Goal: Task Accomplishment & Management: Manage account settings

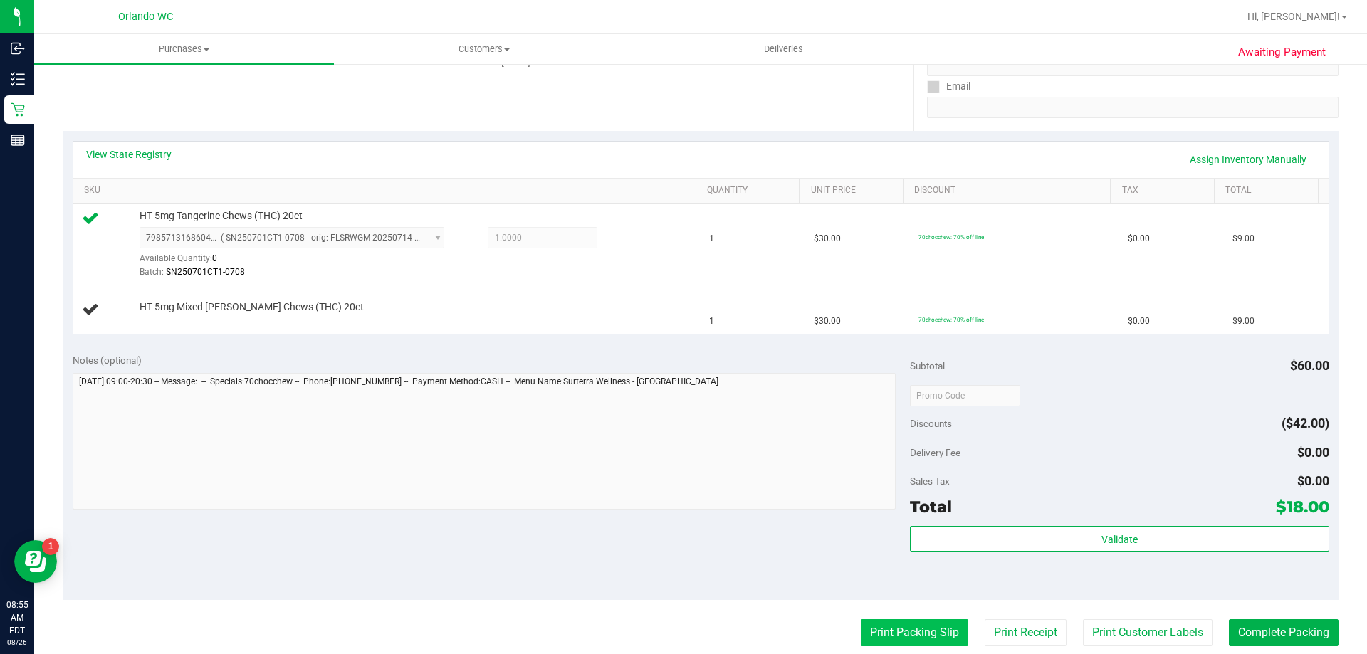
scroll to position [498, 0]
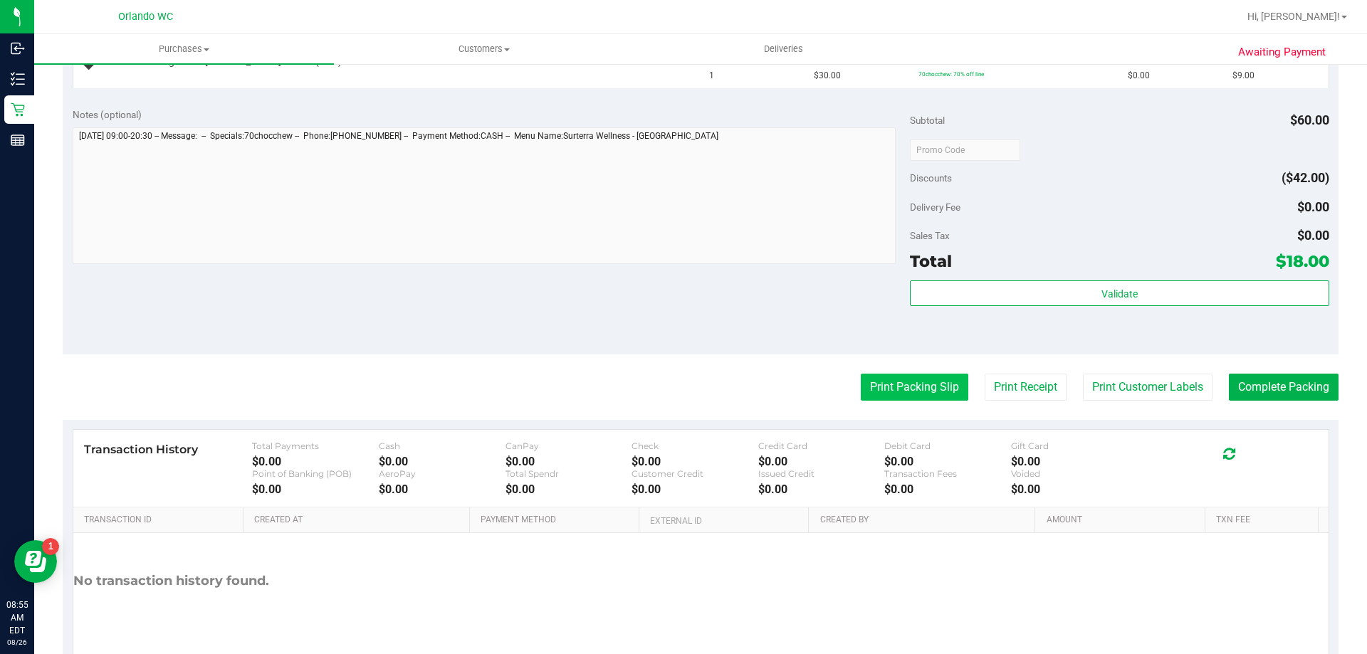
click at [914, 397] on button "Print Packing Slip" at bounding box center [915, 387] width 108 height 27
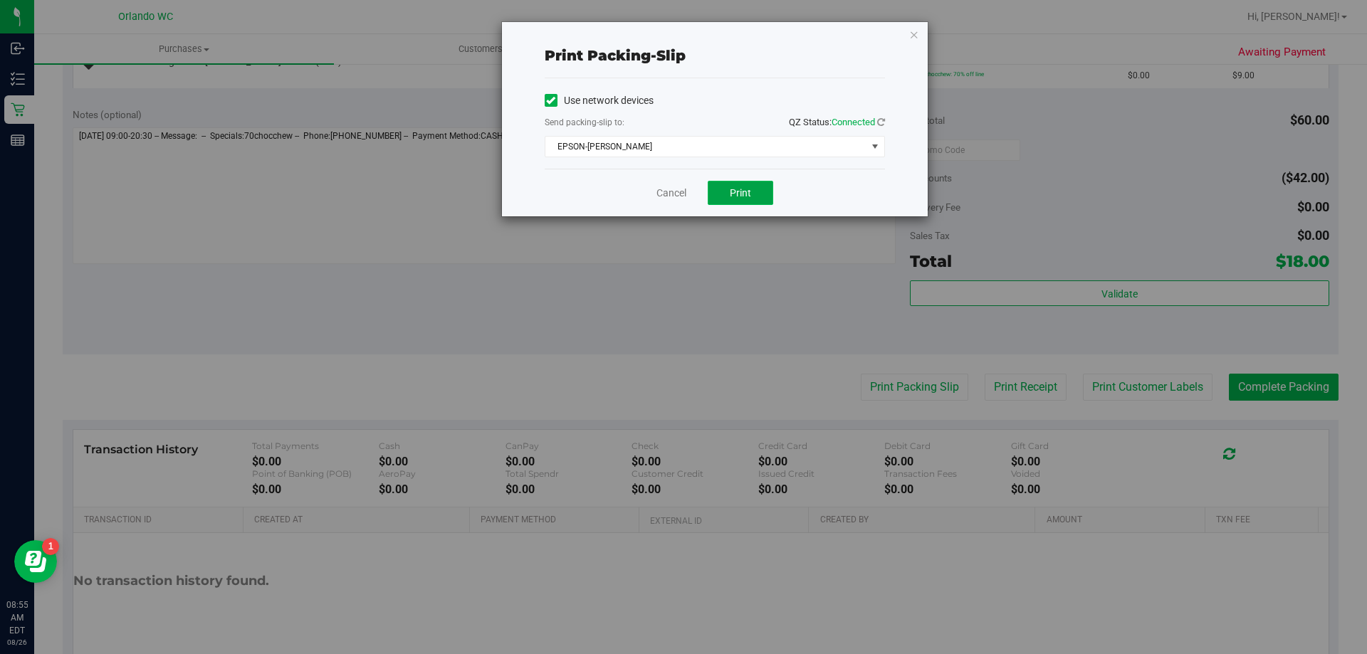
click at [746, 193] on span "Print" at bounding box center [740, 192] width 21 height 11
drag, startPoint x: 680, startPoint y: 196, endPoint x: 657, endPoint y: 170, distance: 34.3
click at [679, 196] on link "Cancel" at bounding box center [671, 193] width 30 height 15
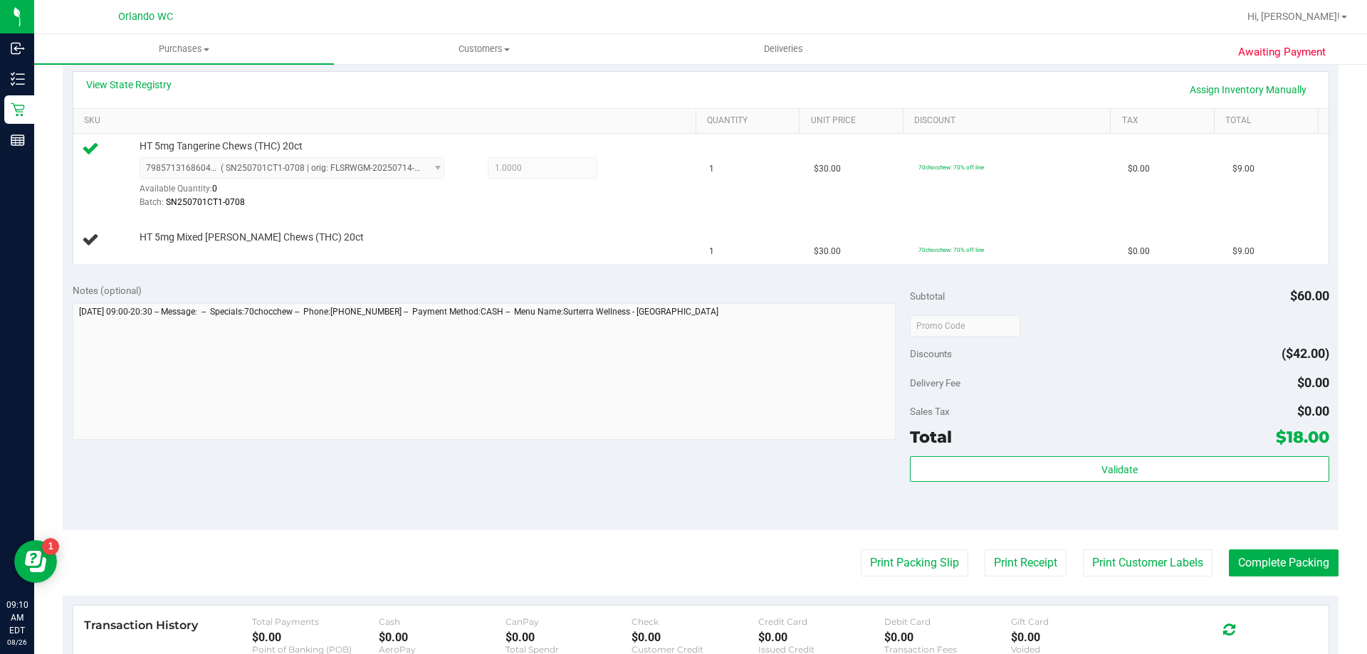
scroll to position [214, 0]
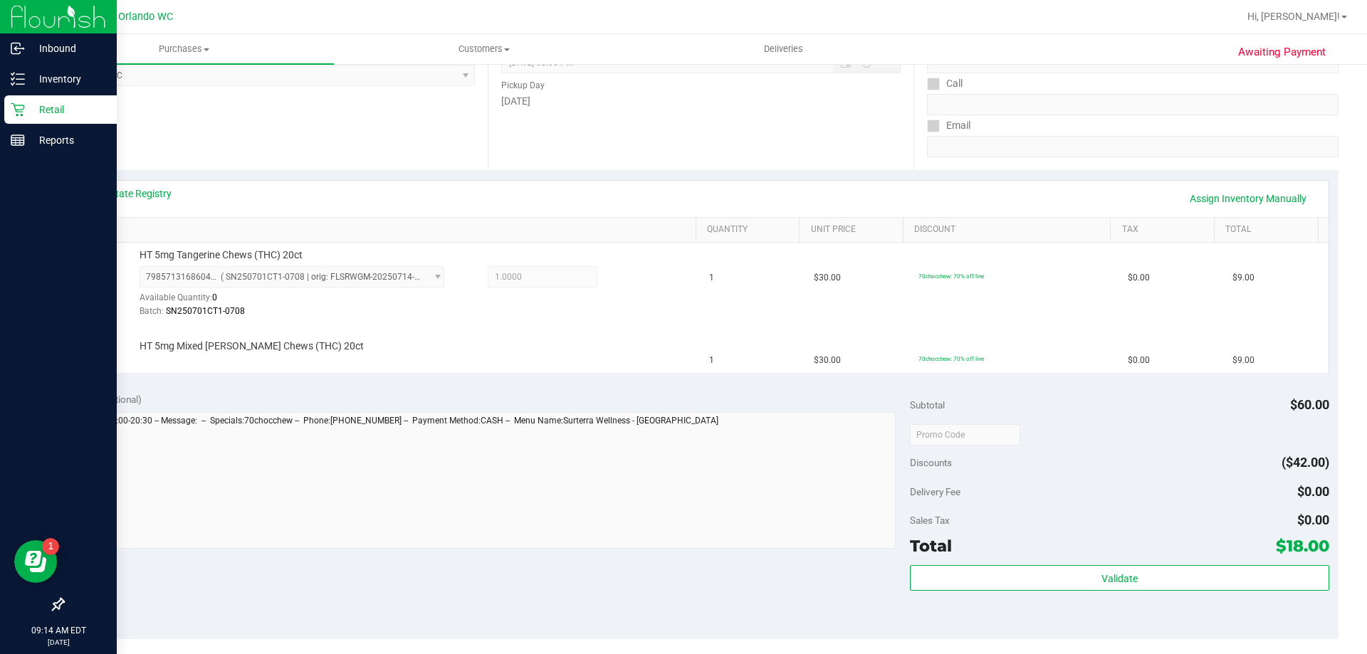
click at [14, 115] on icon at bounding box center [18, 110] width 14 height 14
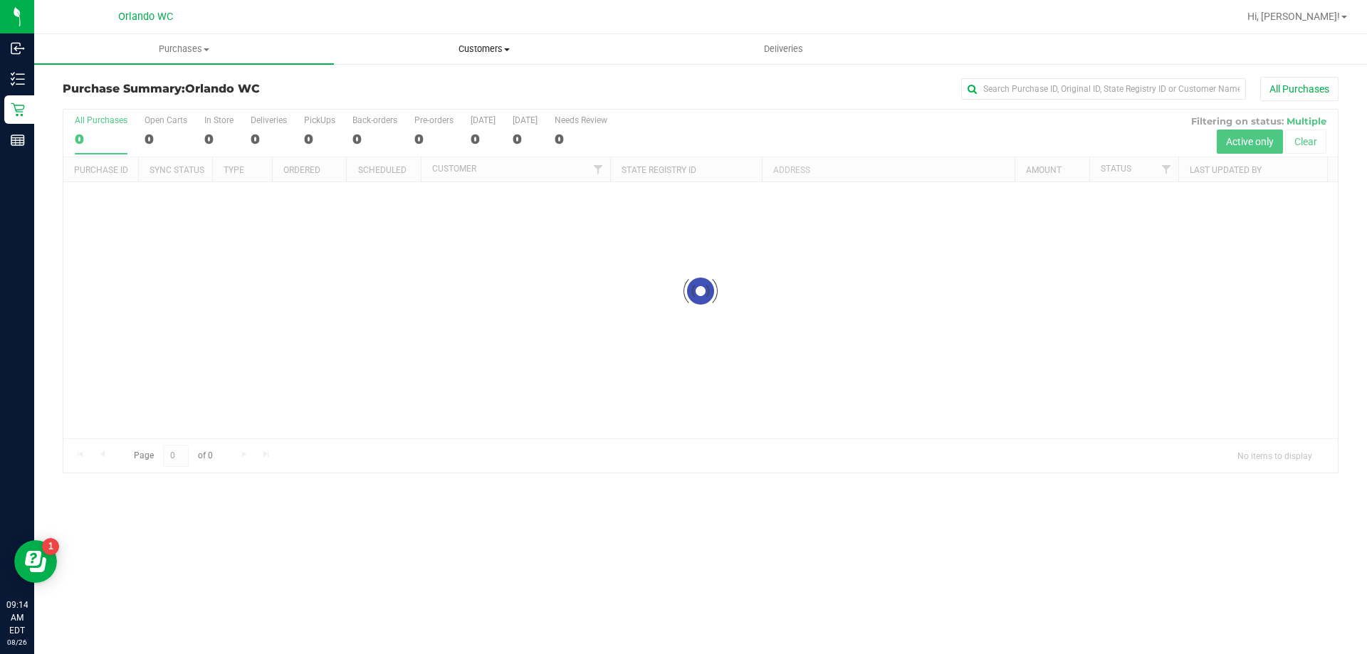
click at [495, 55] on span "Customers" at bounding box center [484, 49] width 298 height 13
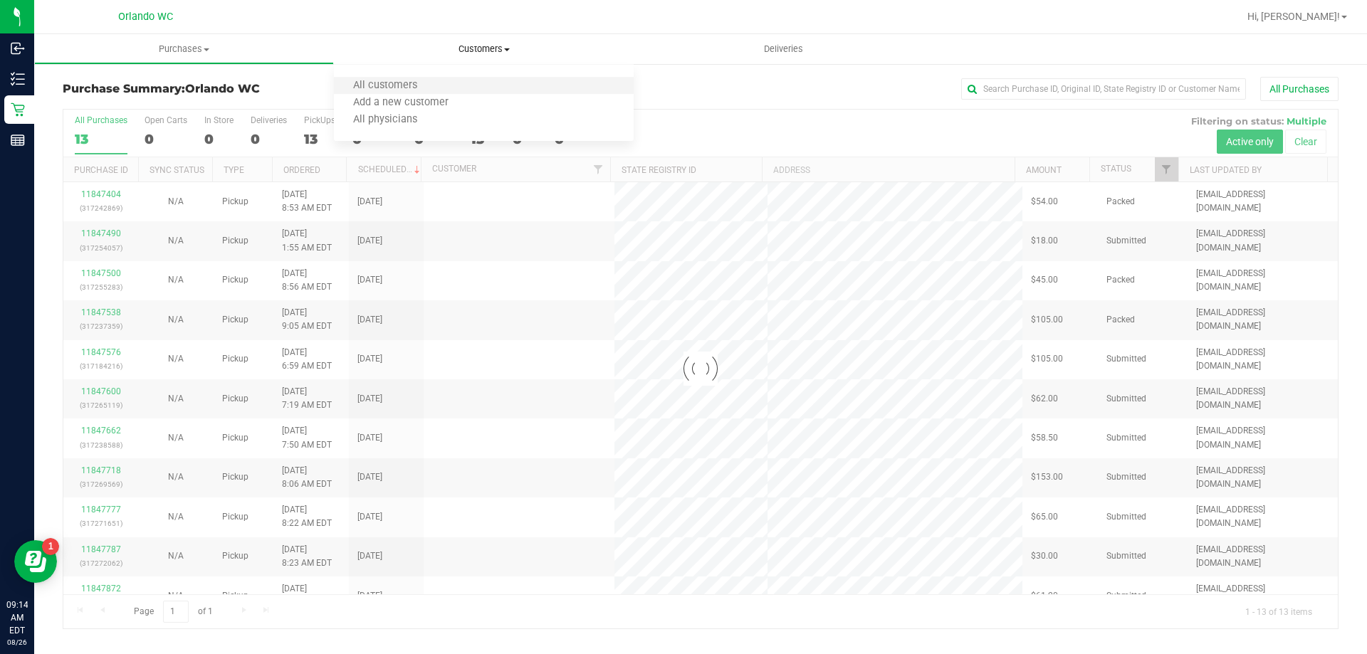
click at [463, 84] on li "All customers" at bounding box center [484, 86] width 300 height 17
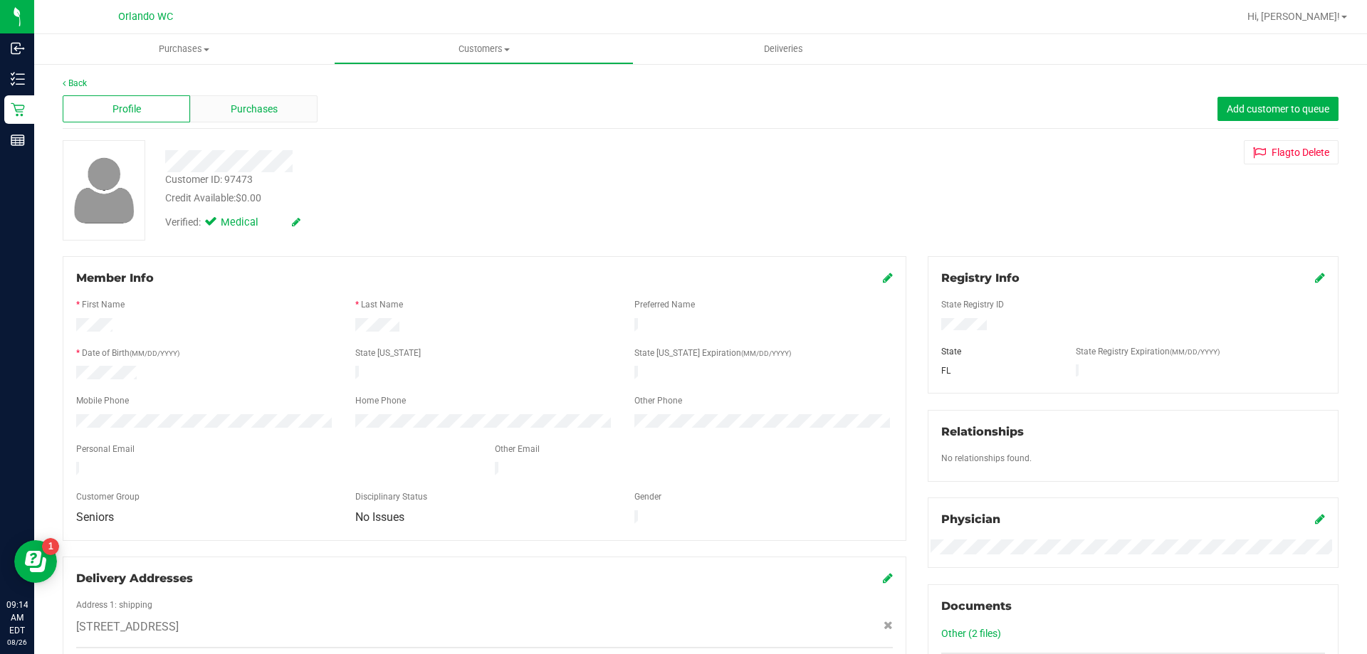
click at [283, 97] on div "Purchases" at bounding box center [253, 108] width 127 height 27
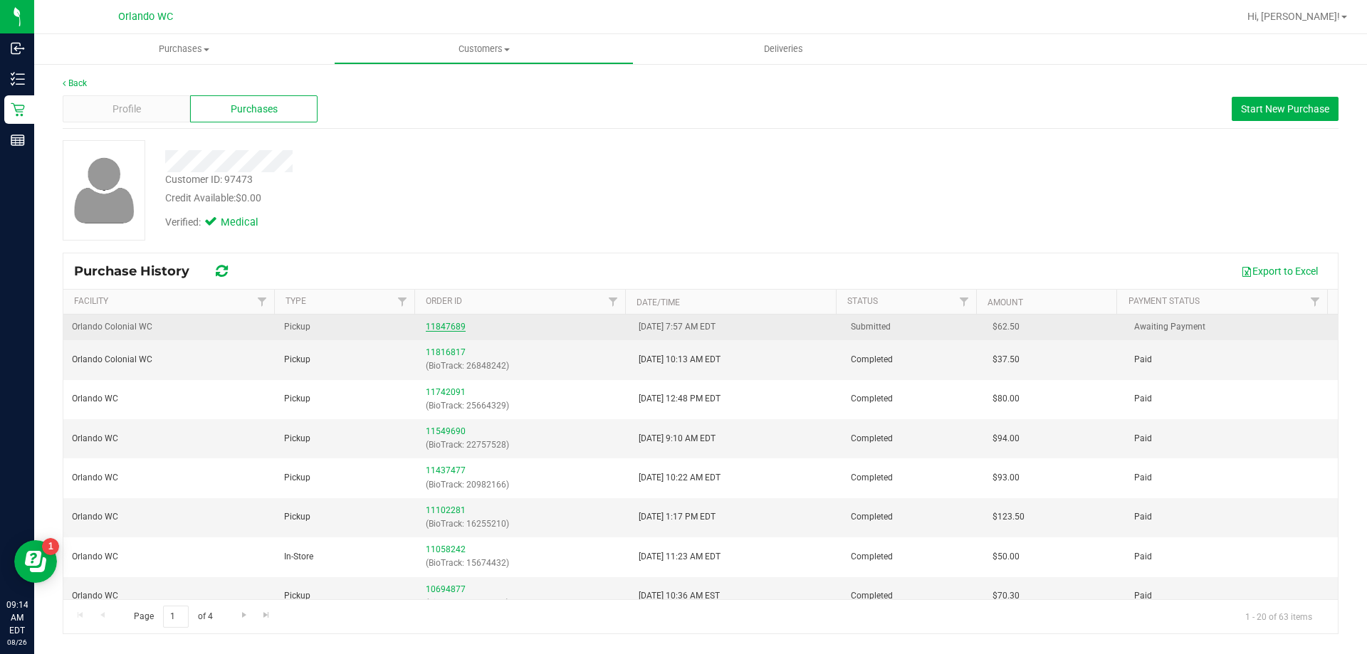
click at [451, 327] on link "11847689" at bounding box center [446, 327] width 40 height 10
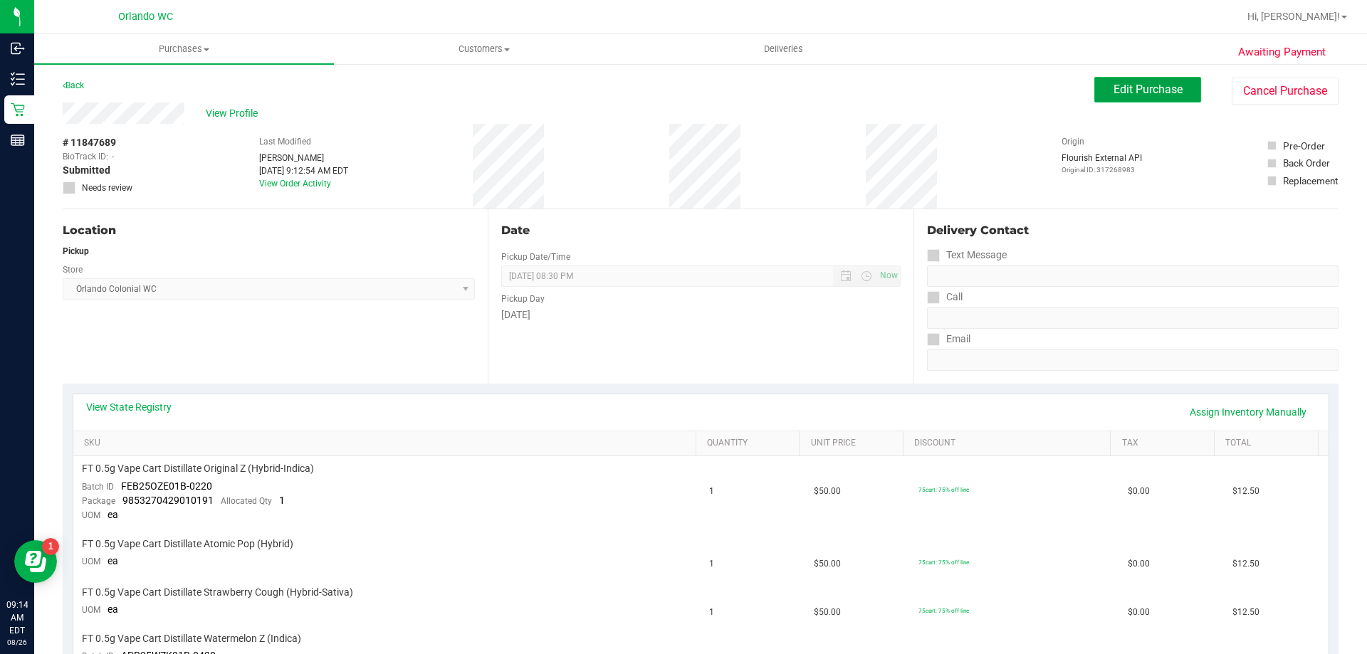
click at [1130, 84] on span "Edit Purchase" at bounding box center [1147, 90] width 69 height 14
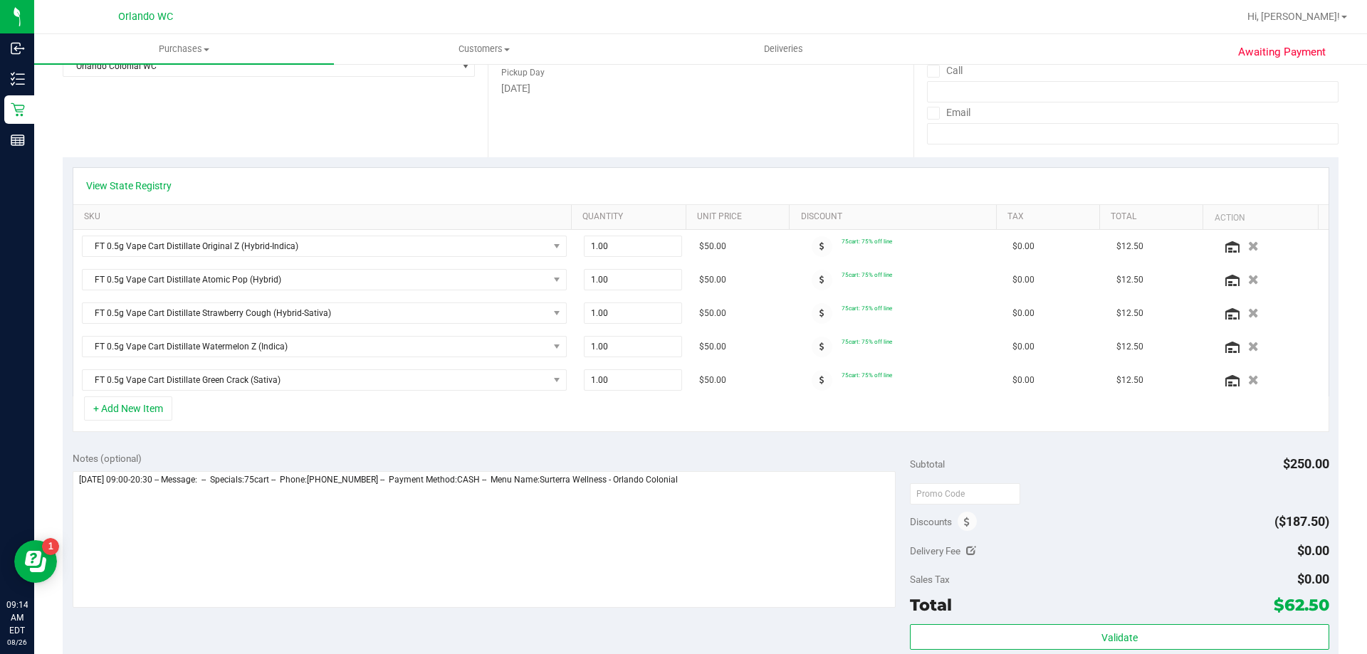
scroll to position [356, 0]
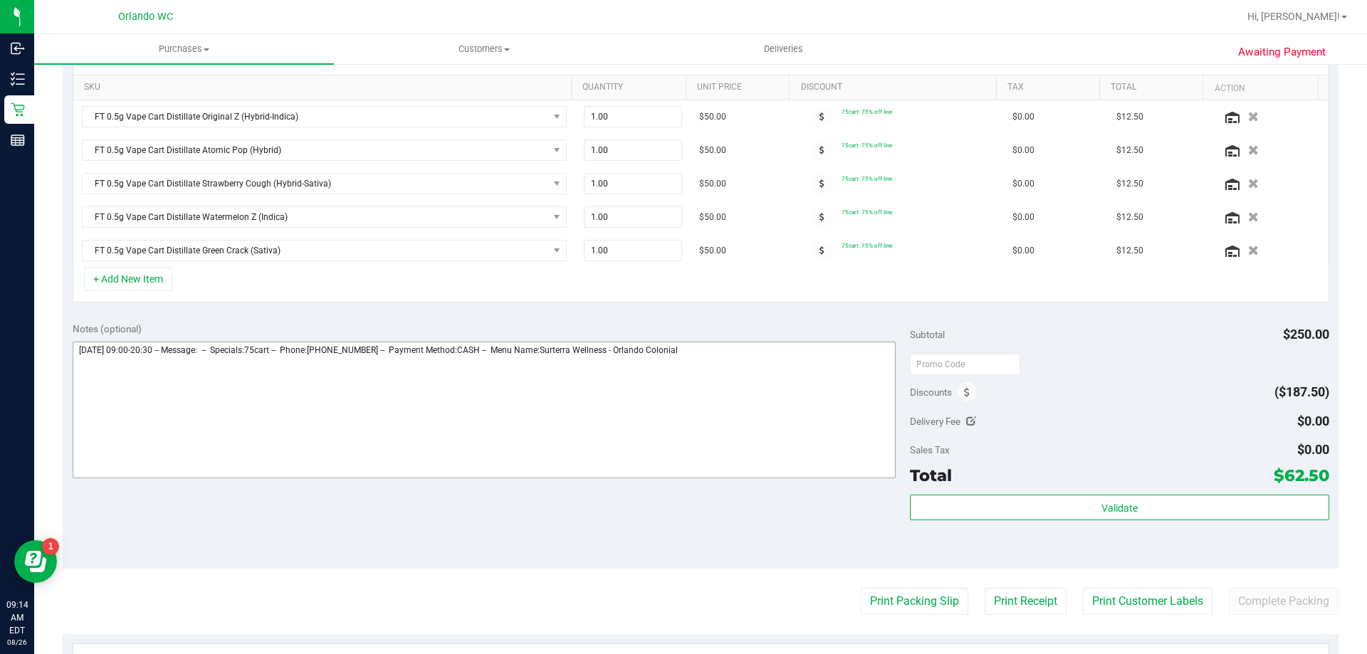
drag, startPoint x: 777, startPoint y: 337, endPoint x: 777, endPoint y: 350, distance: 13.5
click at [777, 340] on div "Notes (optional)" at bounding box center [492, 401] width 838 height 159
click at [777, 350] on textarea at bounding box center [485, 410] width 824 height 137
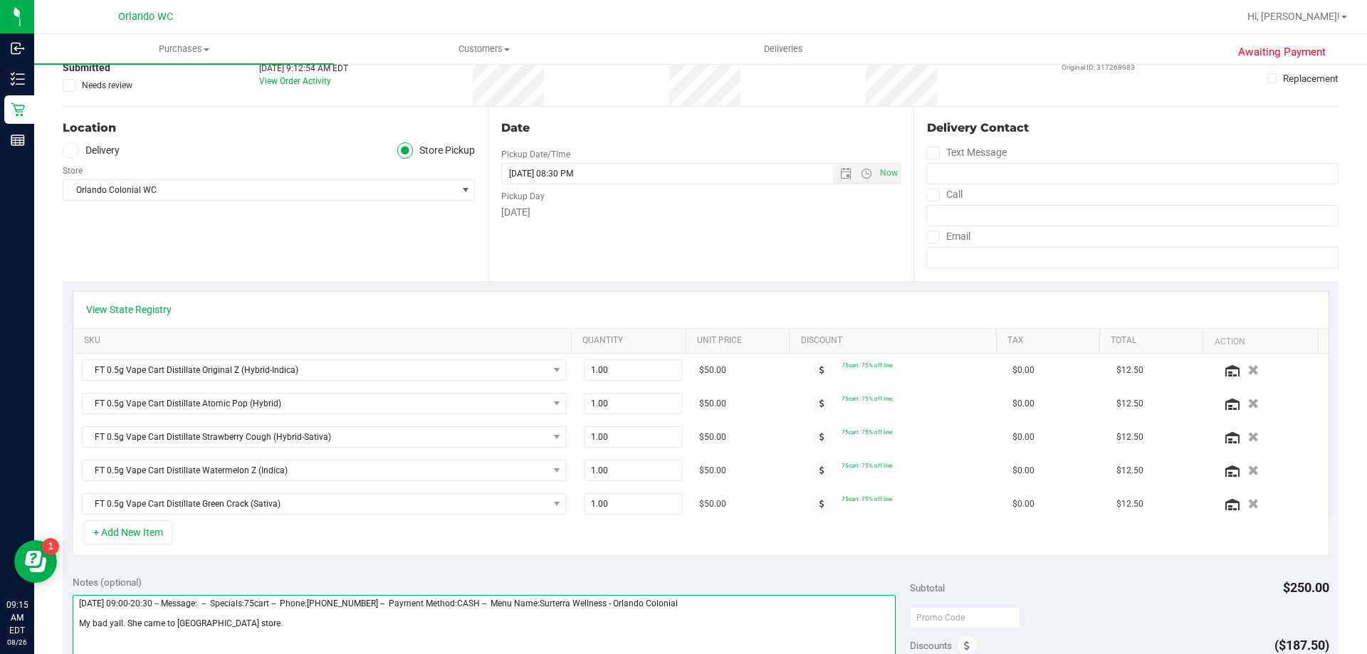
scroll to position [0, 0]
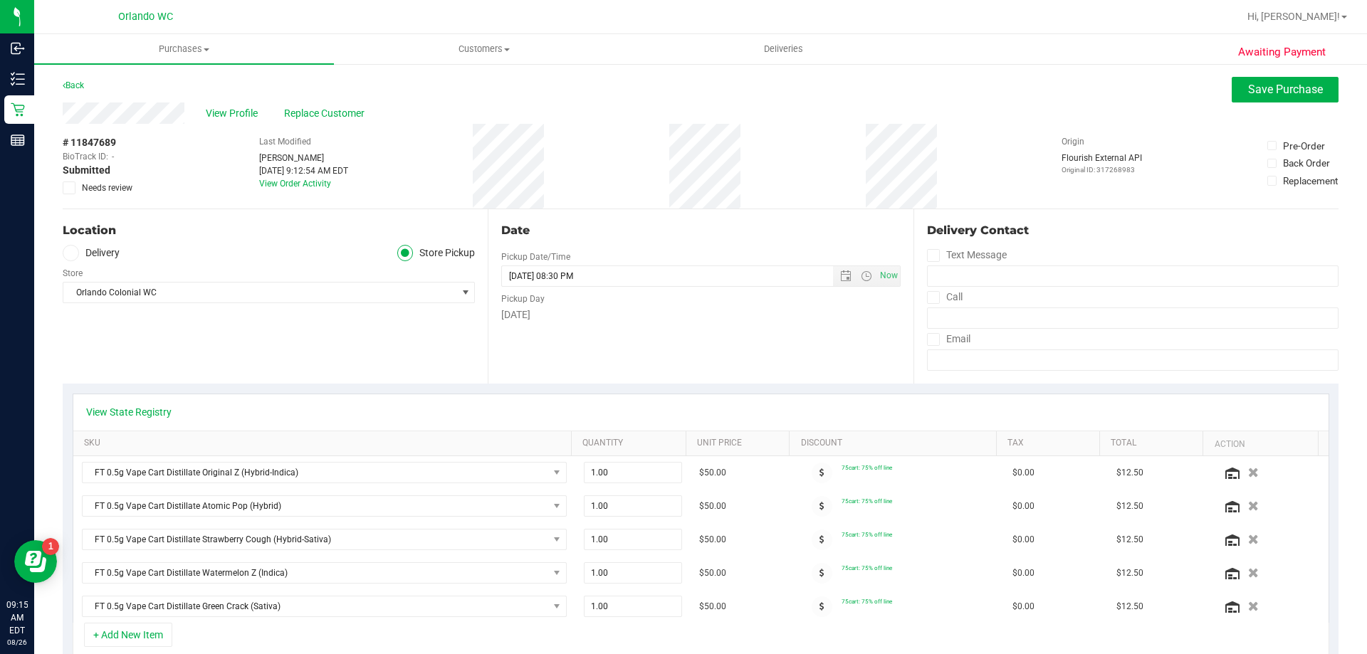
type textarea "Tuesday 08/26/2025 09:00-20:30 -- Message: -- Specials:75cart -- Phone:40737442…"
click at [72, 188] on icon at bounding box center [69, 188] width 9 height 0
click at [0, 0] on input "Needs review" at bounding box center [0, 0] width 0 height 0
click at [1251, 95] on span "Save Purchase" at bounding box center [1285, 90] width 75 height 14
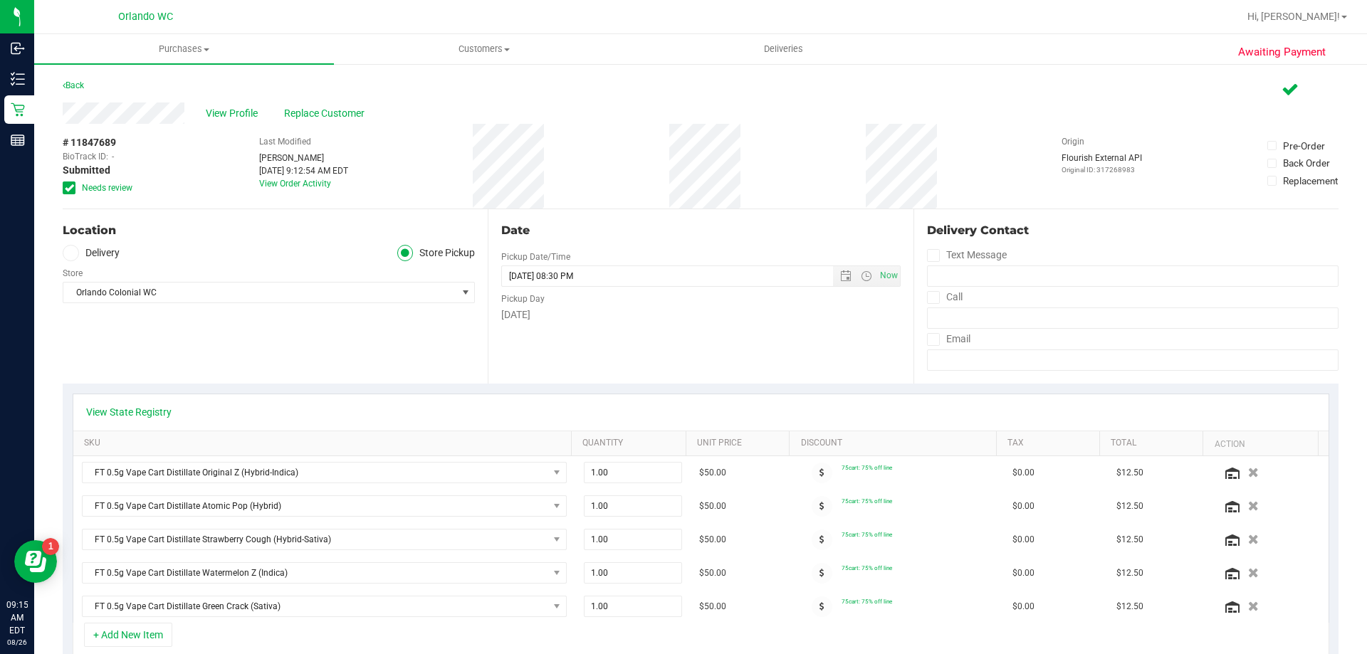
scroll to position [214, 0]
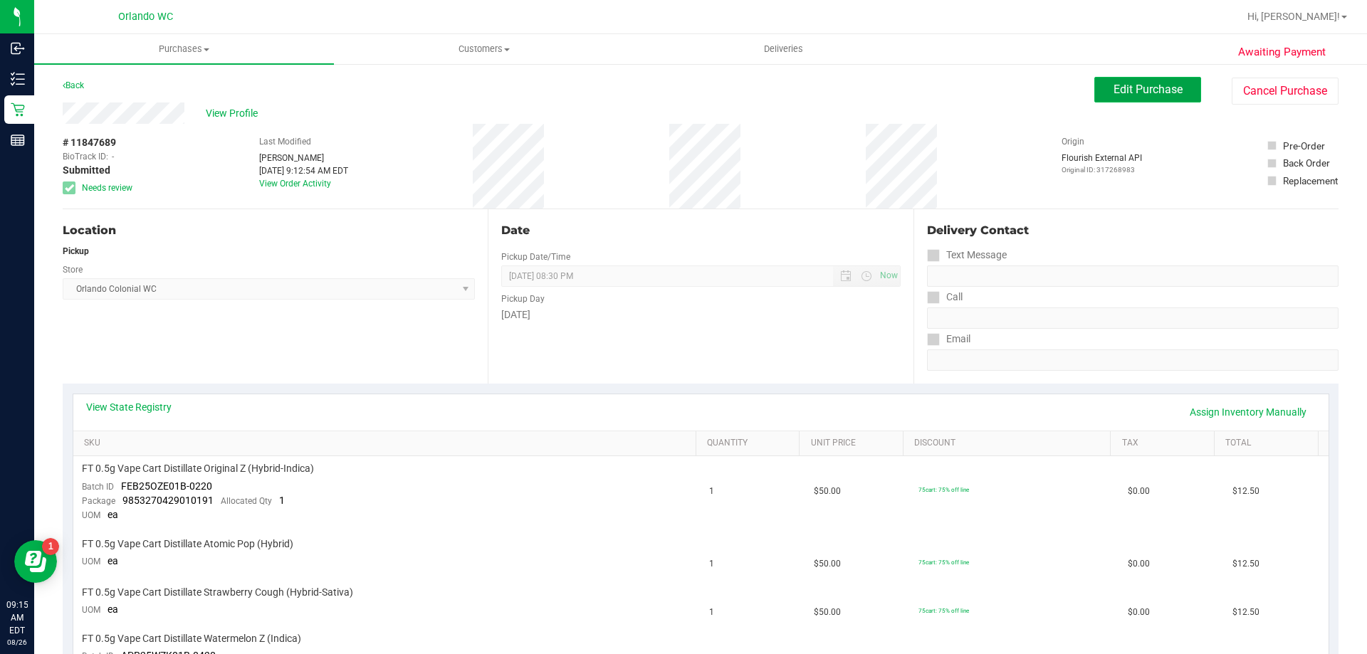
click at [1119, 96] on button "Edit Purchase" at bounding box center [1147, 90] width 107 height 26
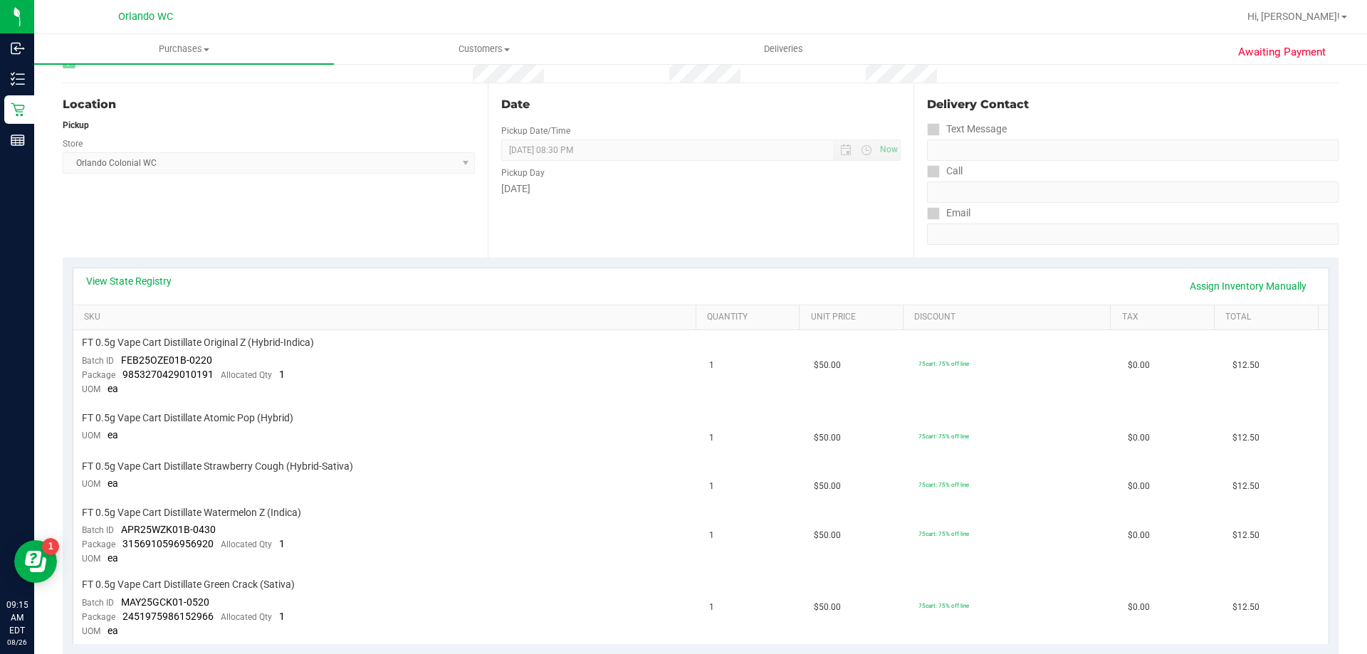
scroll to position [285, 0]
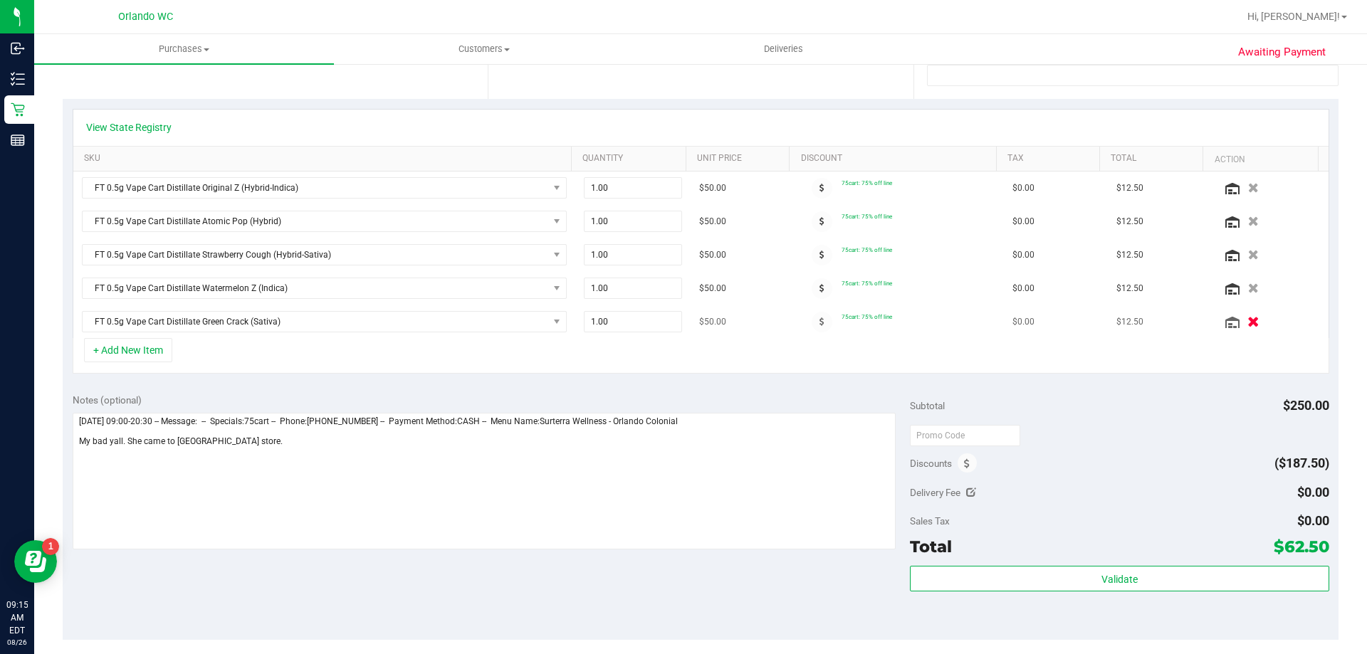
click at [1247, 320] on icon "button" at bounding box center [1253, 322] width 12 height 11
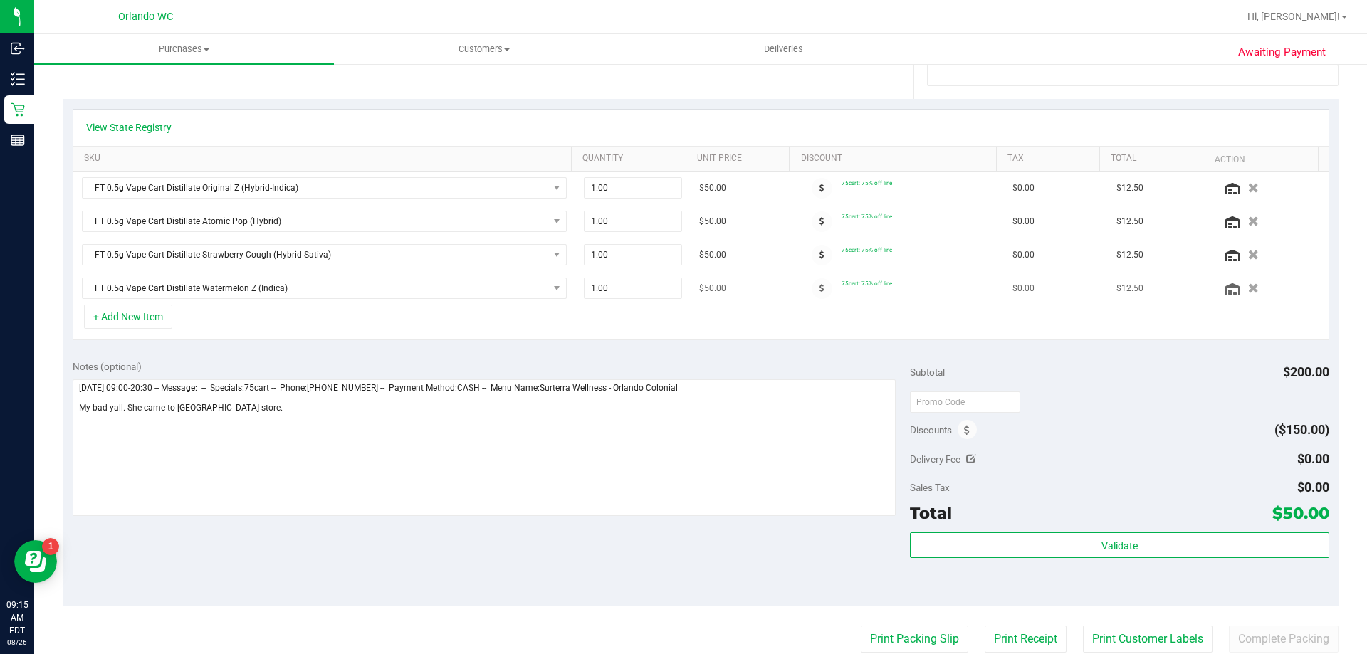
click at [153, 302] on td "FT 0.5g Vape Cart Distillate Watermelon Z (Indica)" at bounding box center [324, 288] width 502 height 33
click at [152, 321] on button "+ Add New Item" at bounding box center [128, 317] width 88 height 24
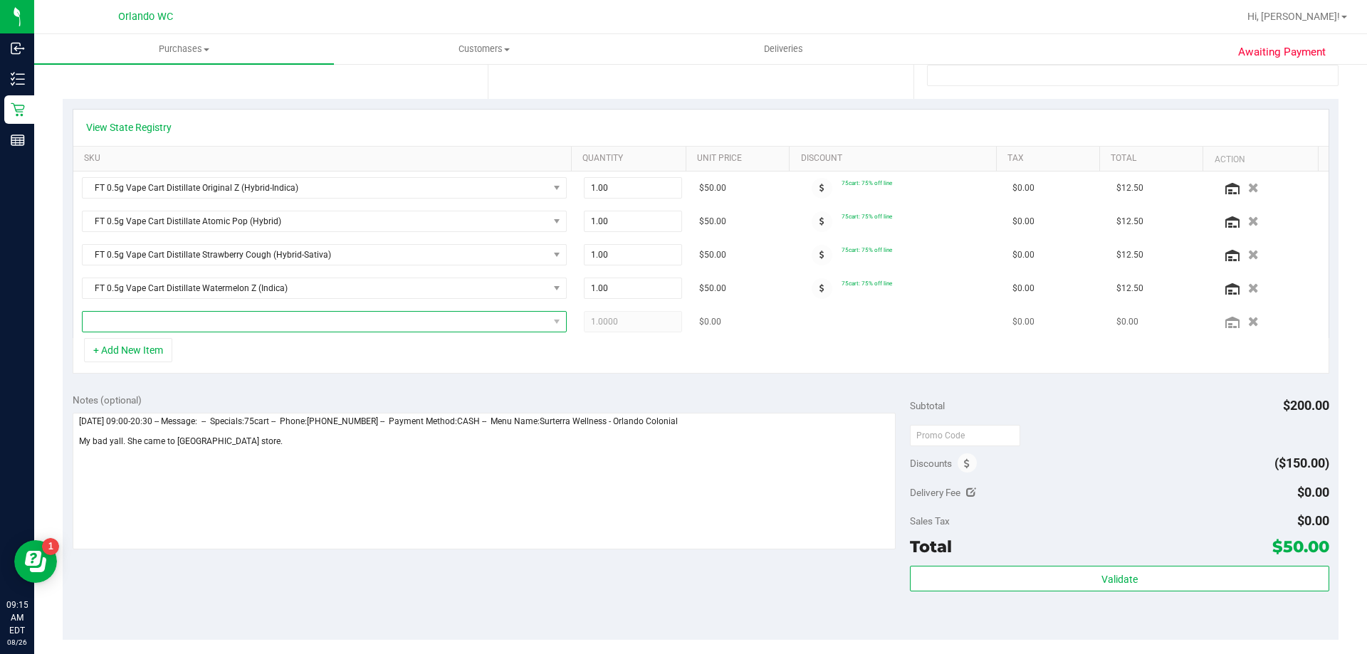
click at [200, 322] on span "NO DATA FOUND" at bounding box center [316, 322] width 466 height 20
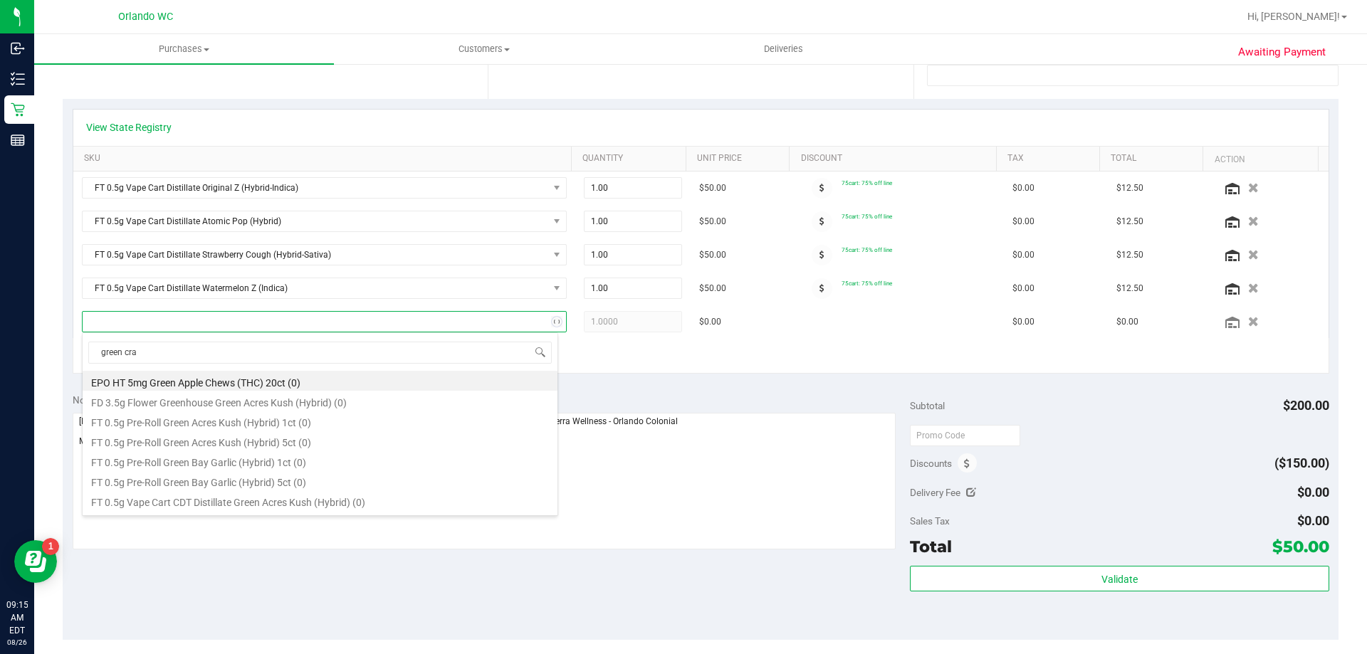
type input "green crac"
click at [288, 382] on li "FT 0.5g Vape Cart Distillate Green Crack (Sativa) (5)" at bounding box center [320, 381] width 475 height 20
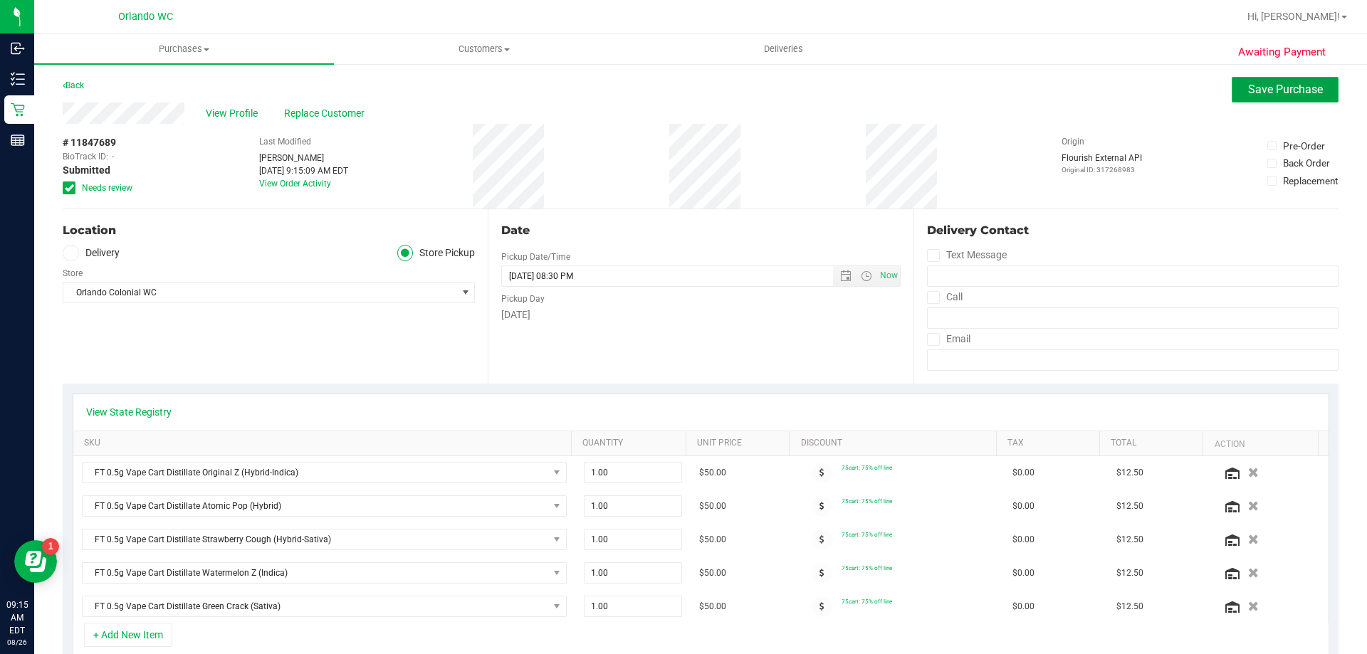
click at [1250, 90] on span "Save Purchase" at bounding box center [1285, 90] width 75 height 14
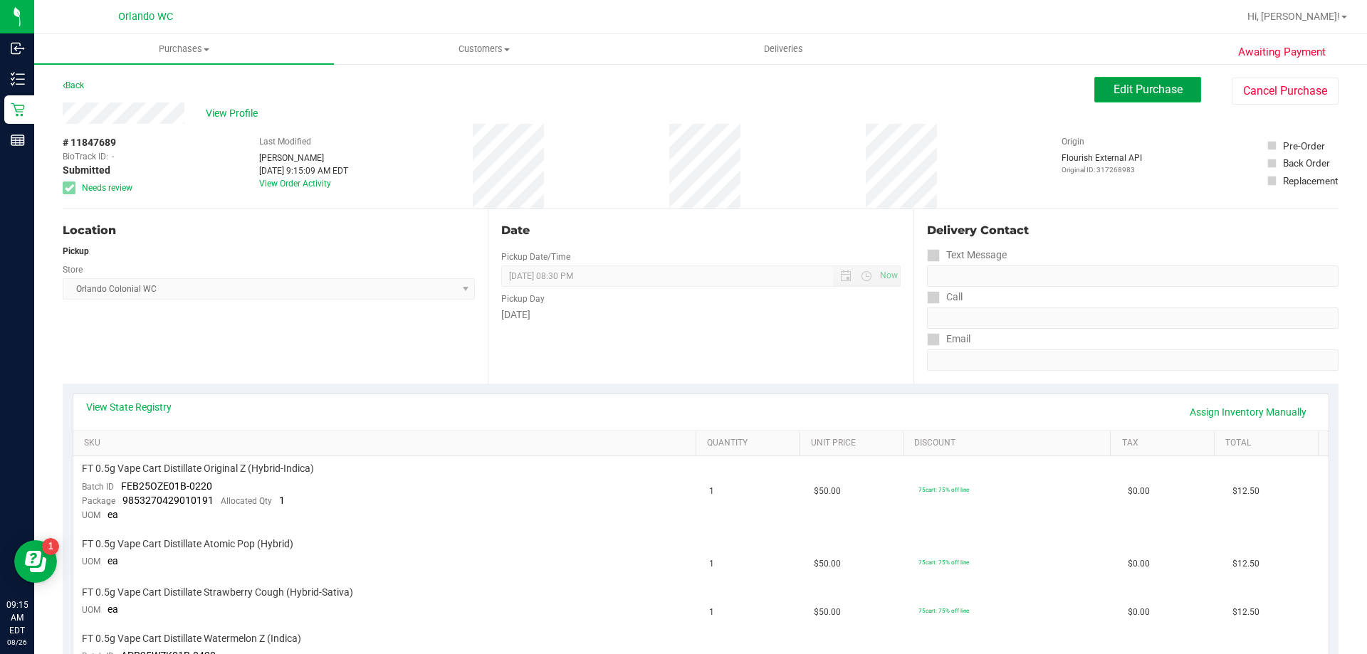
click at [1142, 98] on button "Edit Purchase" at bounding box center [1147, 90] width 107 height 26
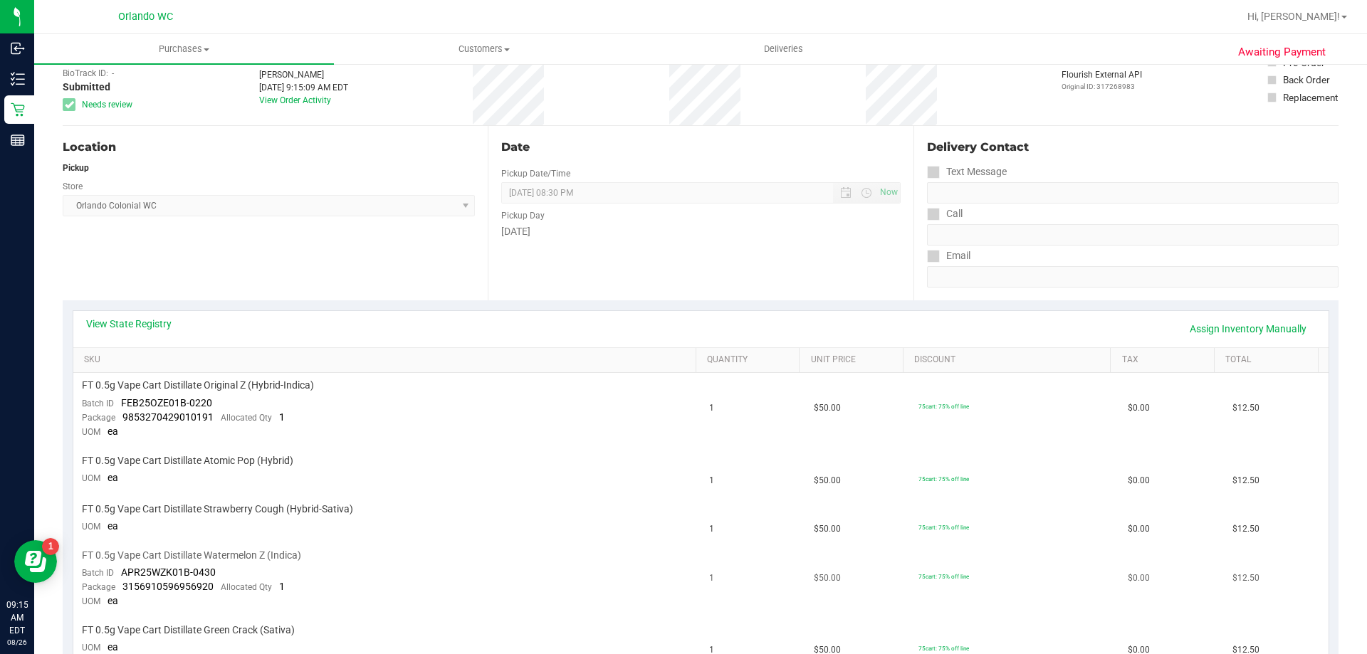
scroll to position [214, 0]
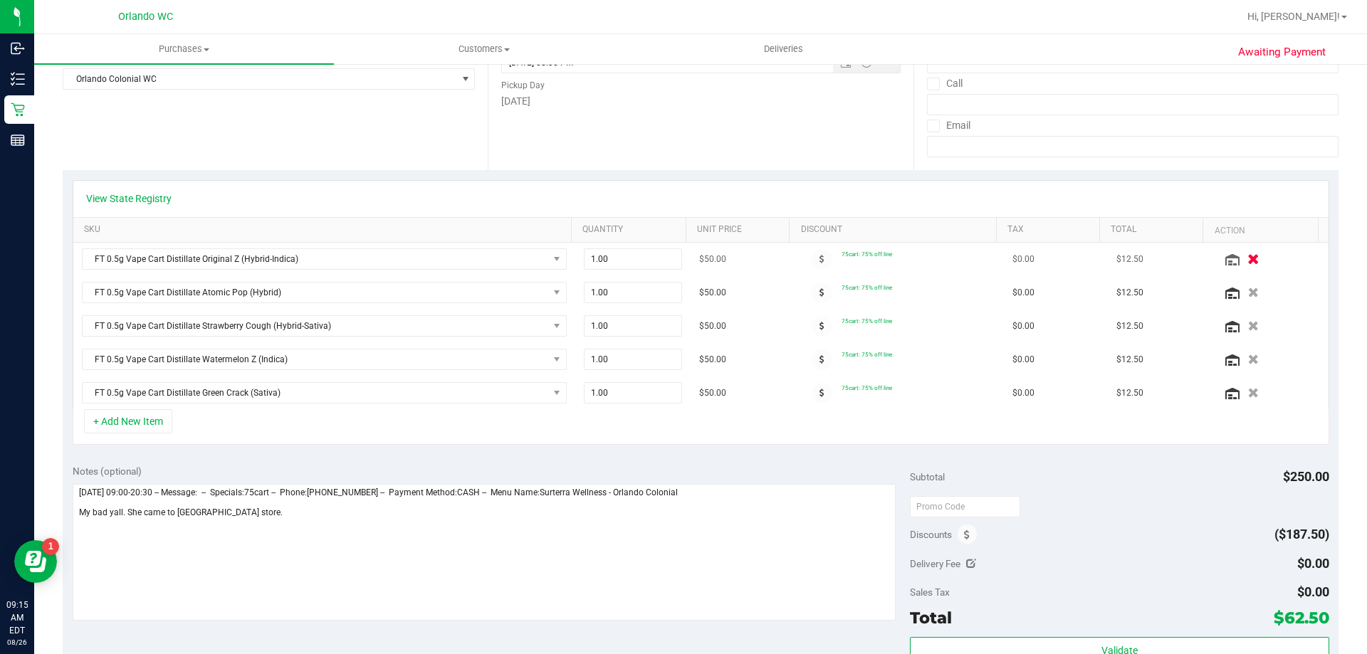
click at [1247, 261] on icon "button" at bounding box center [1253, 259] width 12 height 11
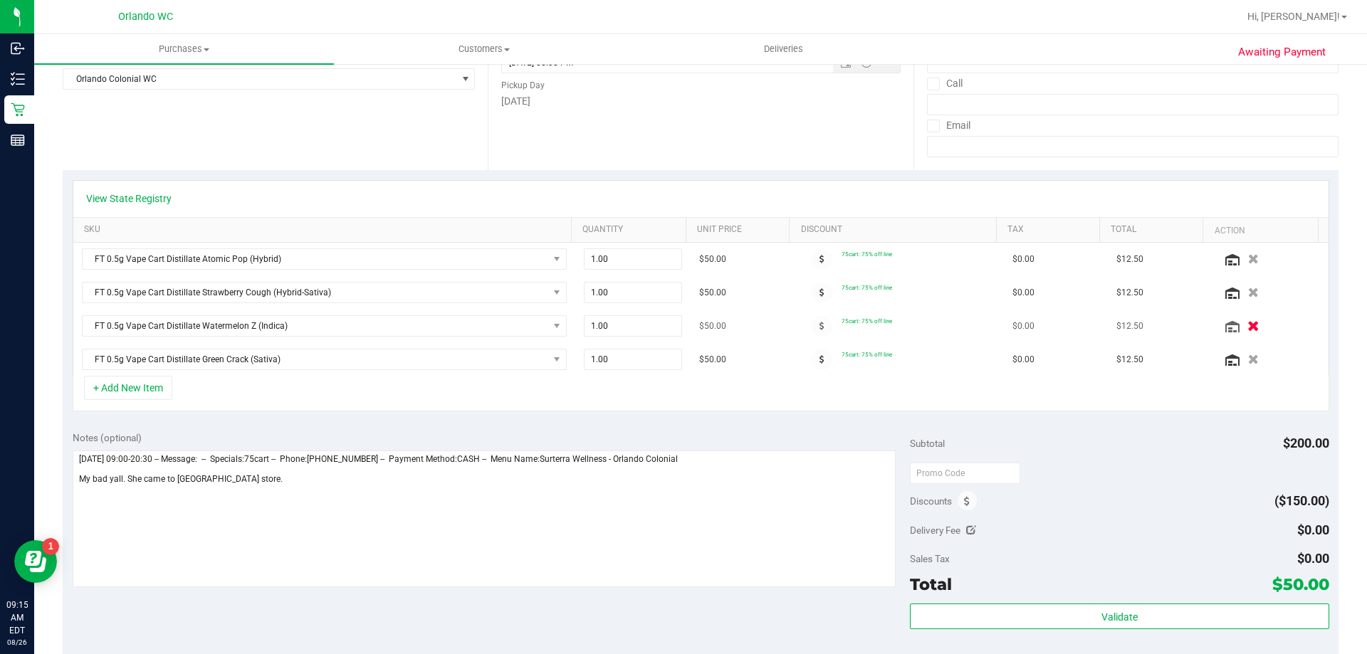
click at [1247, 330] on icon "button" at bounding box center [1253, 326] width 12 height 11
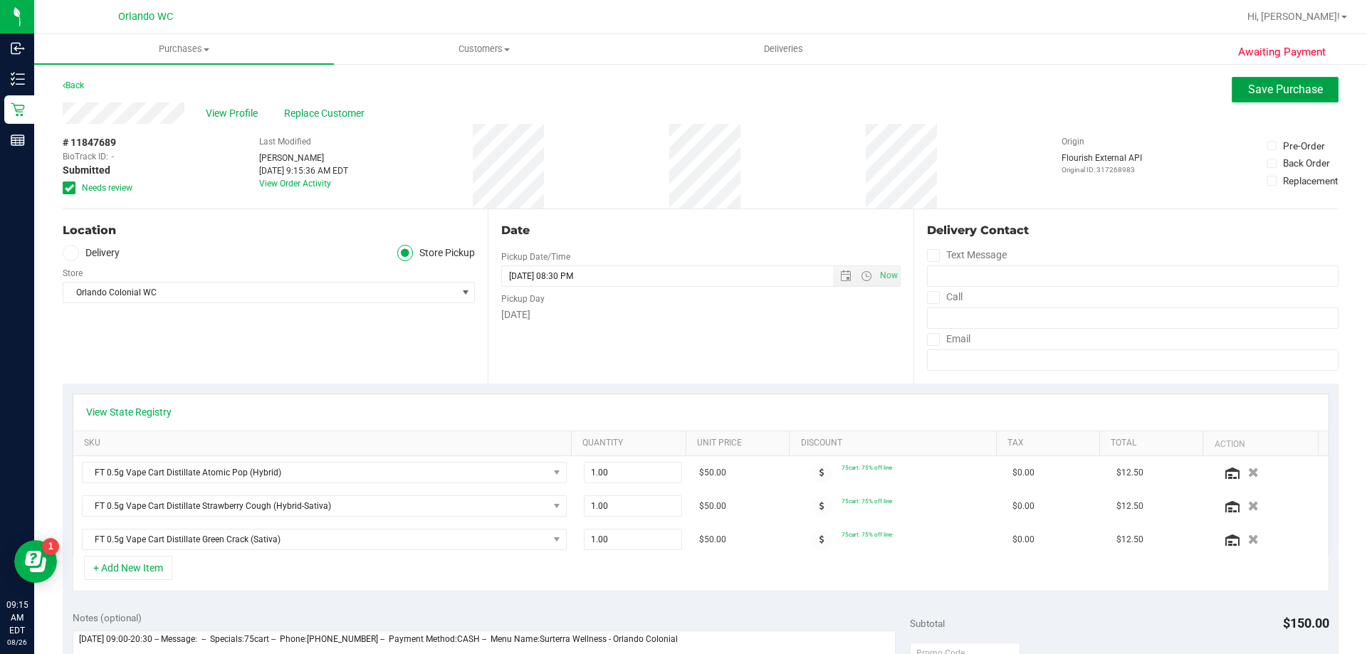
click at [1251, 80] on button "Save Purchase" at bounding box center [1285, 90] width 107 height 26
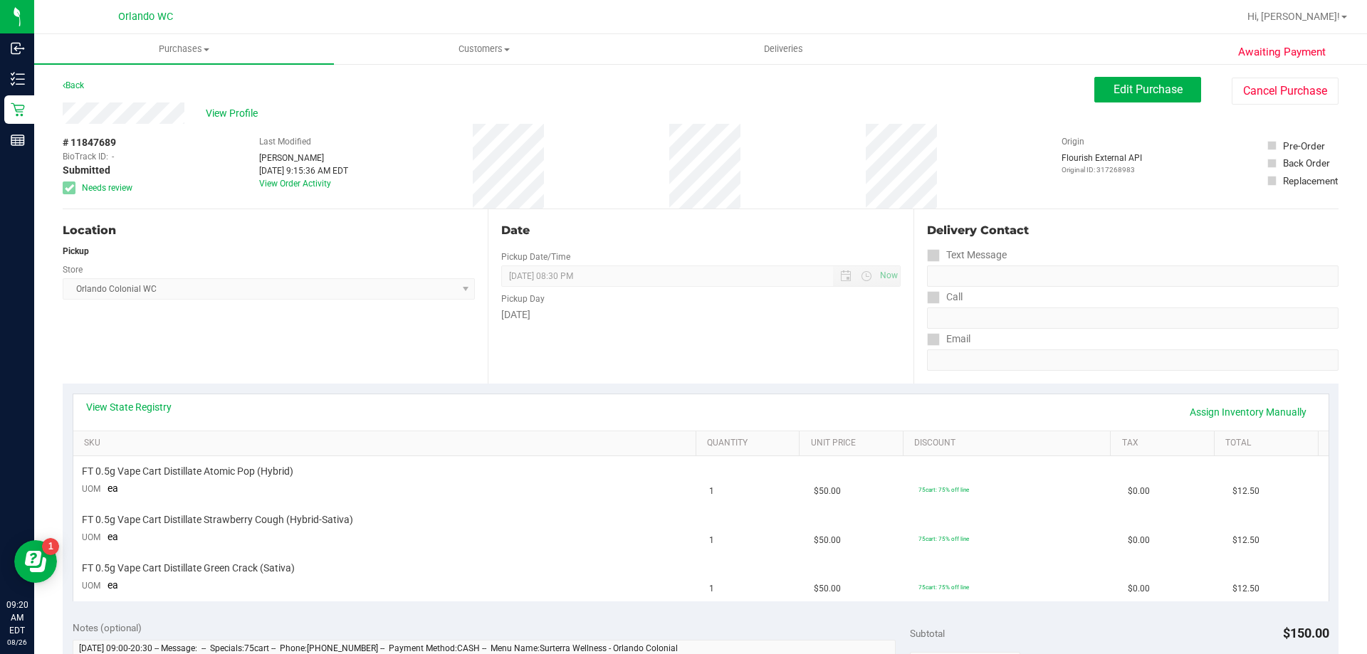
scroll to position [71, 0]
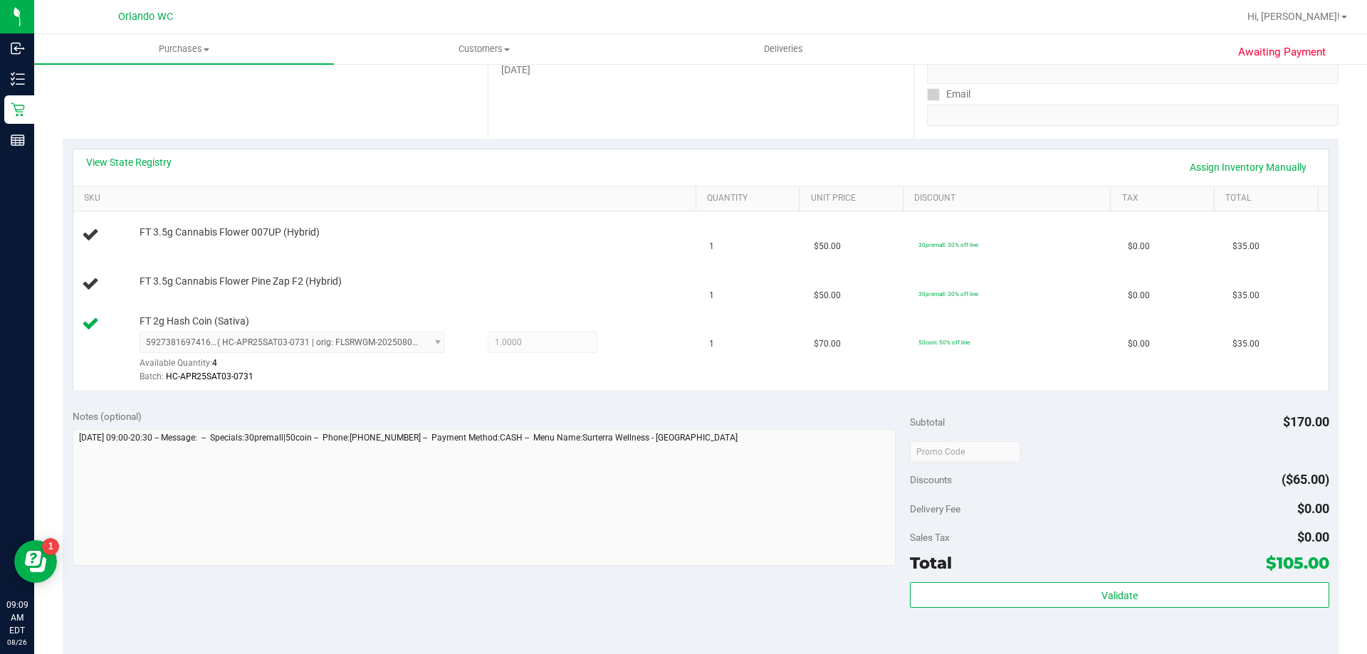
scroll to position [427, 0]
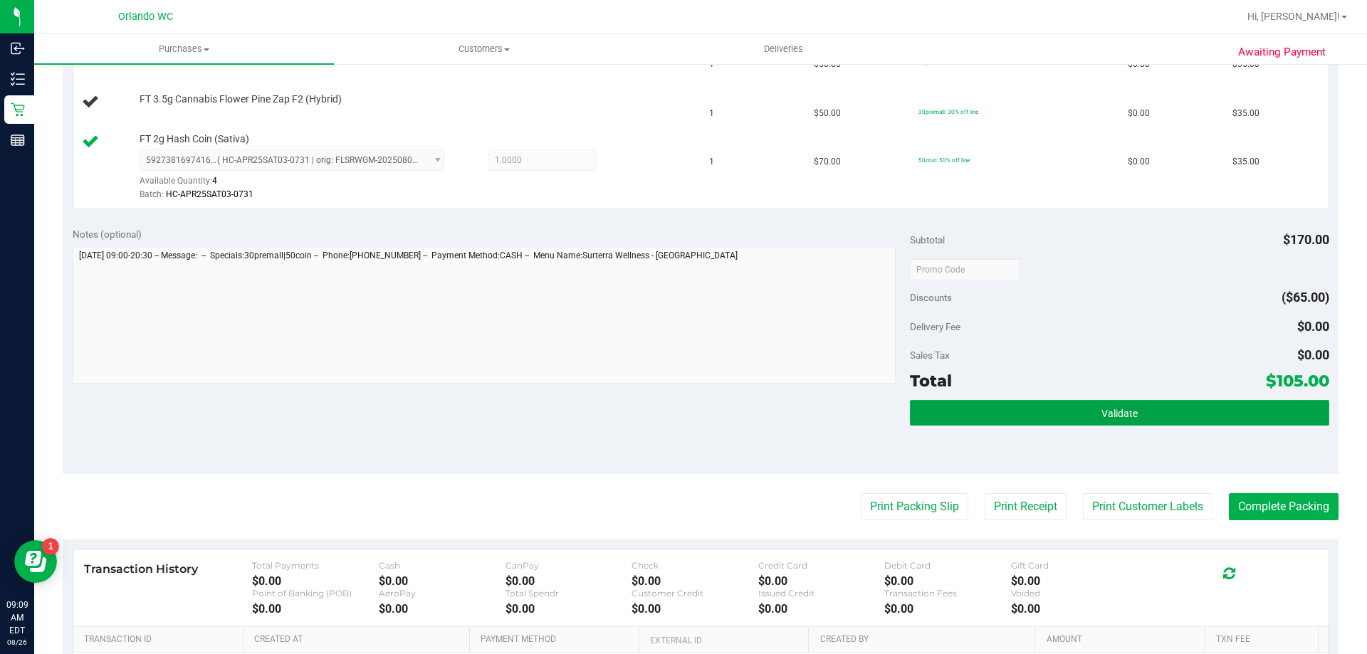
click at [1171, 407] on button "Validate" at bounding box center [1119, 413] width 419 height 26
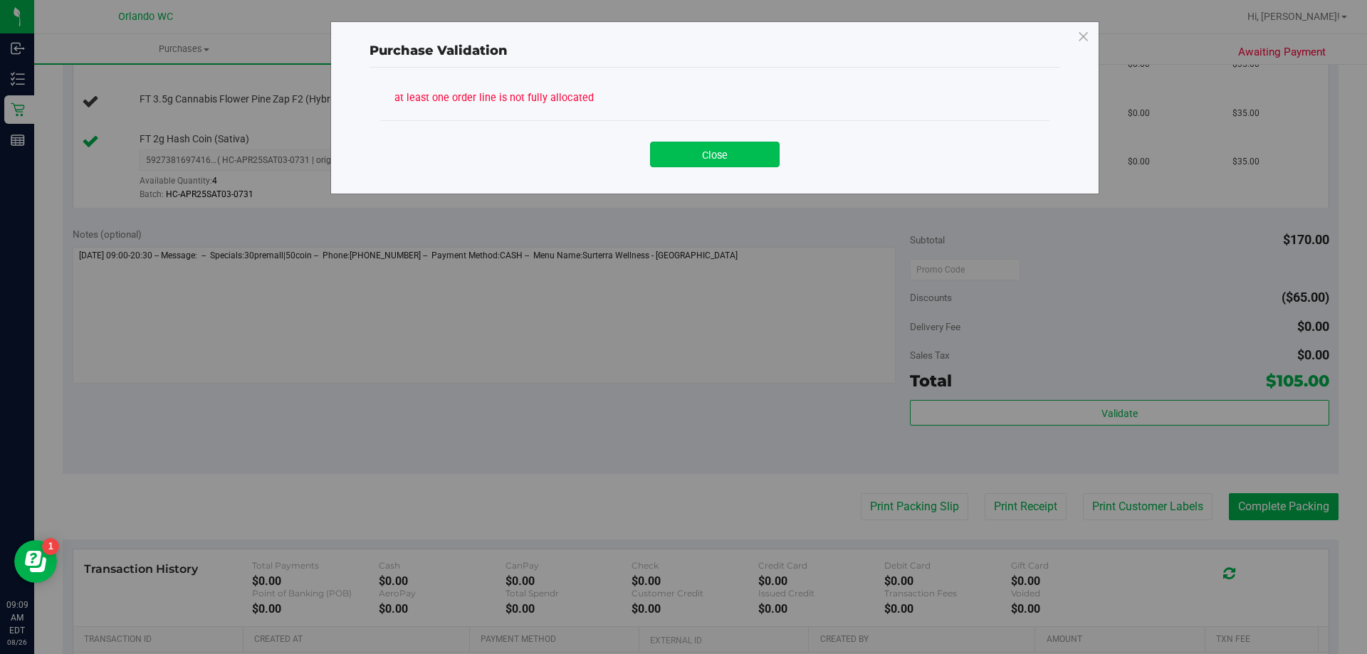
click at [698, 159] on button "Close" at bounding box center [715, 155] width 130 height 26
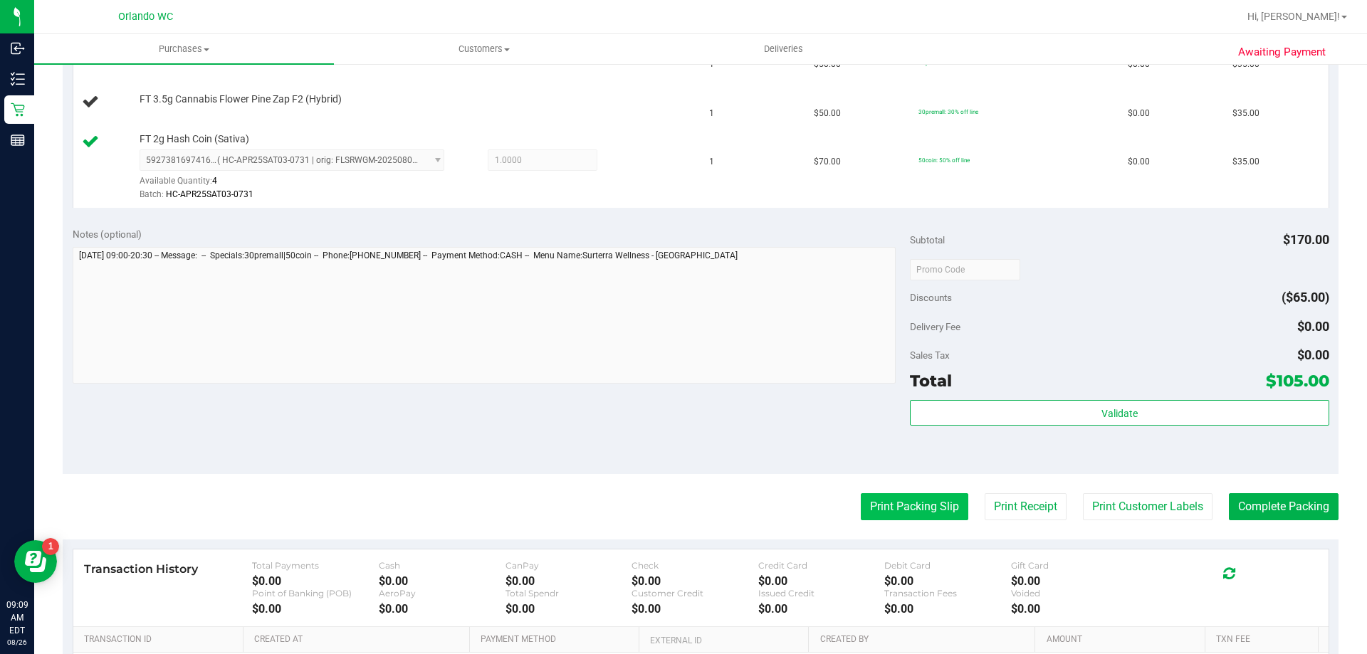
click at [898, 502] on button "Print Packing Slip" at bounding box center [915, 506] width 108 height 27
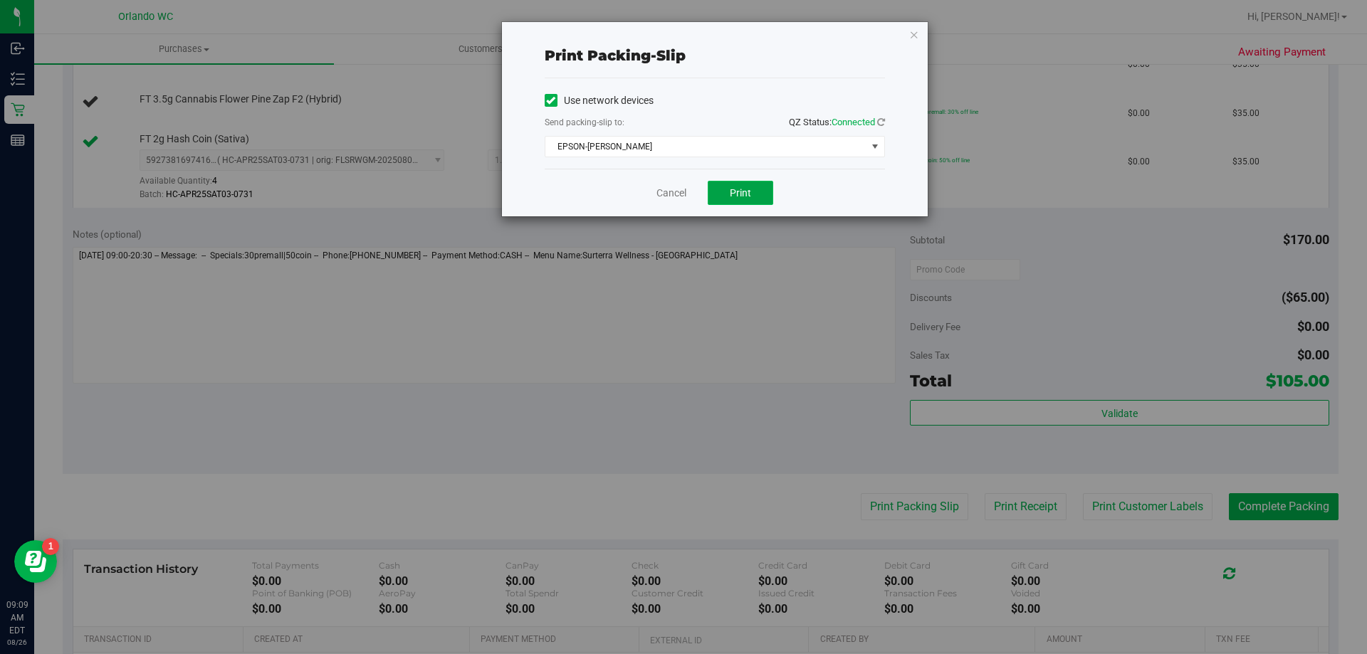
click at [715, 192] on button "Print" at bounding box center [740, 193] width 65 height 24
click at [667, 192] on link "Cancel" at bounding box center [671, 193] width 30 height 15
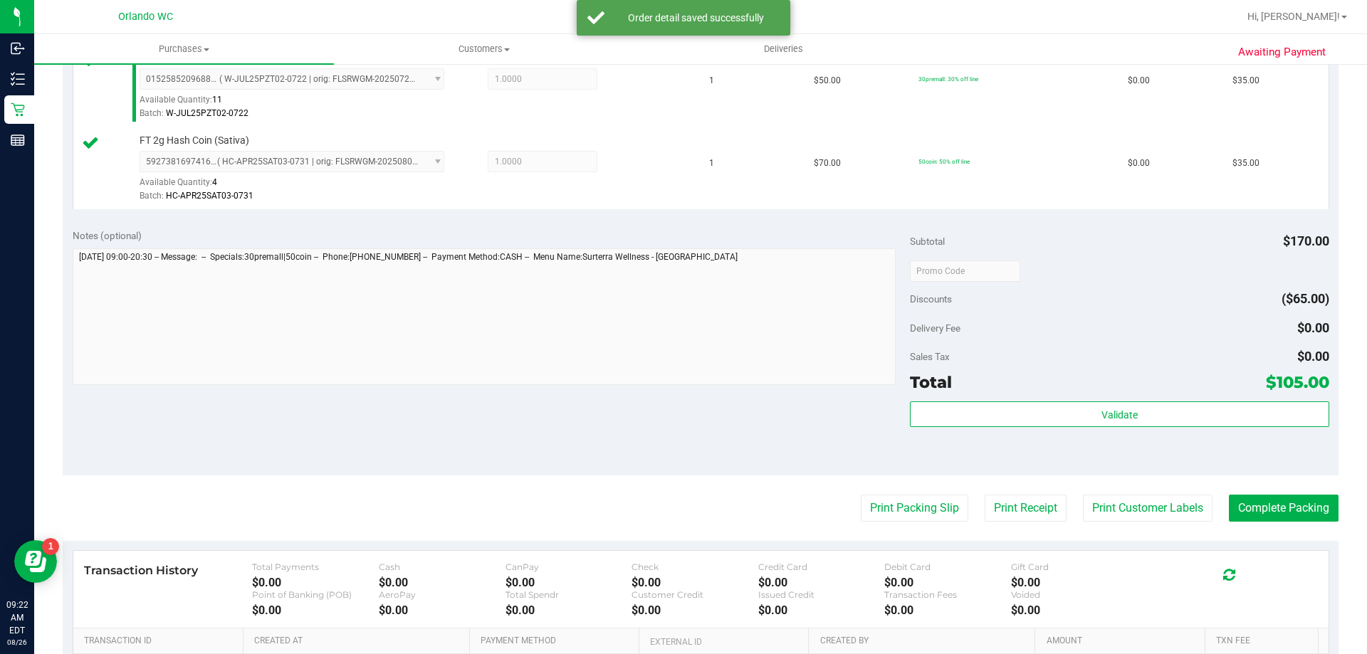
scroll to position [570, 0]
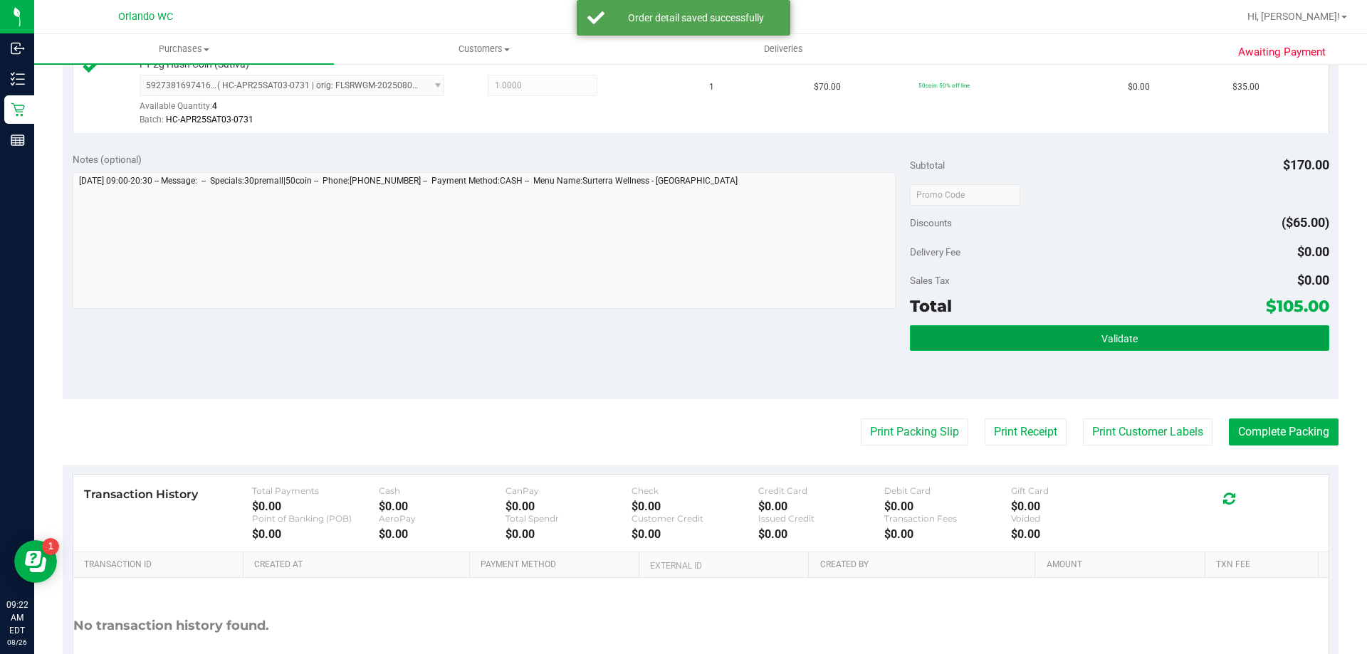
click at [1039, 333] on button "Validate" at bounding box center [1119, 338] width 419 height 26
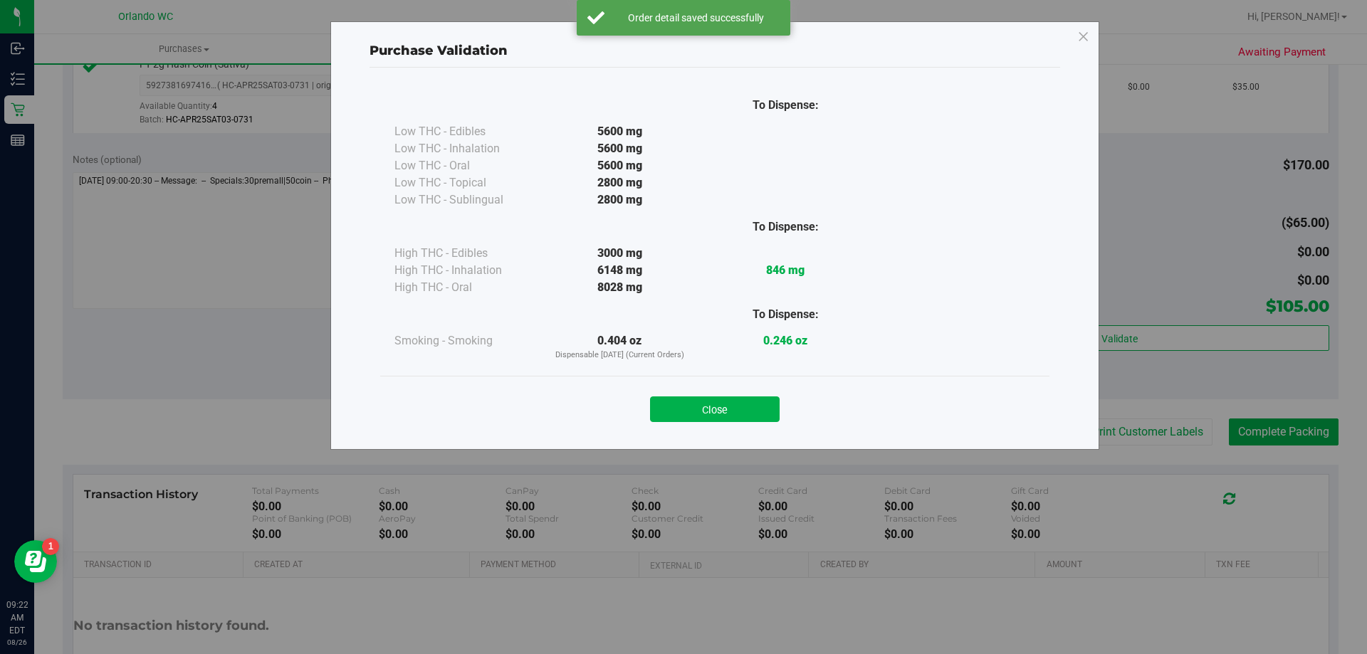
click at [928, 435] on div "To Dispense: Low THC - Edibles 5600 mg" at bounding box center [714, 252] width 691 height 369
click at [770, 411] on button "Close" at bounding box center [715, 410] width 130 height 26
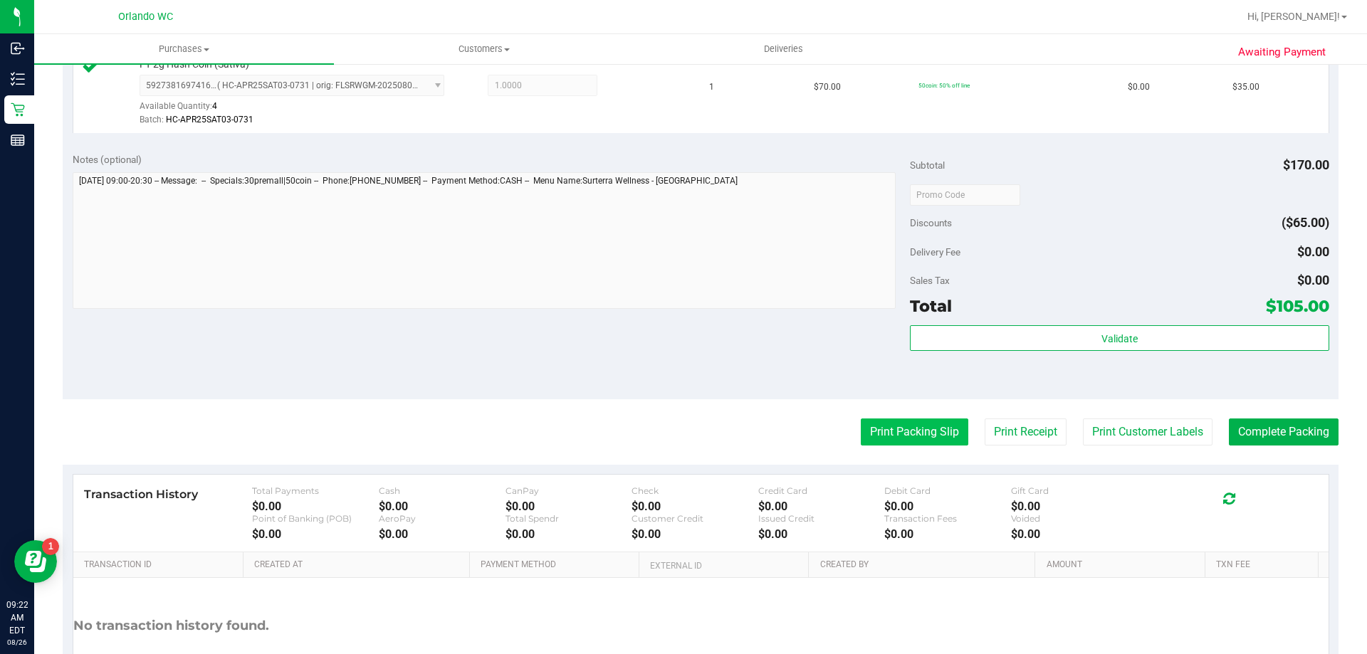
click at [900, 437] on button "Print Packing Slip" at bounding box center [915, 432] width 108 height 27
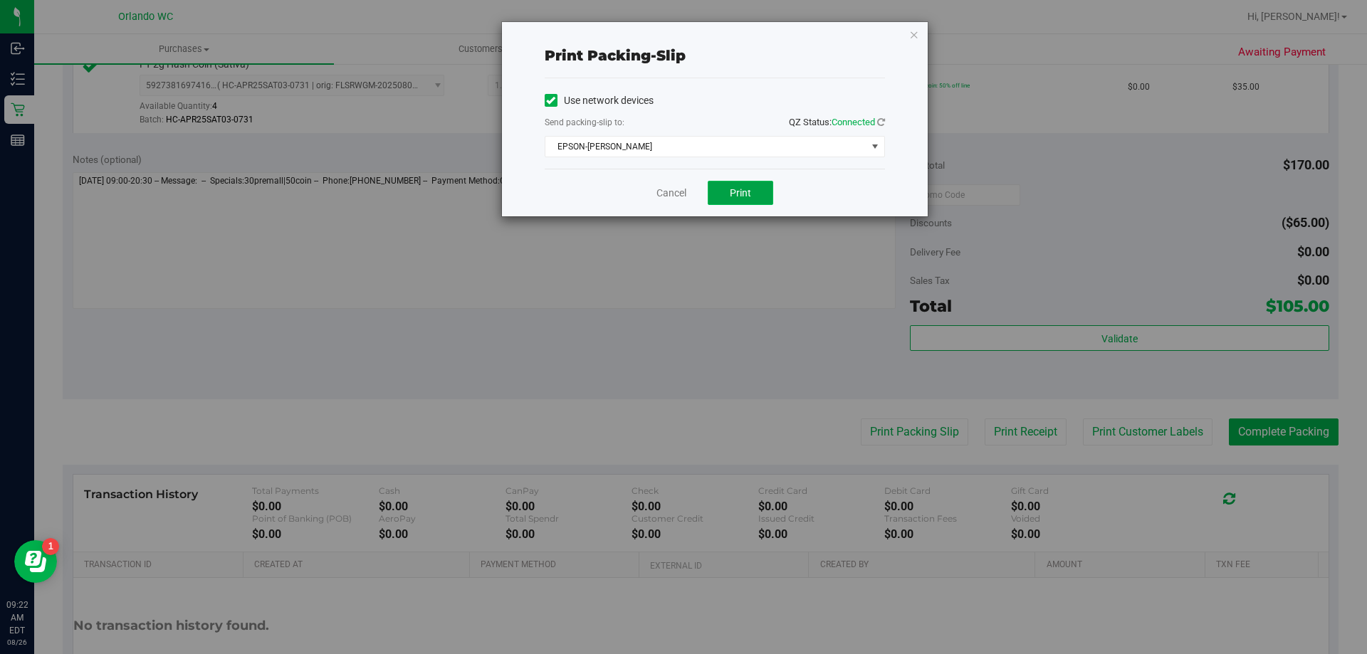
click at [721, 196] on button "Print" at bounding box center [740, 193] width 65 height 24
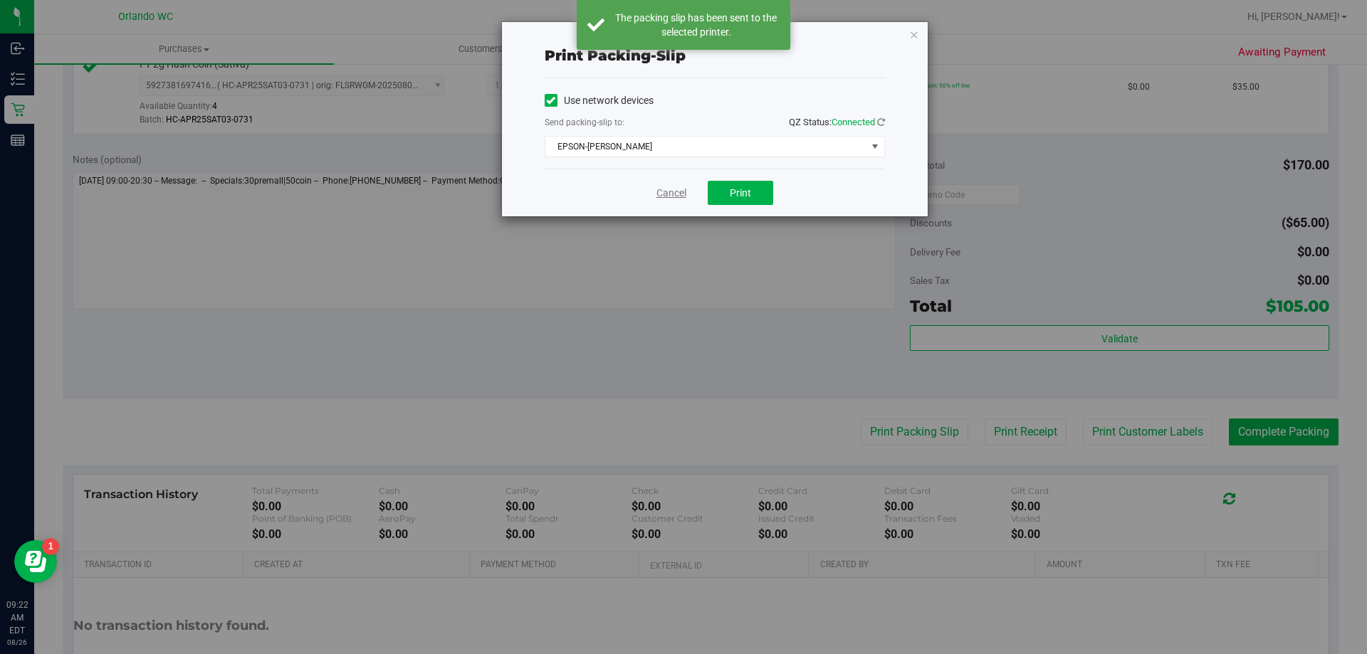
click at [671, 189] on link "Cancel" at bounding box center [671, 193] width 30 height 15
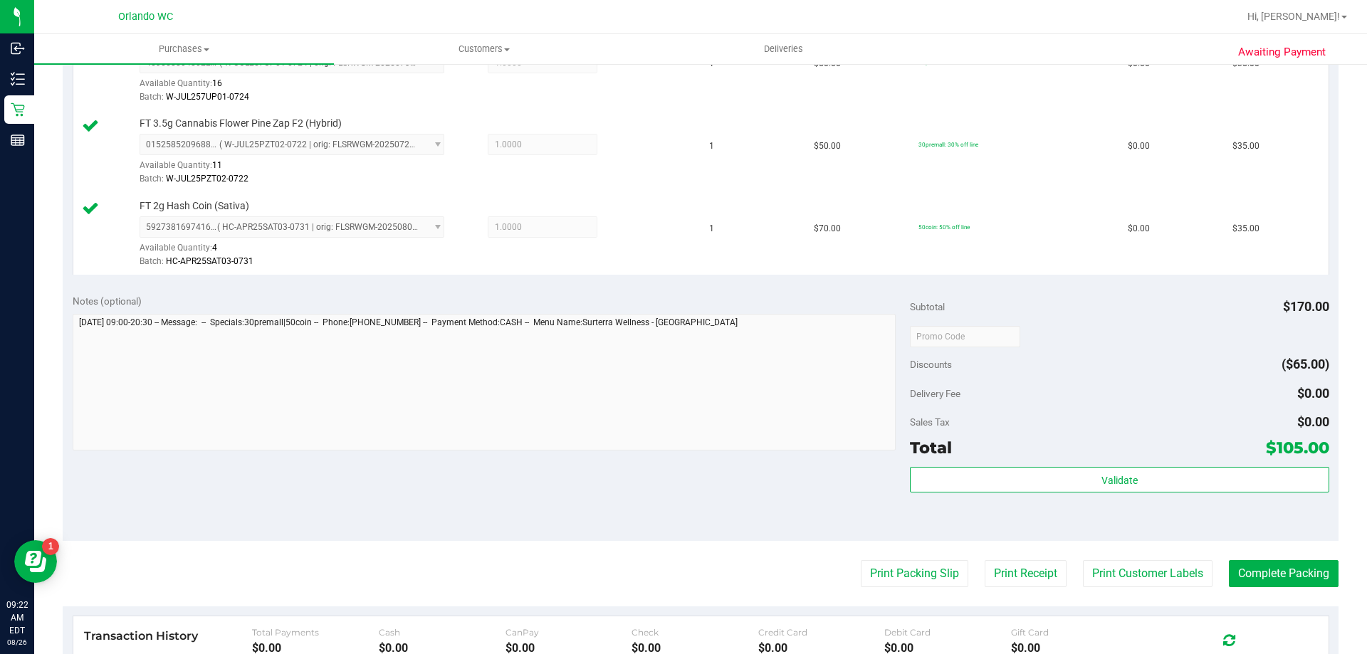
scroll to position [641, 0]
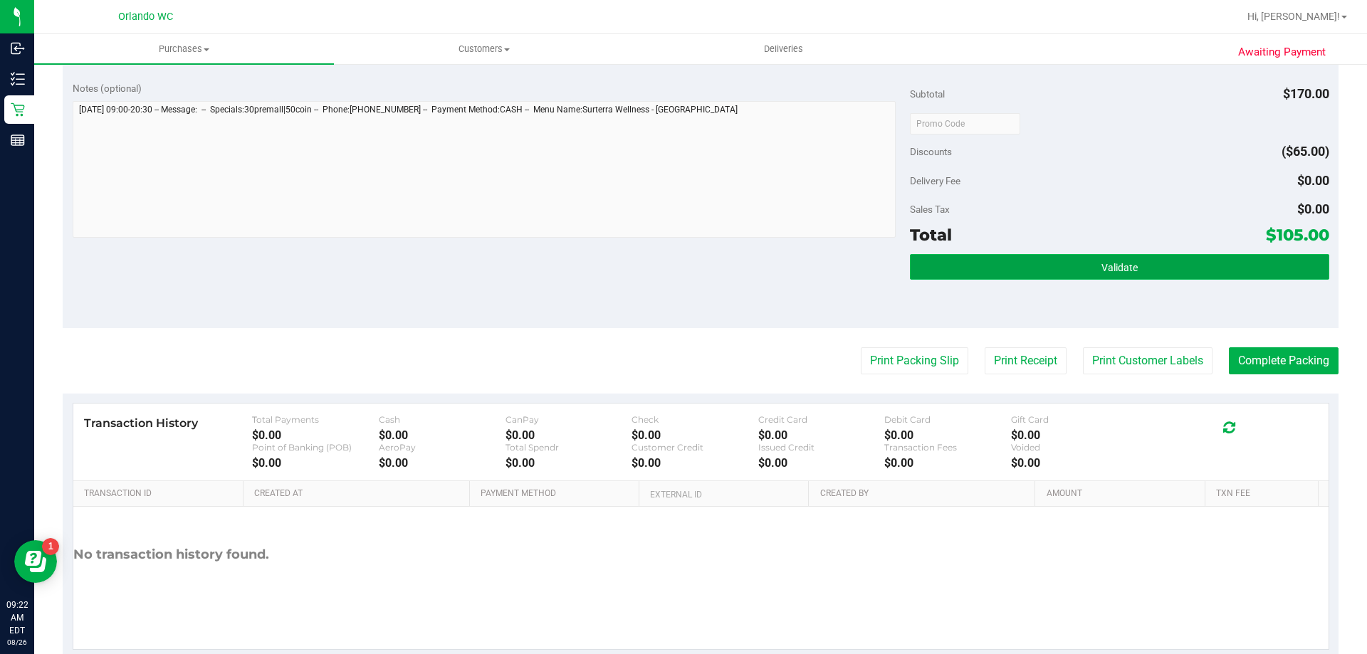
click at [1202, 271] on button "Validate" at bounding box center [1119, 267] width 419 height 26
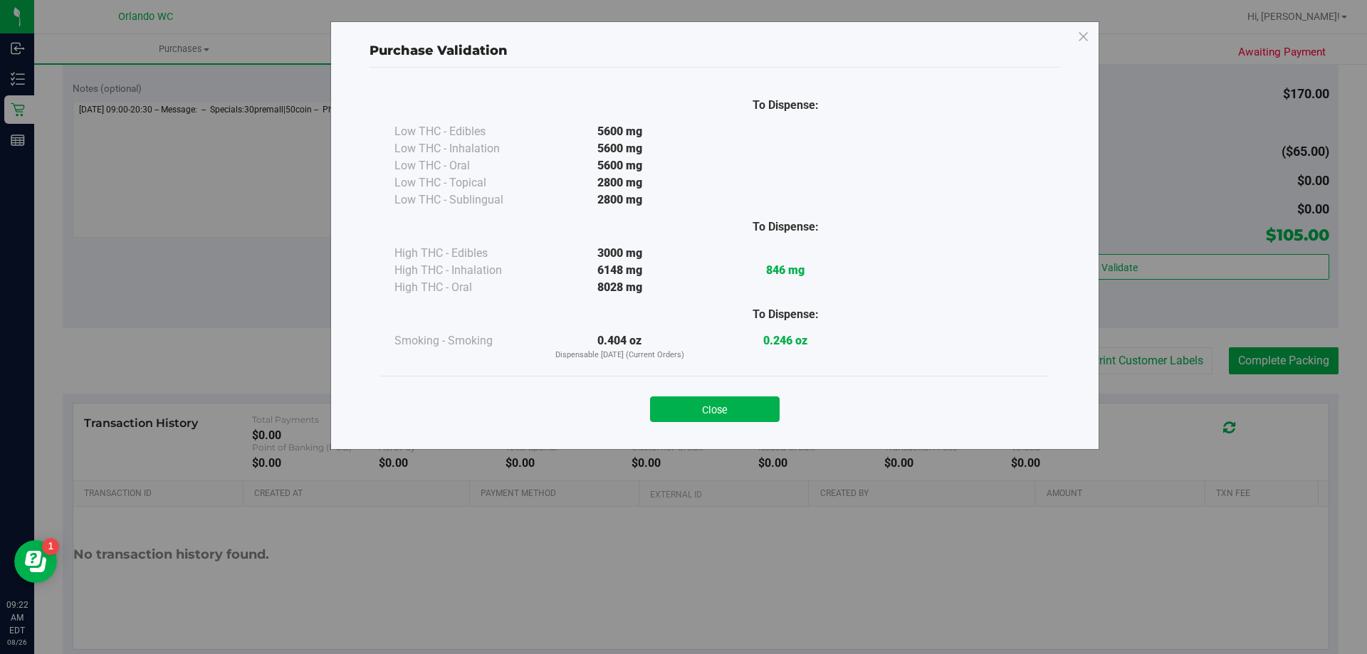
click at [1244, 357] on div "Purchase Validation To Dispense: Low THC - Edibles 5600 mg" at bounding box center [689, 327] width 1378 height 654
drag, startPoint x: 664, startPoint y: 413, endPoint x: 1276, endPoint y: 456, distance: 614.5
click at [665, 413] on button "Close" at bounding box center [715, 410] width 130 height 26
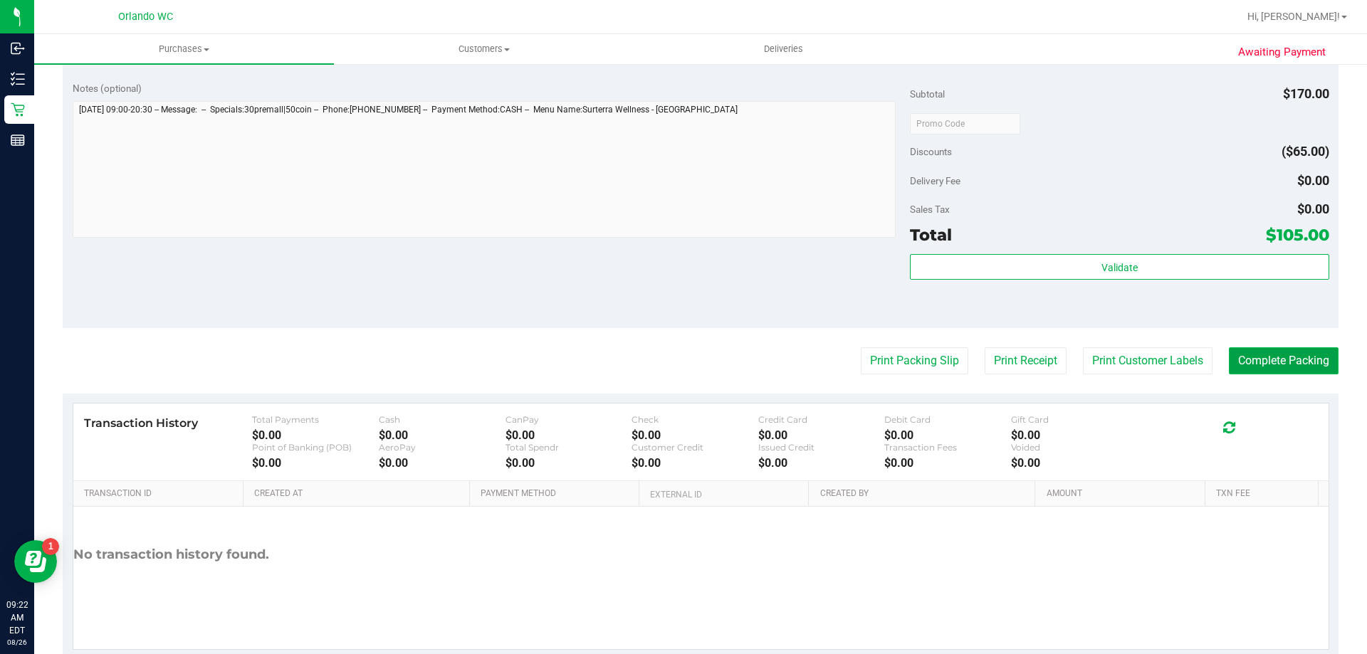
click at [1264, 353] on button "Complete Packing" at bounding box center [1284, 360] width 110 height 27
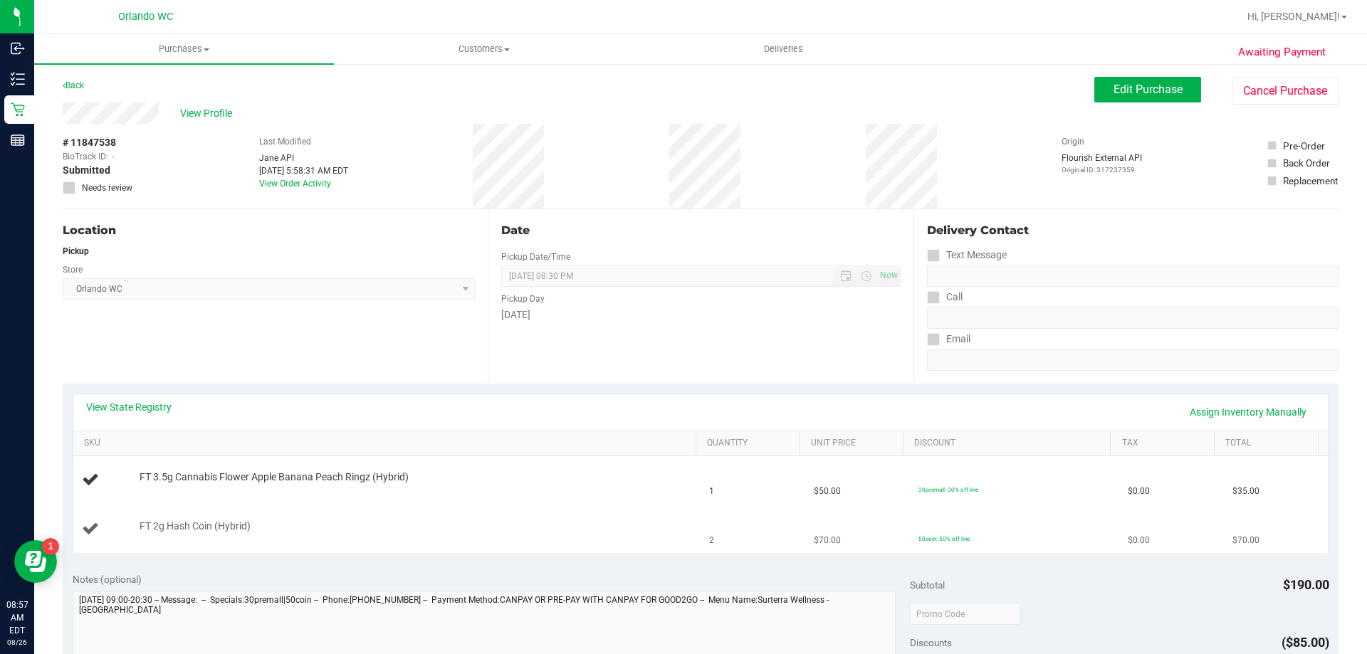
click at [240, 527] on span "FT 2g Hash Coin (Hybrid)" at bounding box center [195, 527] width 111 height 14
copy div "FT 2g Hash Coin (Hybrid)"
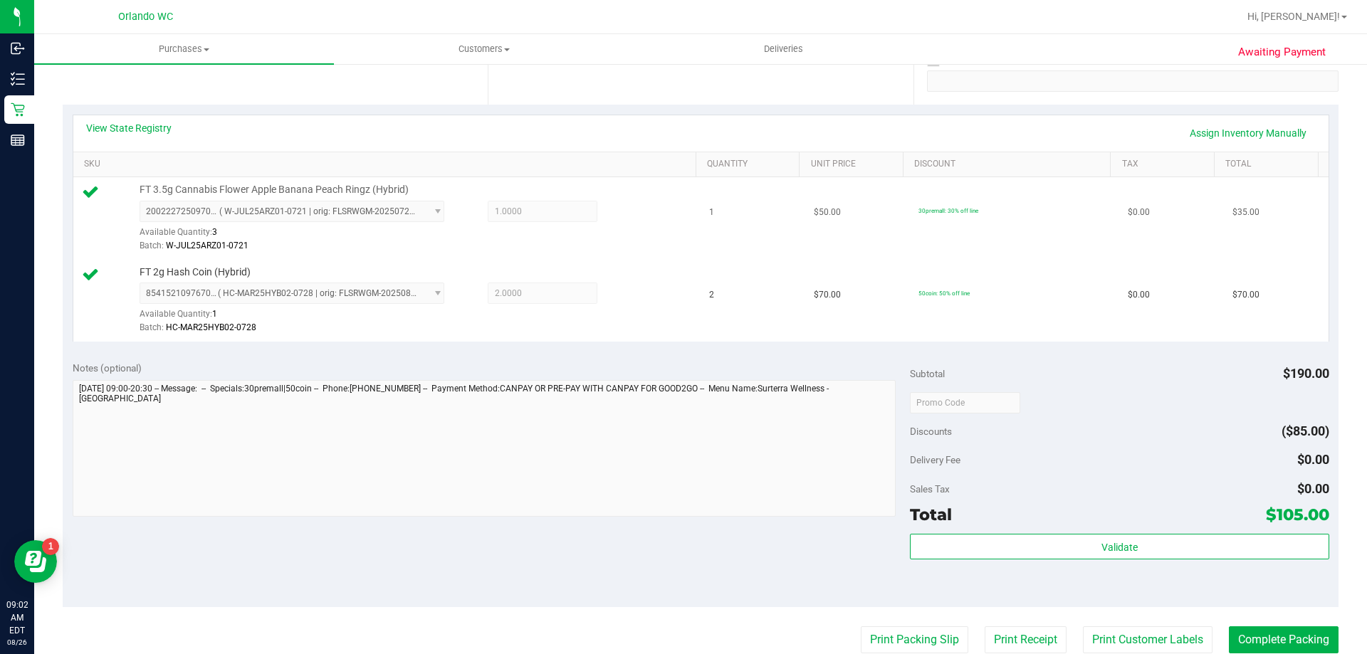
scroll to position [285, 0]
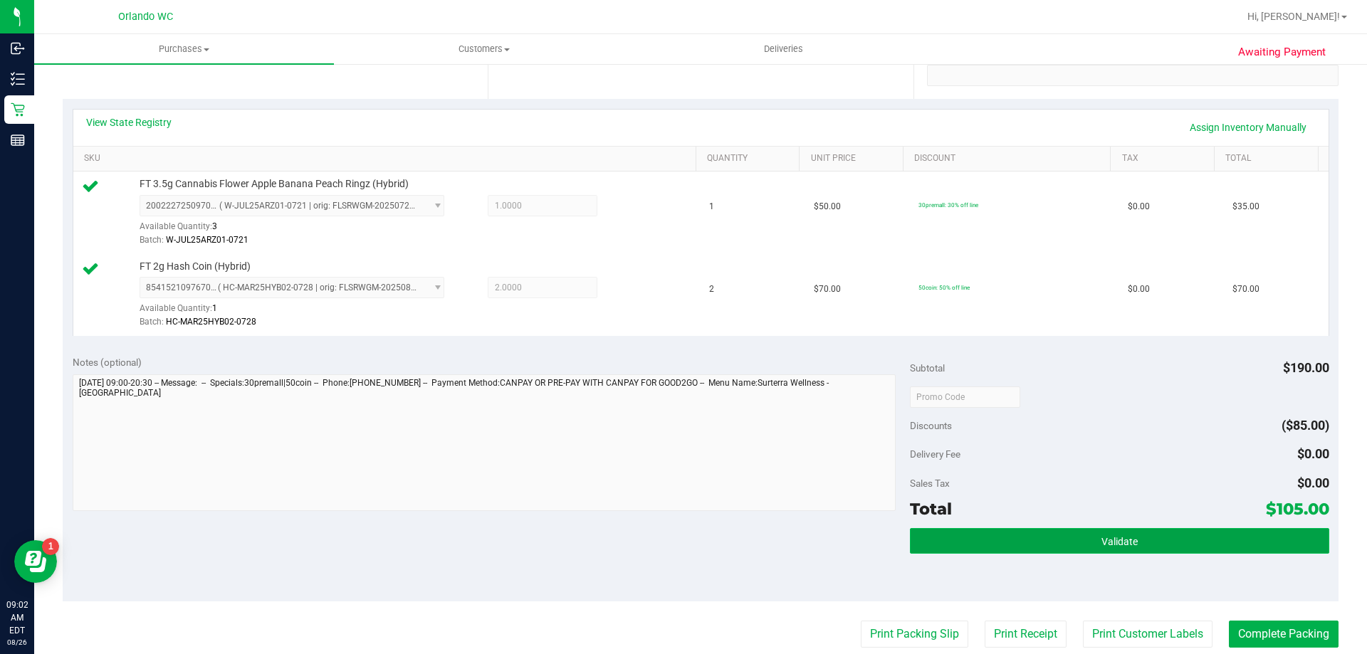
click at [1066, 534] on button "Validate" at bounding box center [1119, 541] width 419 height 26
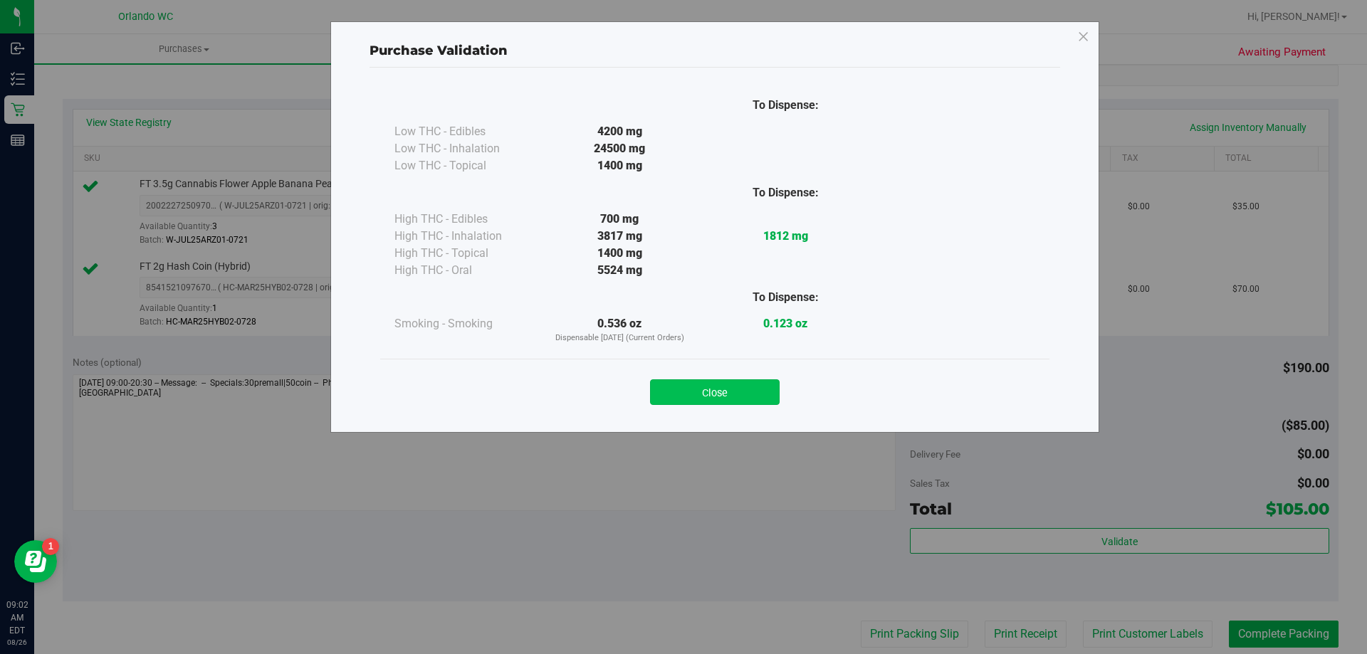
click at [763, 388] on button "Close" at bounding box center [715, 392] width 130 height 26
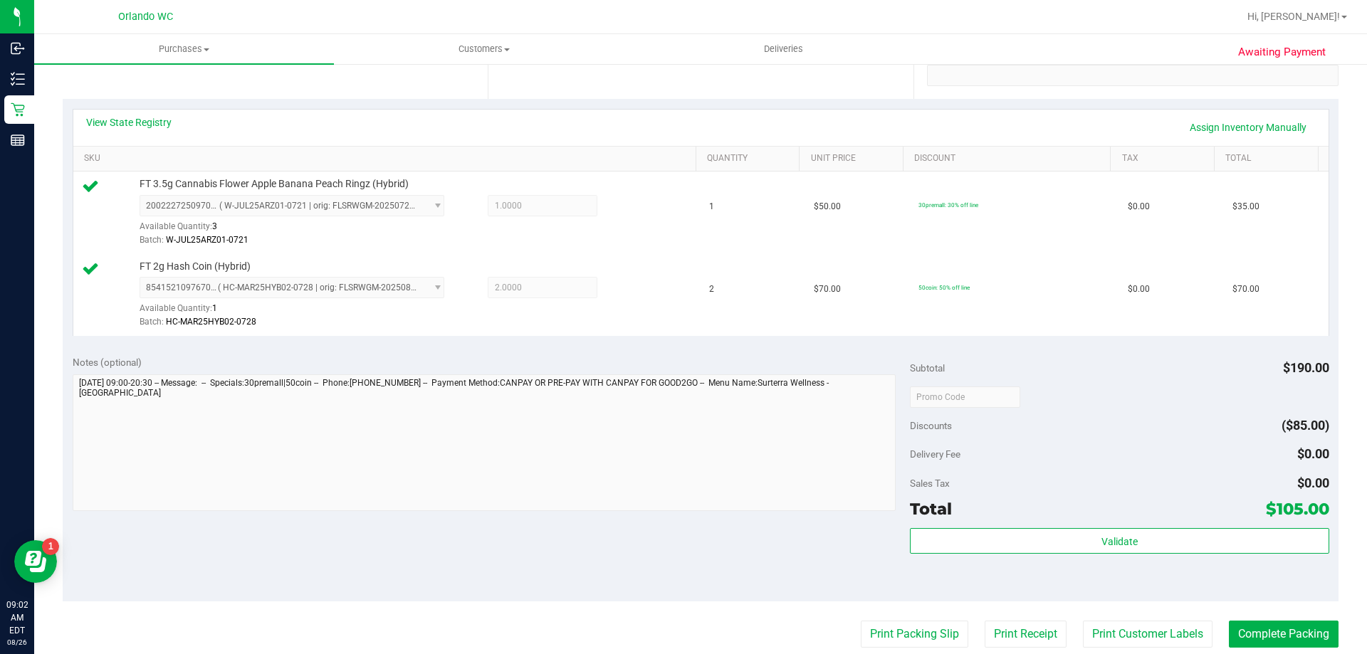
scroll to position [356, 0]
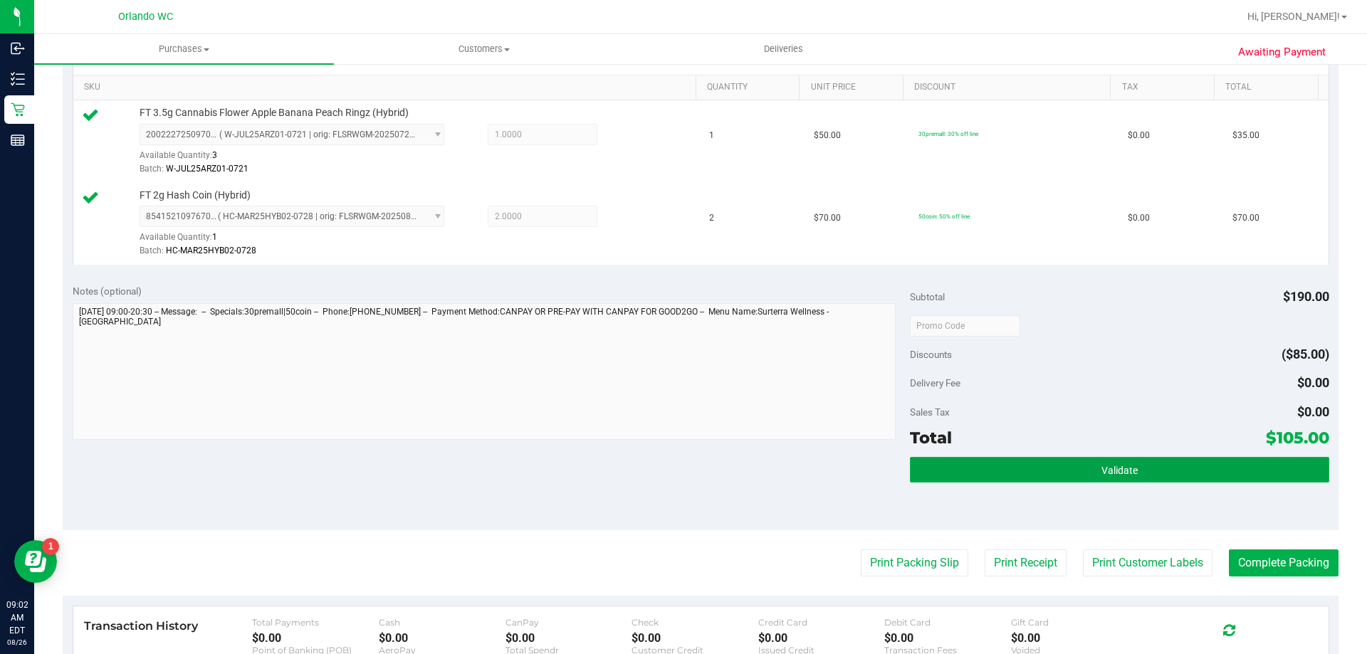
click at [1043, 465] on button "Validate" at bounding box center [1119, 470] width 419 height 26
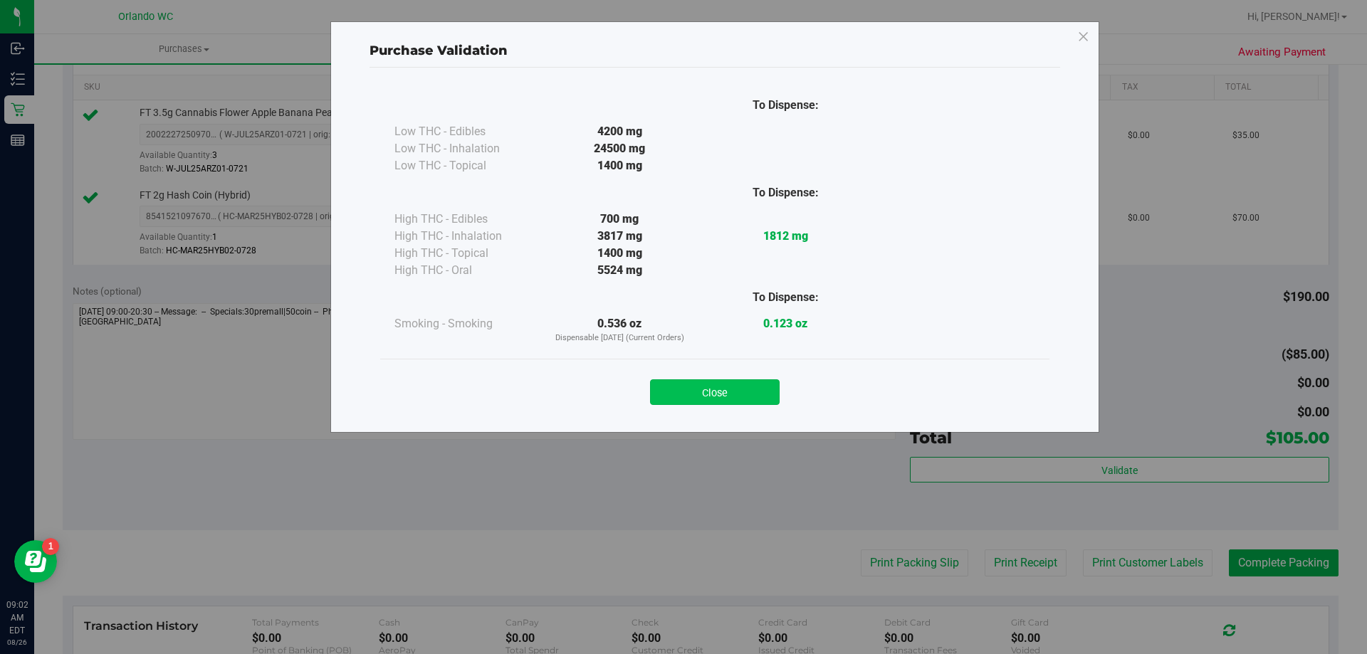
click at [760, 381] on button "Close" at bounding box center [715, 392] width 130 height 26
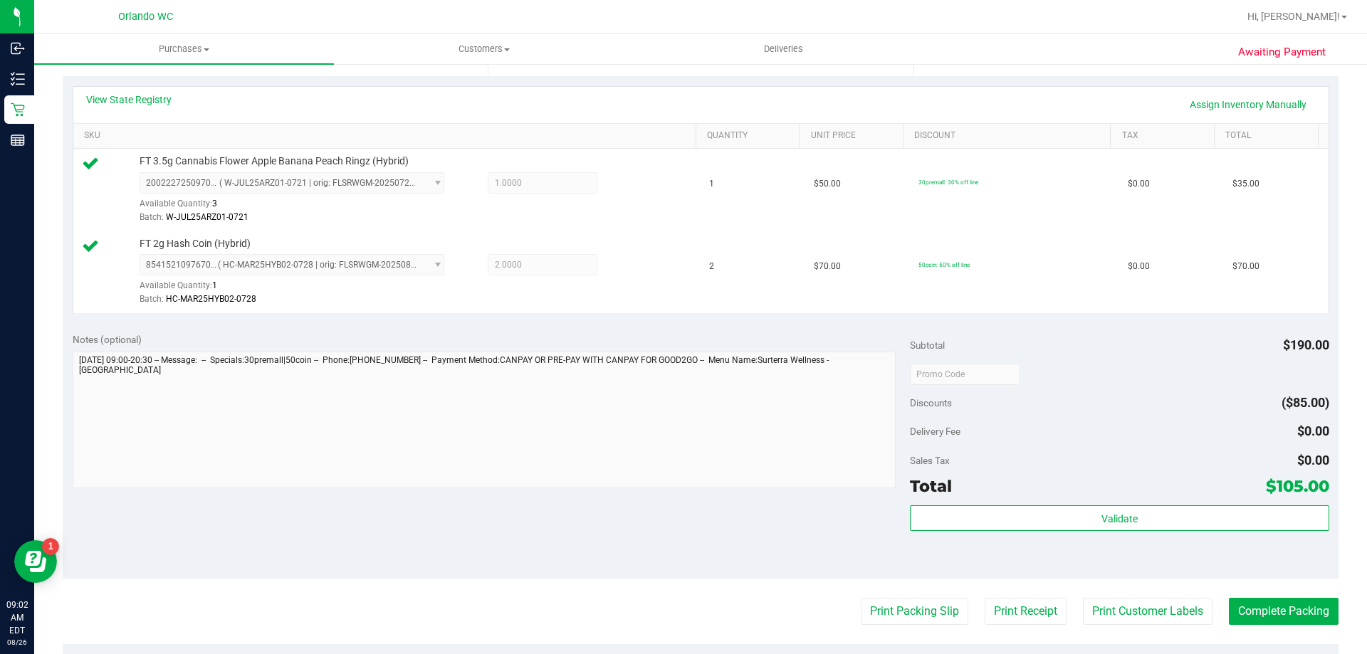
scroll to position [285, 0]
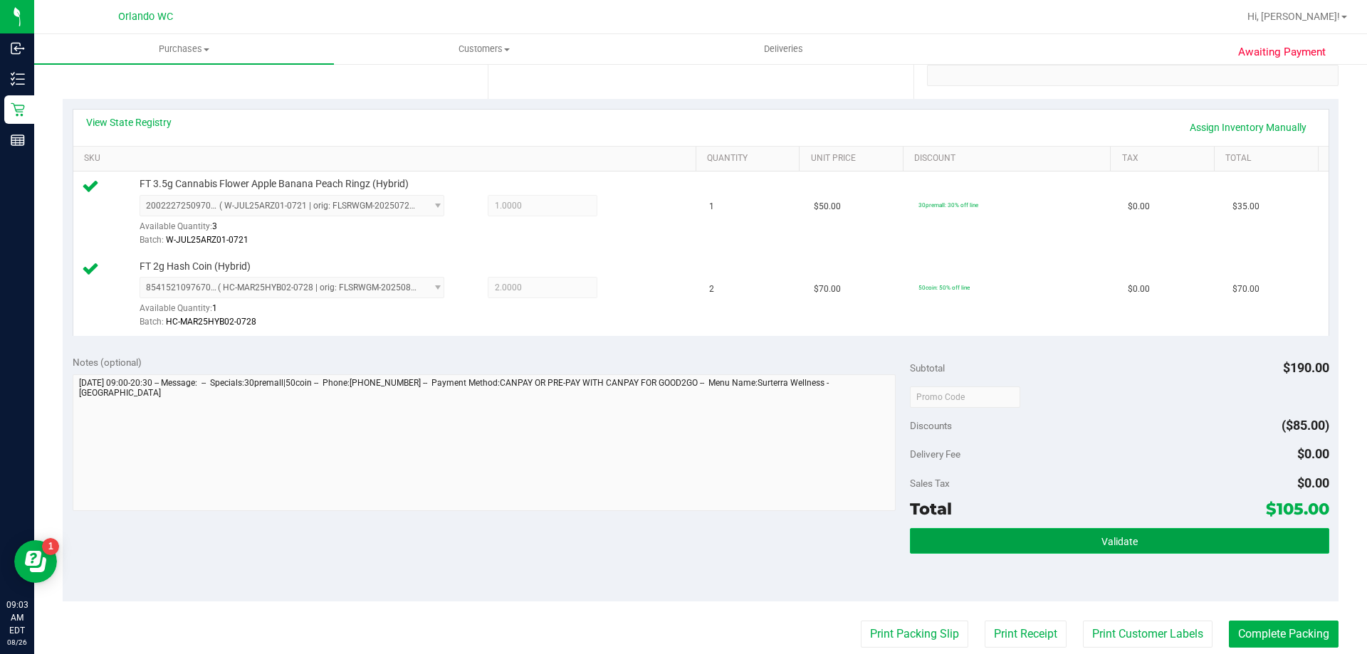
click at [953, 551] on button "Validate" at bounding box center [1119, 541] width 419 height 26
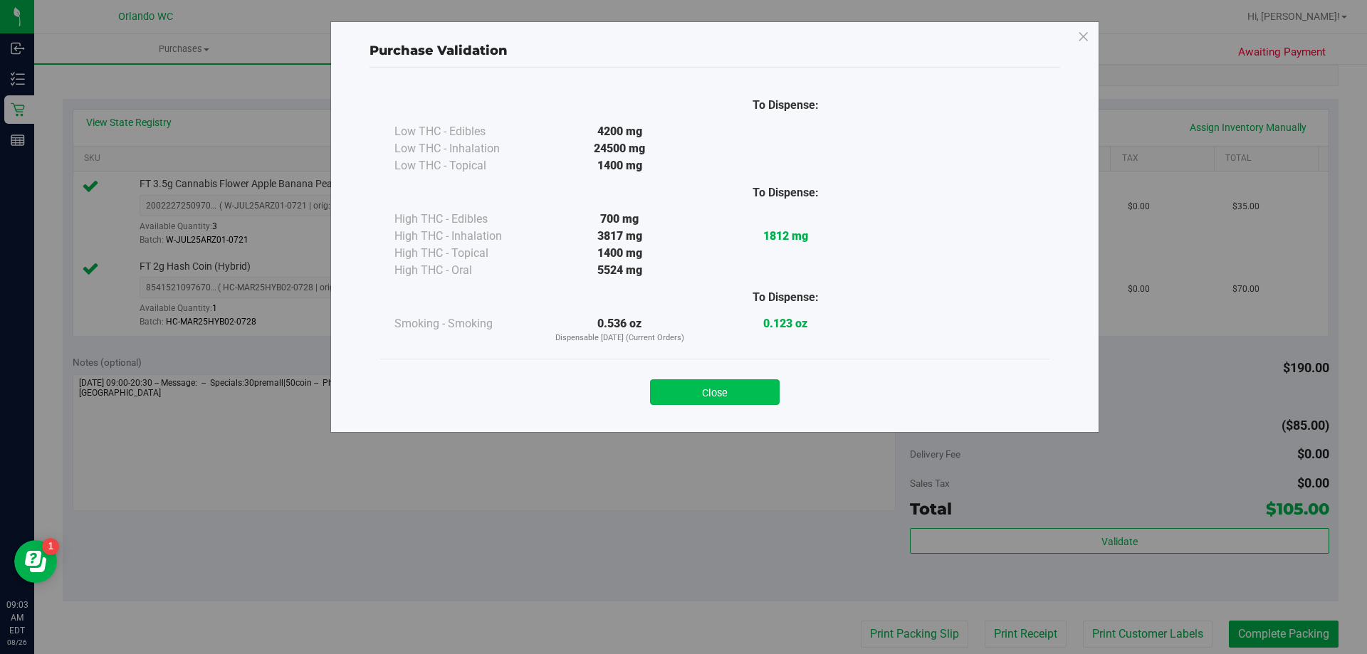
click at [763, 389] on button "Close" at bounding box center [715, 392] width 130 height 26
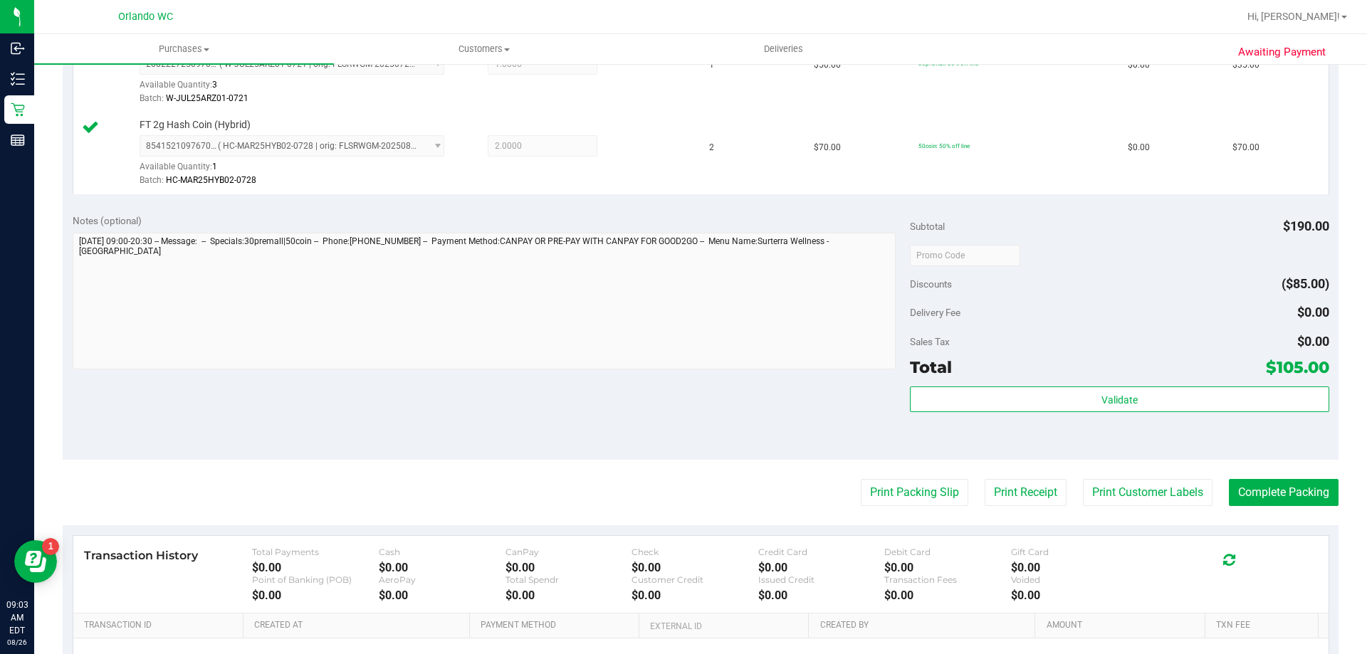
scroll to position [427, 0]
click at [918, 485] on button "Print Packing Slip" at bounding box center [915, 491] width 108 height 27
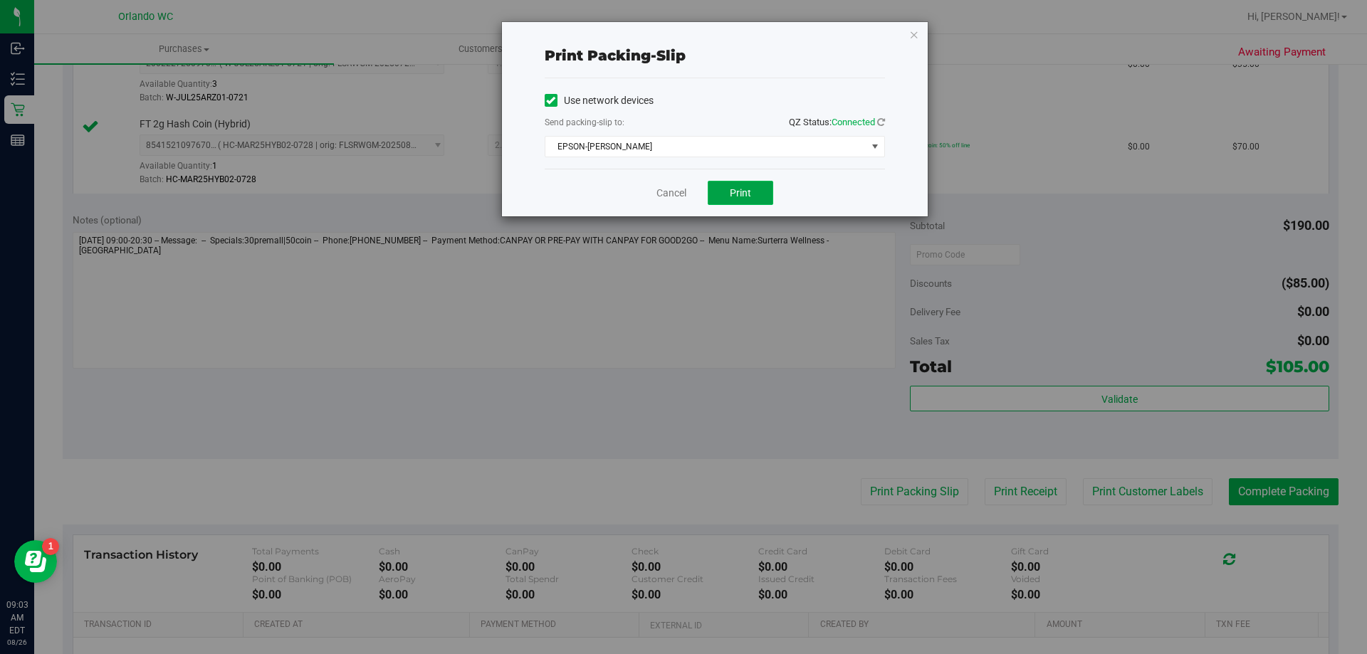
click at [749, 189] on span "Print" at bounding box center [740, 192] width 21 height 11
click at [687, 199] on div "Cancel Print" at bounding box center [715, 193] width 340 height 48
click at [676, 196] on link "Cancel" at bounding box center [671, 193] width 30 height 15
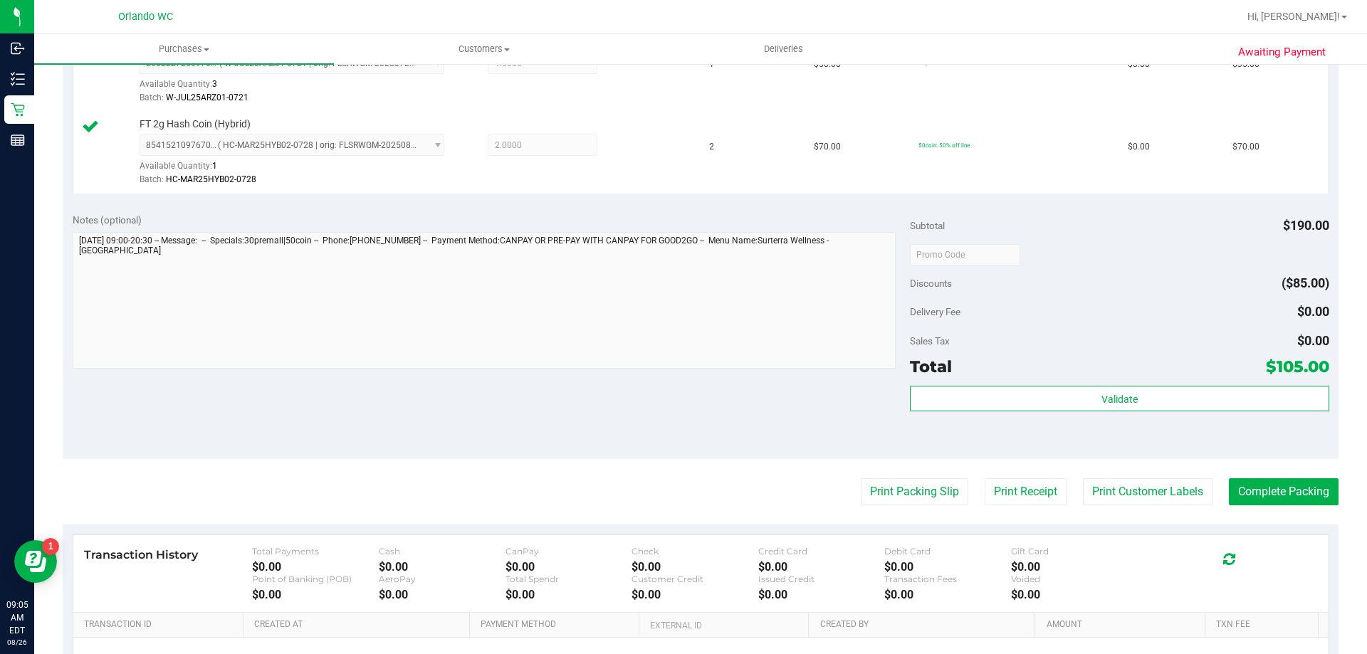
click at [1080, 419] on div "Validate" at bounding box center [1119, 418] width 419 height 64
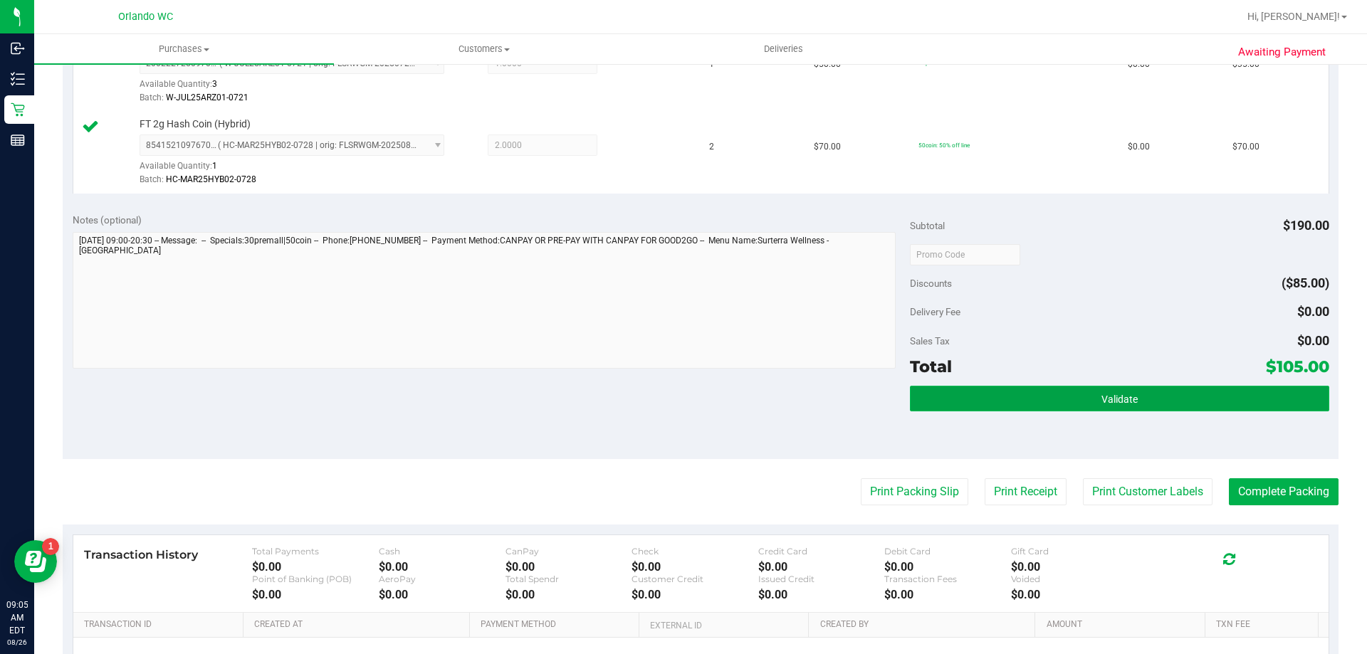
click at [1084, 407] on button "Validate" at bounding box center [1119, 399] width 419 height 26
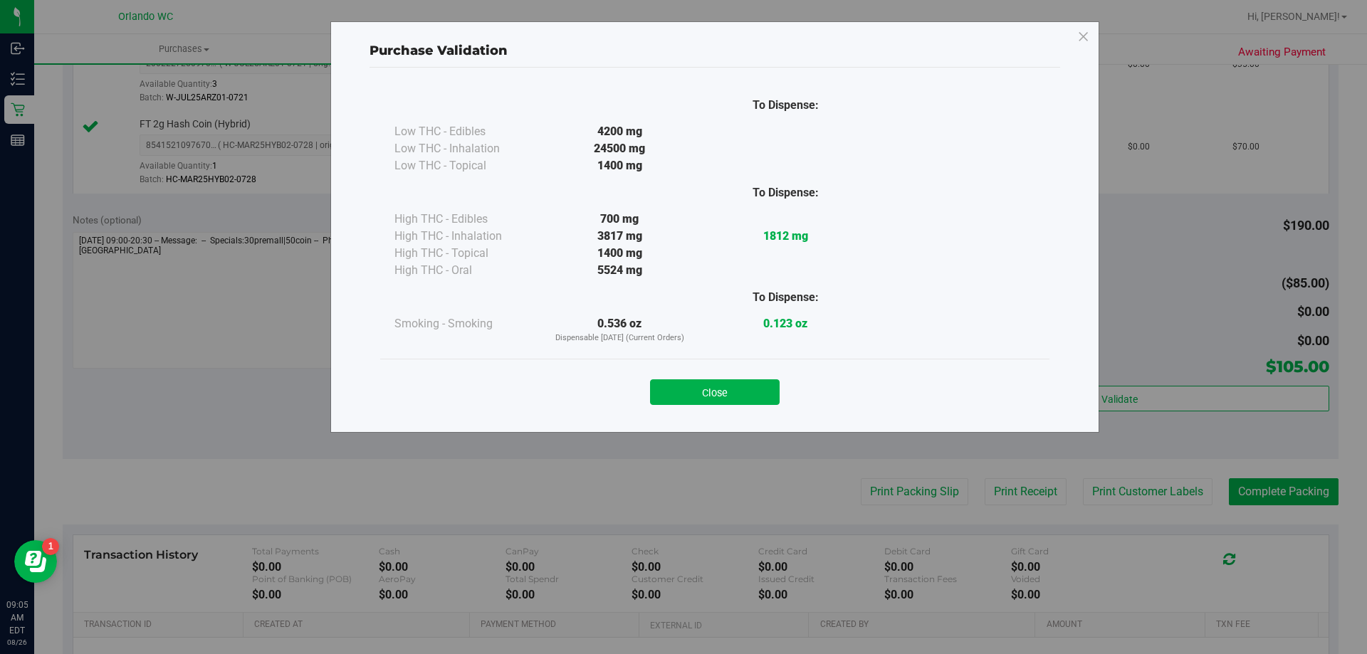
click at [1242, 507] on div "Purchase Validation To Dispense: Low THC - Edibles 4200 mg" at bounding box center [689, 327] width 1378 height 654
click at [643, 386] on div "Close" at bounding box center [715, 388] width 648 height 36
click at [659, 389] on button "Close" at bounding box center [715, 392] width 130 height 26
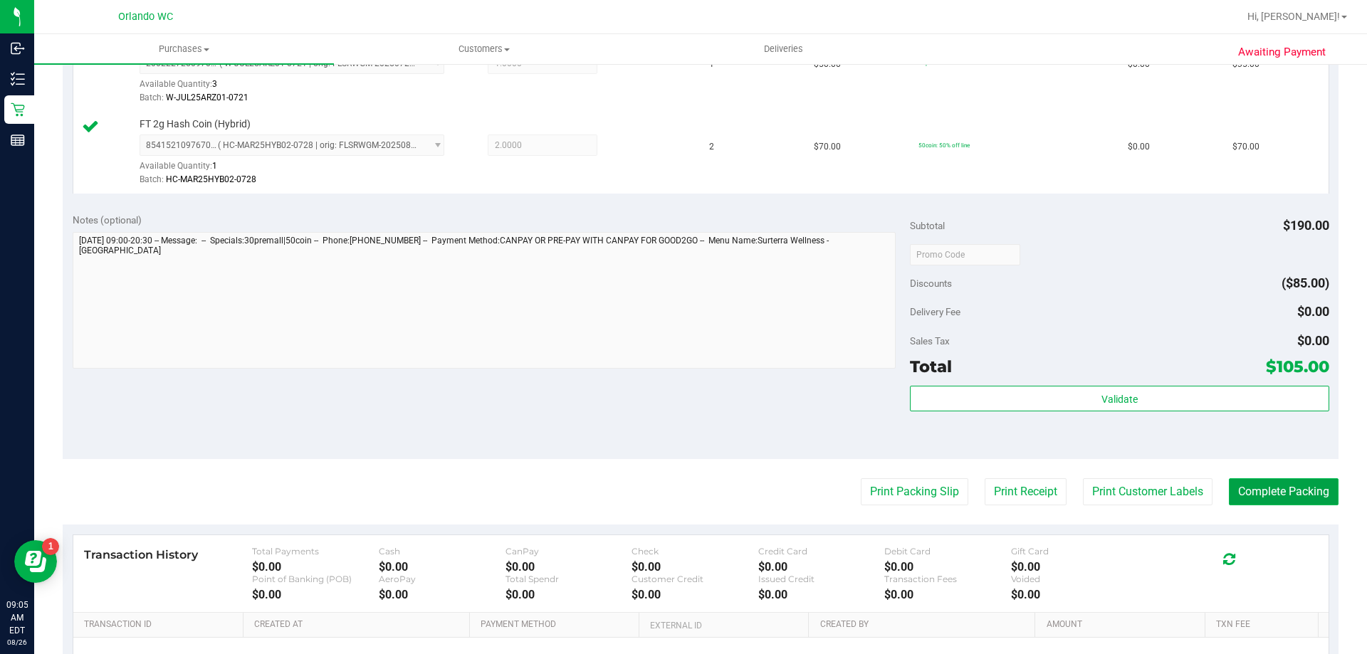
click at [1260, 495] on button "Complete Packing" at bounding box center [1284, 491] width 110 height 27
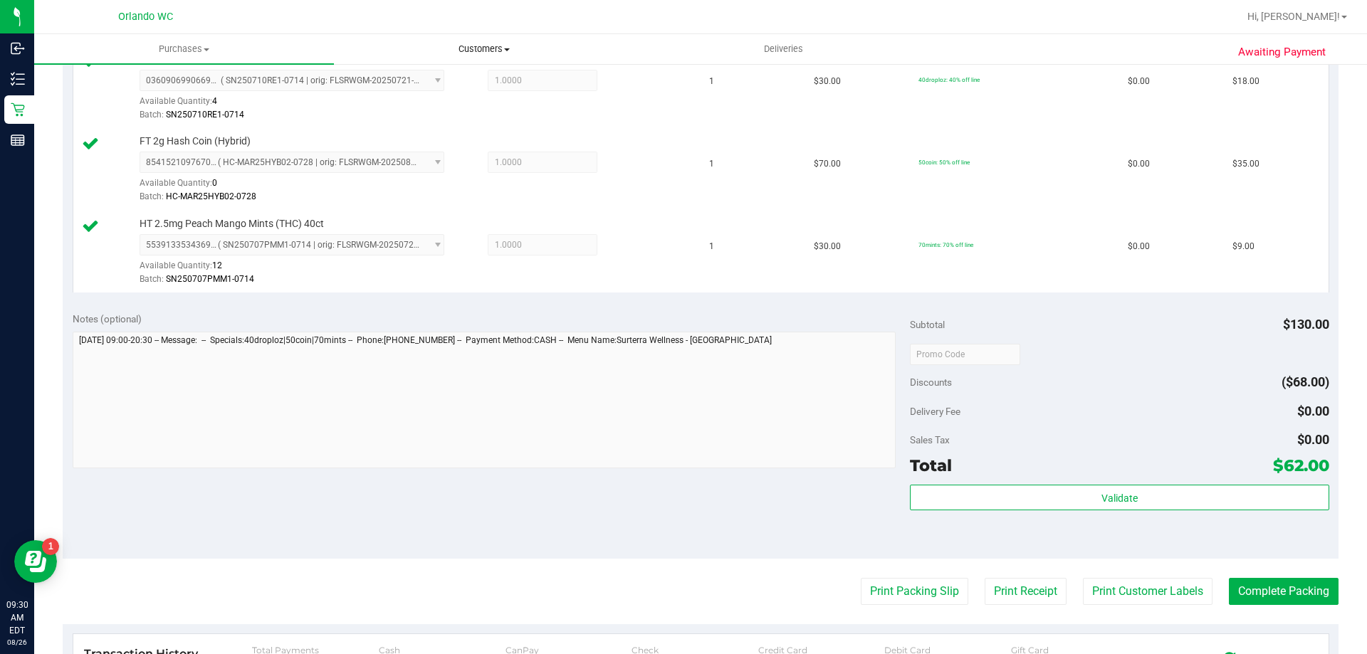
scroll to position [478, 0]
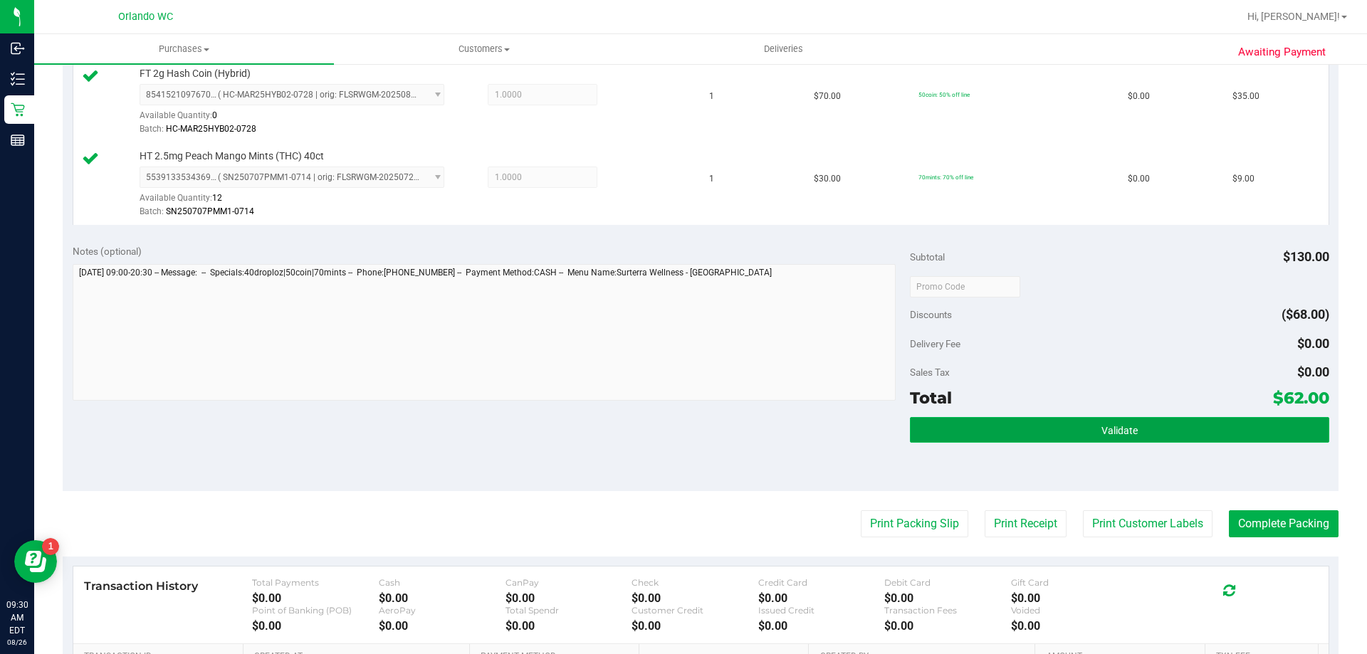
click at [1033, 439] on button "Validate" at bounding box center [1119, 430] width 419 height 26
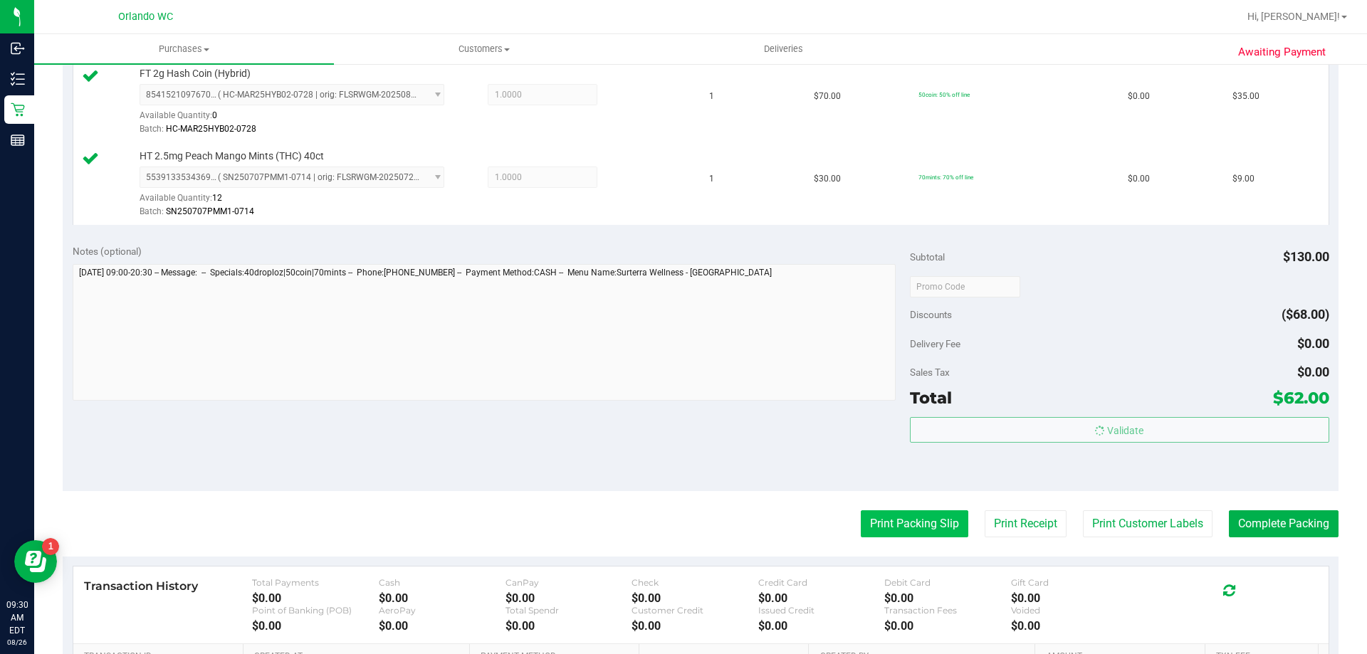
click at [884, 532] on button "Print Packing Slip" at bounding box center [915, 523] width 108 height 27
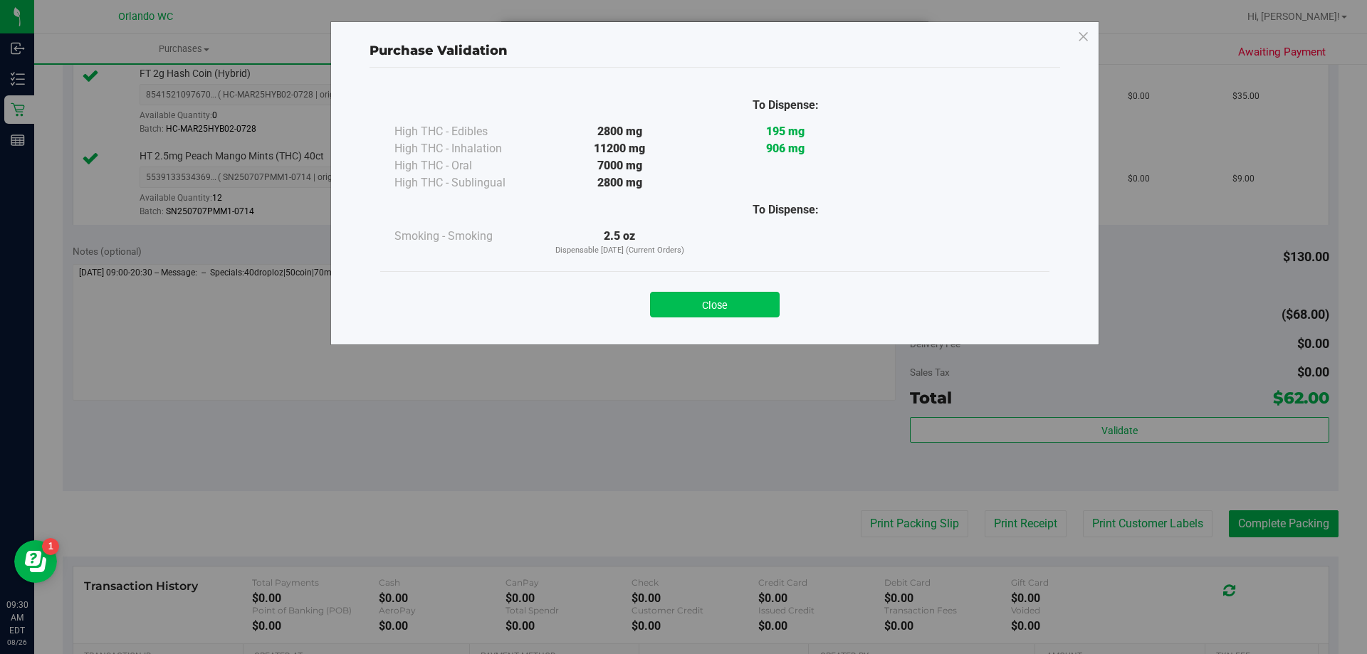
click at [706, 315] on button "Close" at bounding box center [715, 305] width 130 height 26
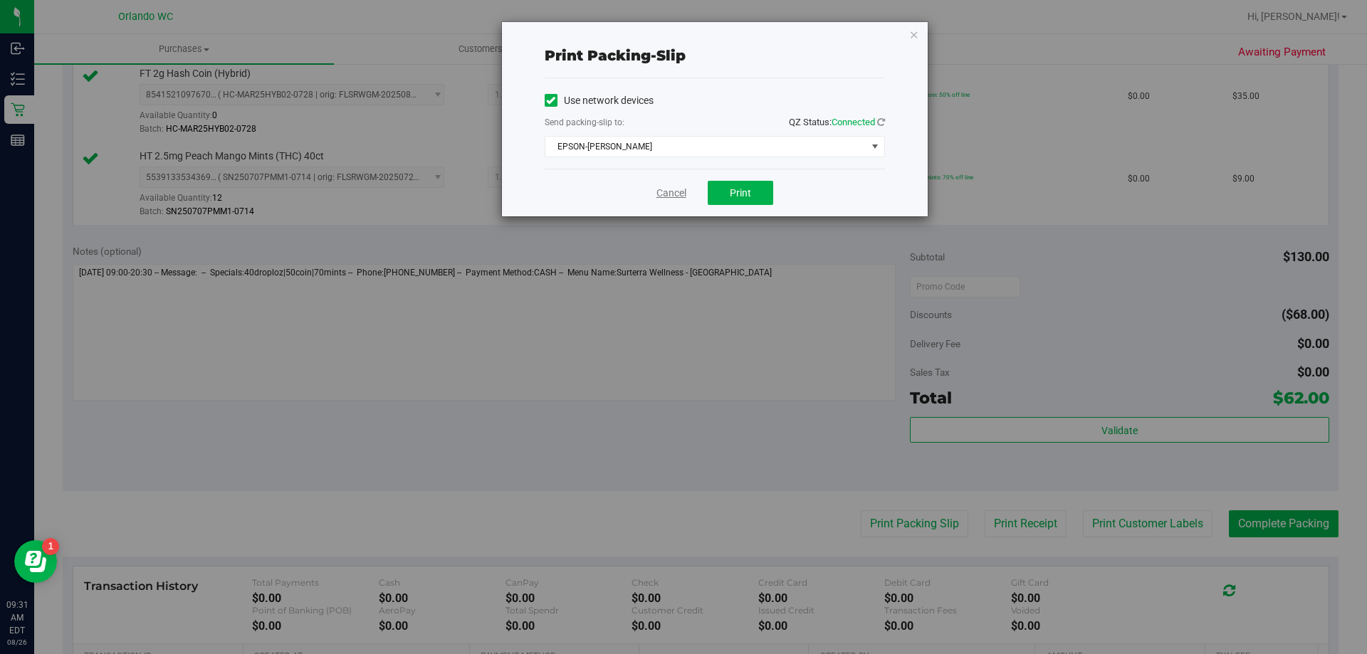
click at [679, 187] on link "Cancel" at bounding box center [671, 193] width 30 height 15
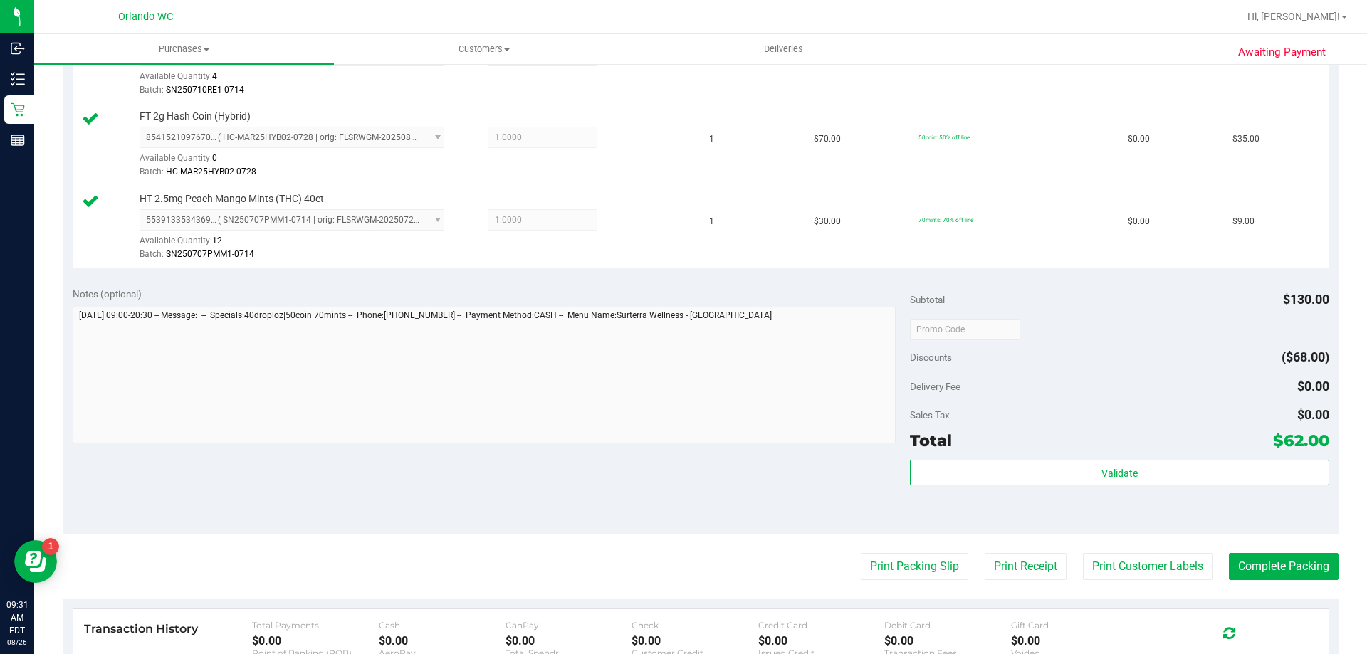
scroll to position [620, 0]
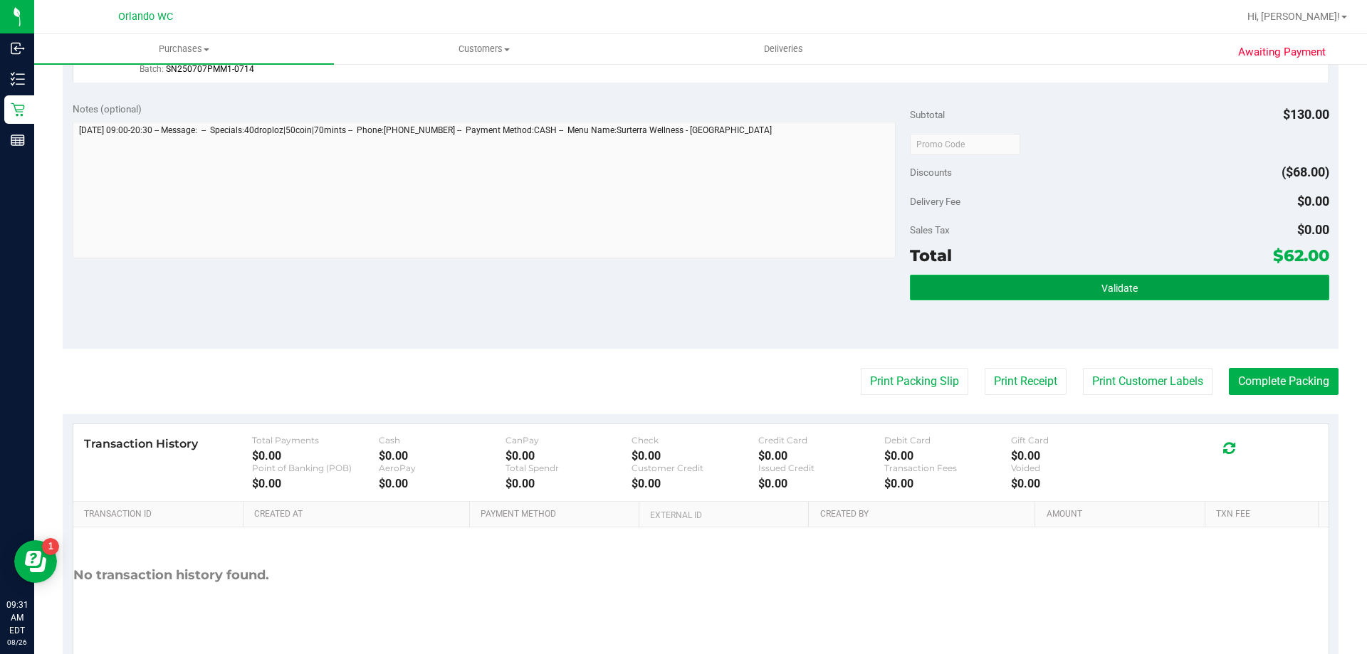
click at [1117, 277] on button "Validate" at bounding box center [1119, 288] width 419 height 26
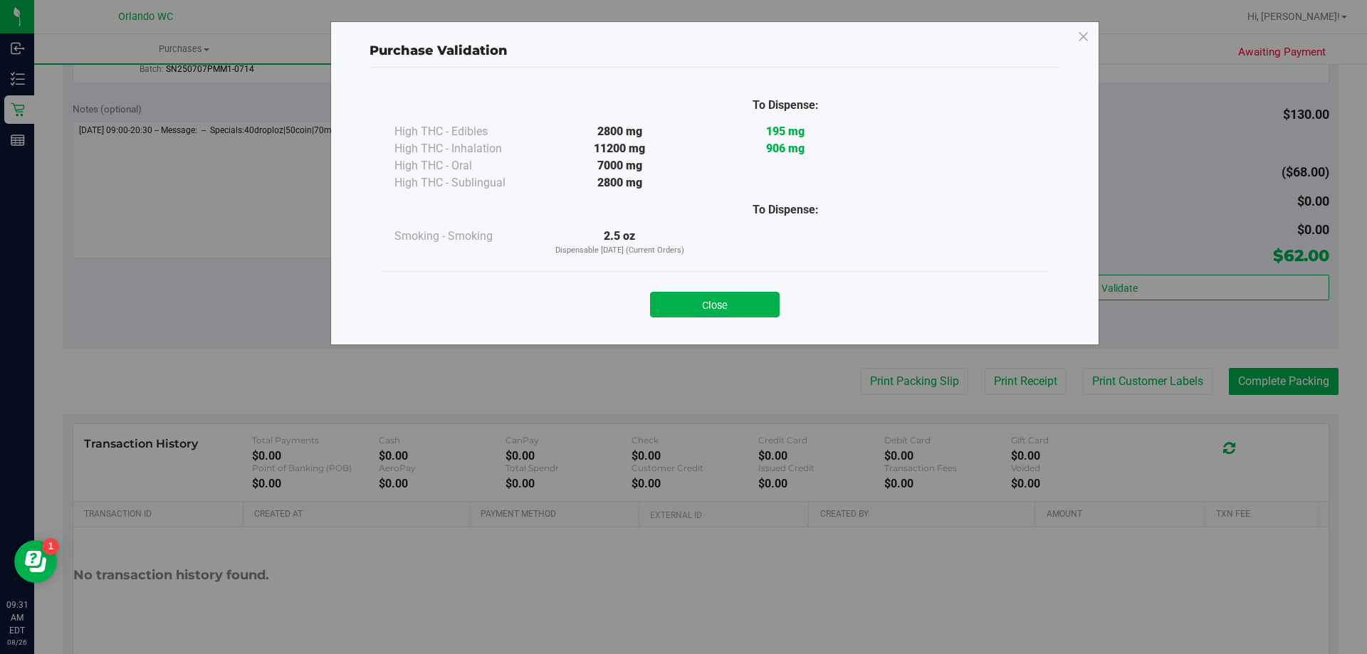
click at [719, 283] on div "Close" at bounding box center [715, 301] width 648 height 36
click at [719, 294] on button "Close" at bounding box center [715, 305] width 130 height 26
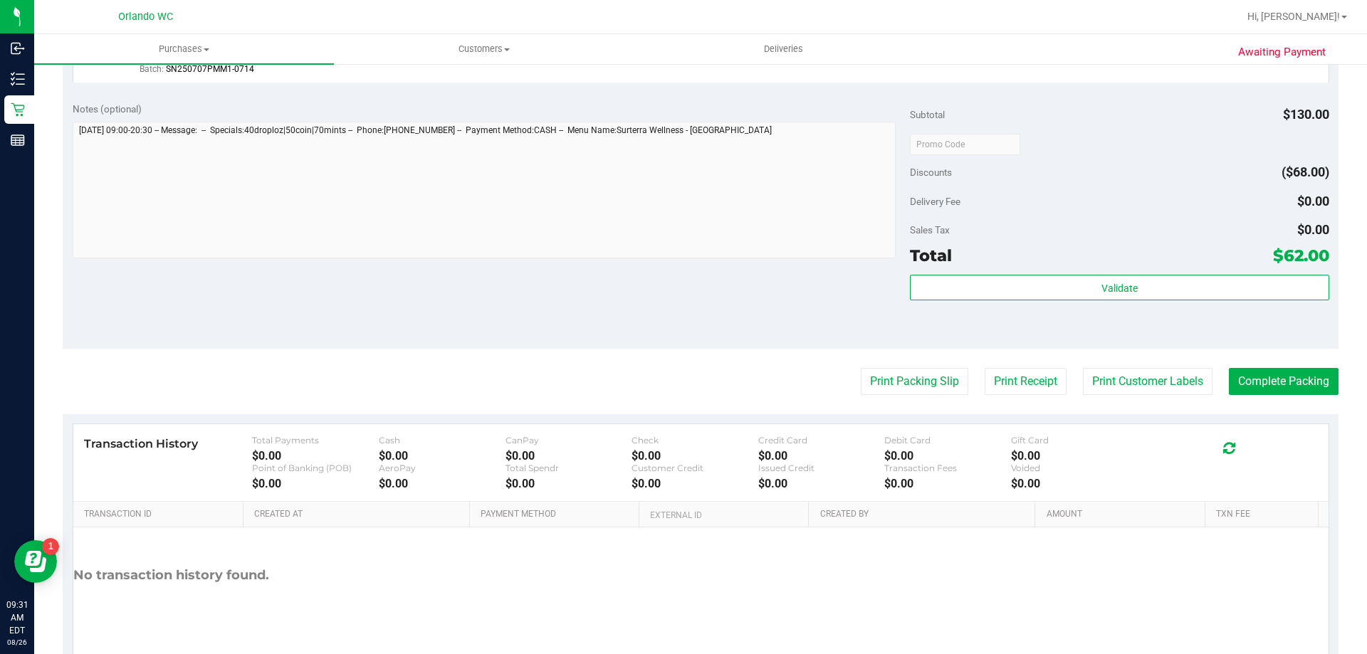
click at [972, 301] on div "Validate" at bounding box center [1119, 307] width 419 height 64
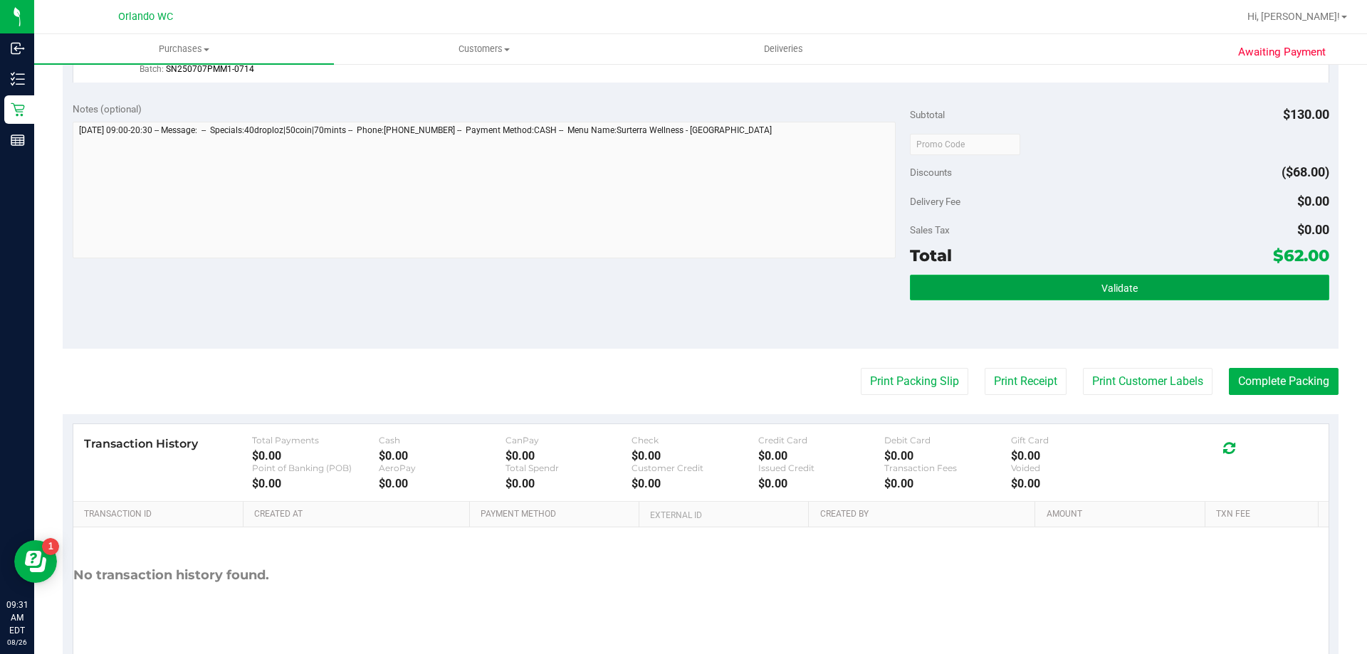
click at [972, 300] on button "Validate" at bounding box center [1119, 288] width 419 height 26
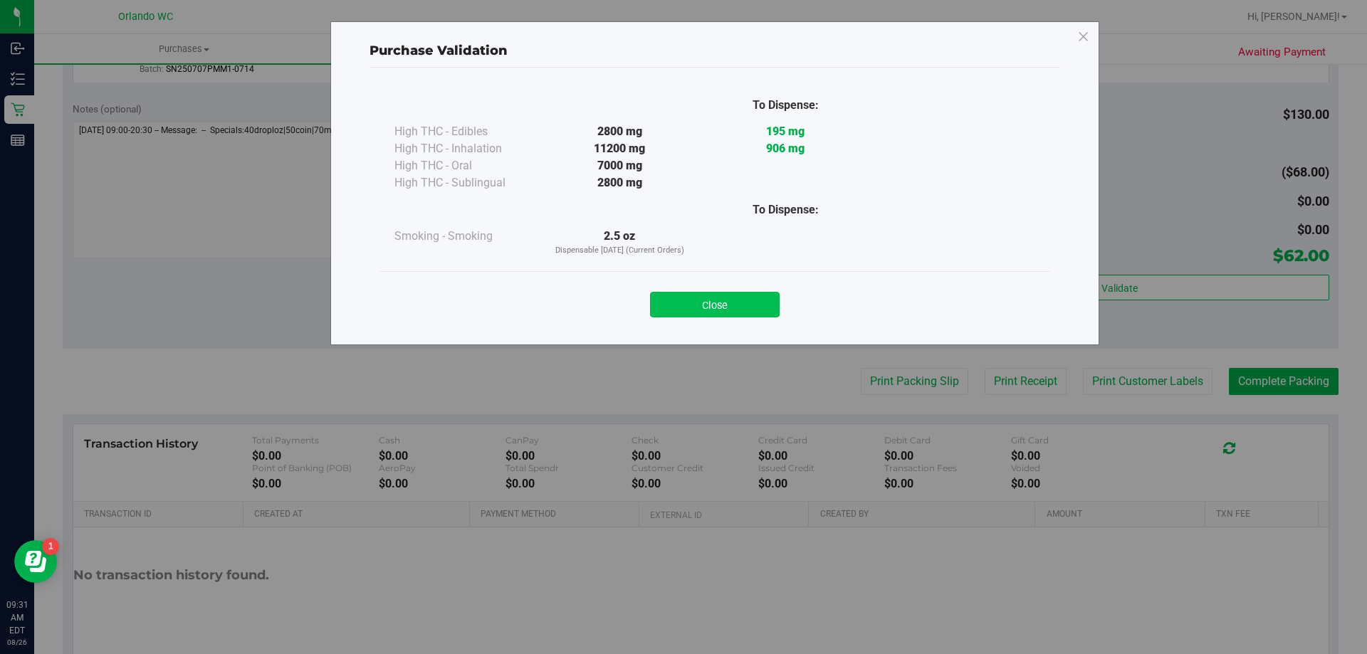
click at [754, 308] on button "Close" at bounding box center [715, 305] width 130 height 26
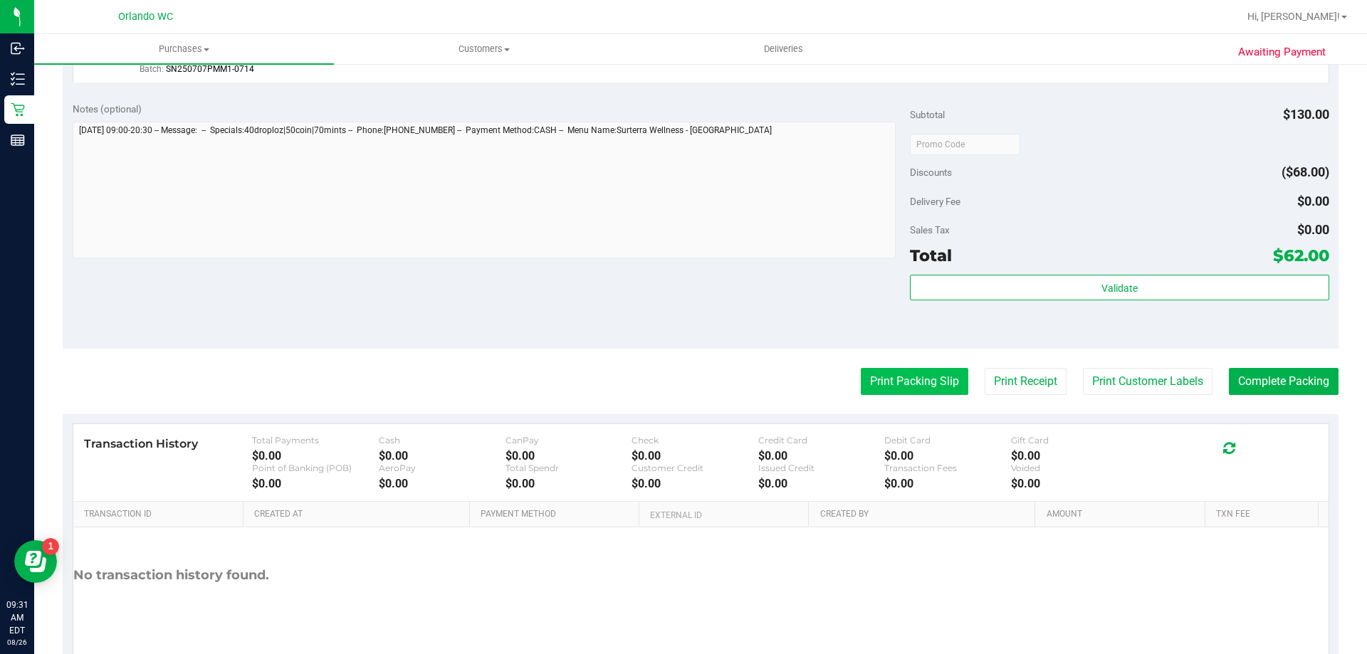
click at [926, 379] on button "Print Packing Slip" at bounding box center [915, 381] width 108 height 27
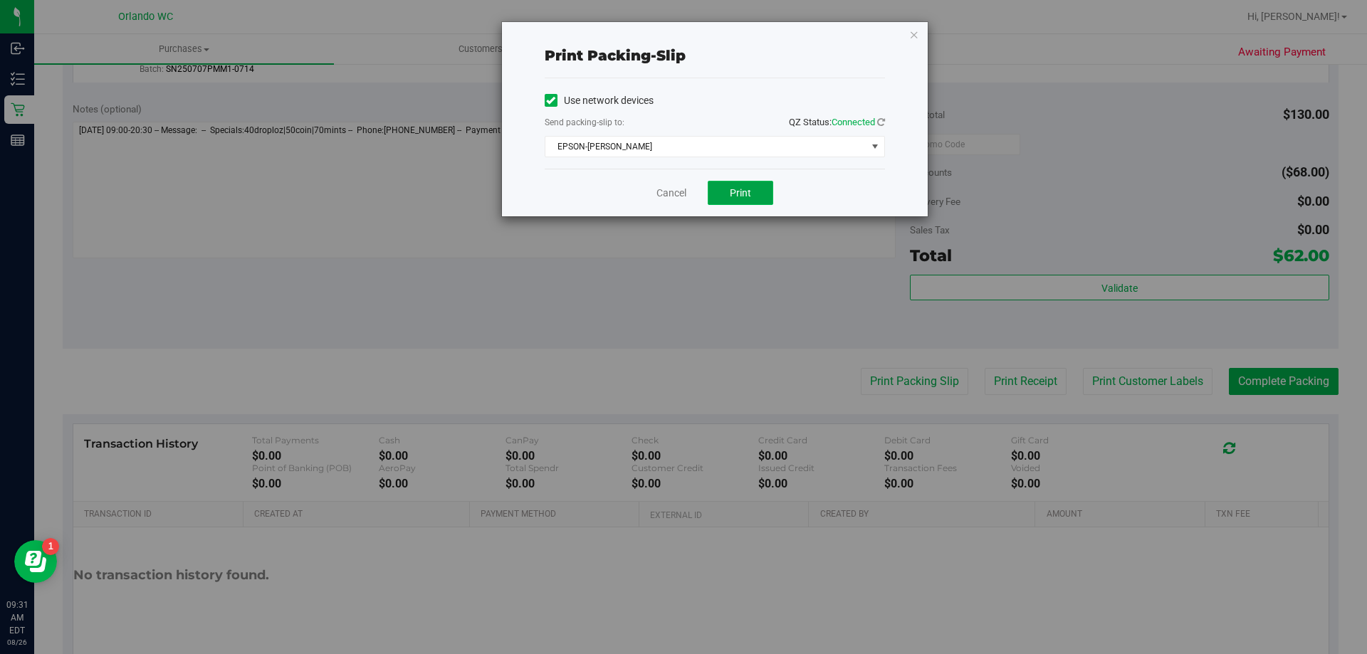
click at [748, 198] on span "Print" at bounding box center [740, 192] width 21 height 11
click at [664, 197] on link "Cancel" at bounding box center [671, 193] width 30 height 15
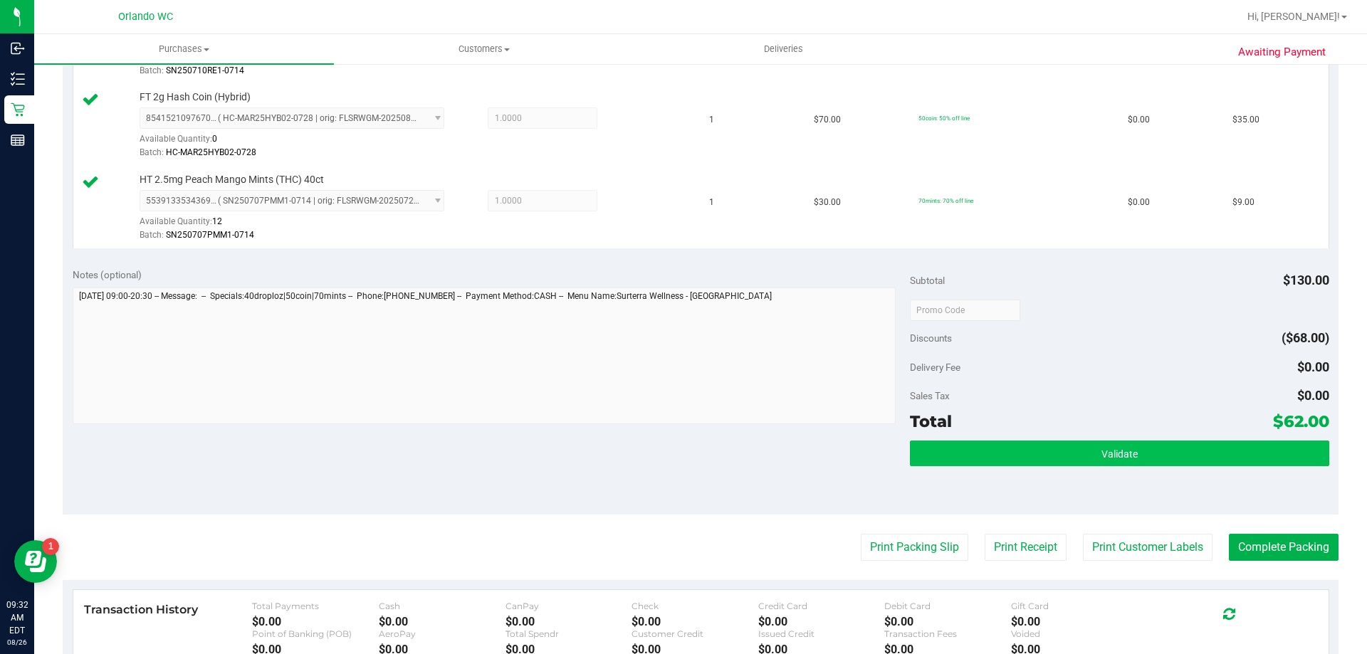
scroll to position [478, 0]
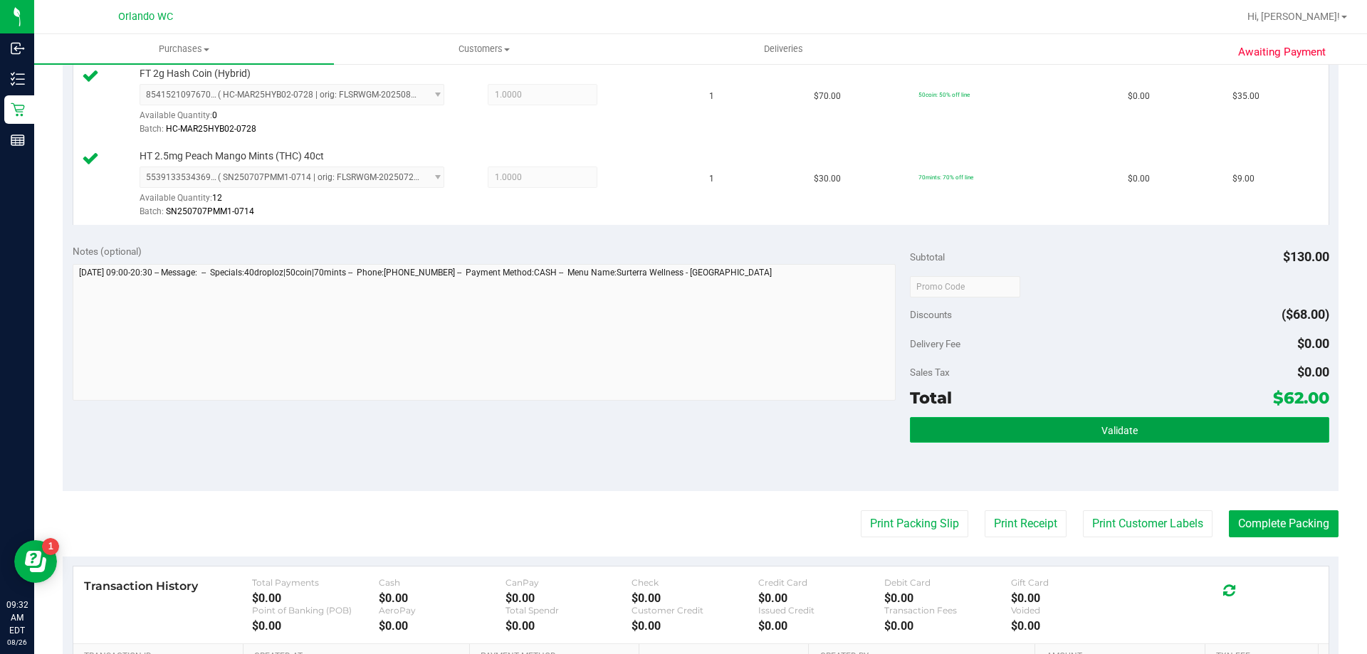
drag, startPoint x: 1090, startPoint y: 435, endPoint x: 974, endPoint y: 488, distance: 127.7
click at [1088, 434] on button "Validate" at bounding box center [1119, 430] width 419 height 26
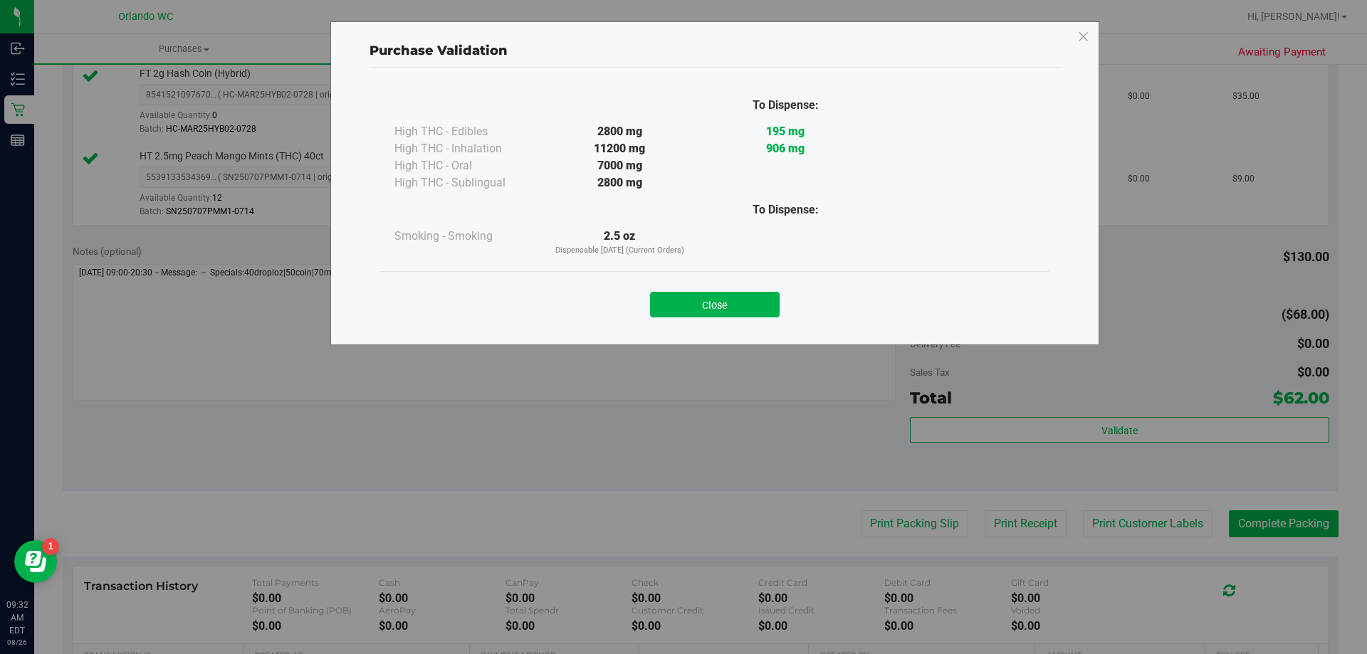
click at [901, 519] on div "Purchase Validation To Dispense: High THC - Edibles 2800 mg 195 mg 906 mg" at bounding box center [689, 327] width 1378 height 654
click at [741, 308] on button "Close" at bounding box center [715, 305] width 130 height 26
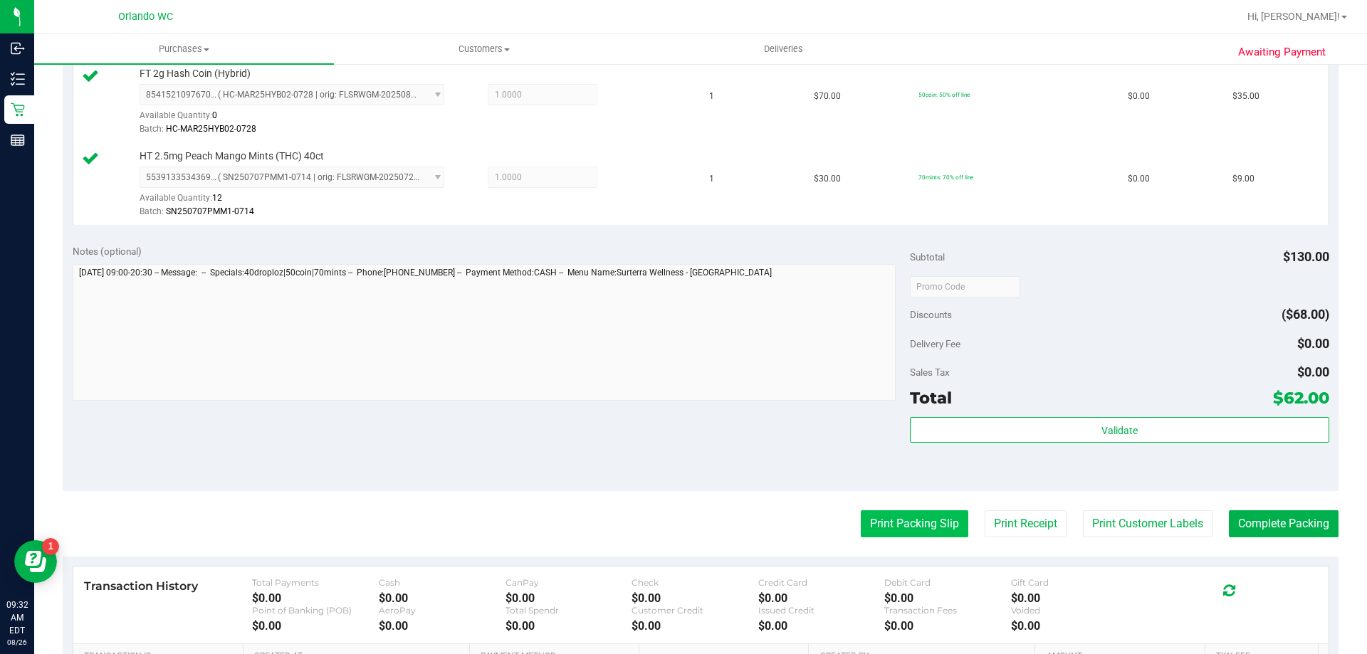
click at [910, 513] on button "Print Packing Slip" at bounding box center [915, 523] width 108 height 27
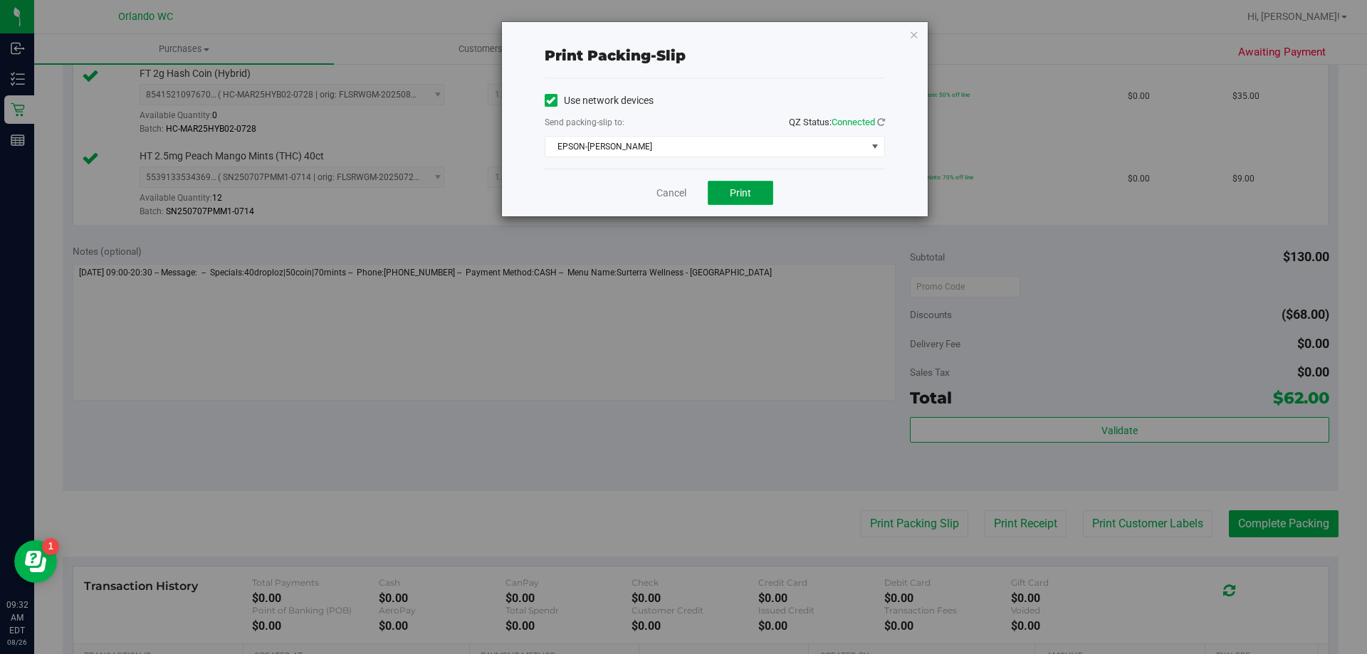
click at [755, 190] on button "Print" at bounding box center [740, 193] width 65 height 24
click at [668, 191] on link "Cancel" at bounding box center [671, 193] width 30 height 15
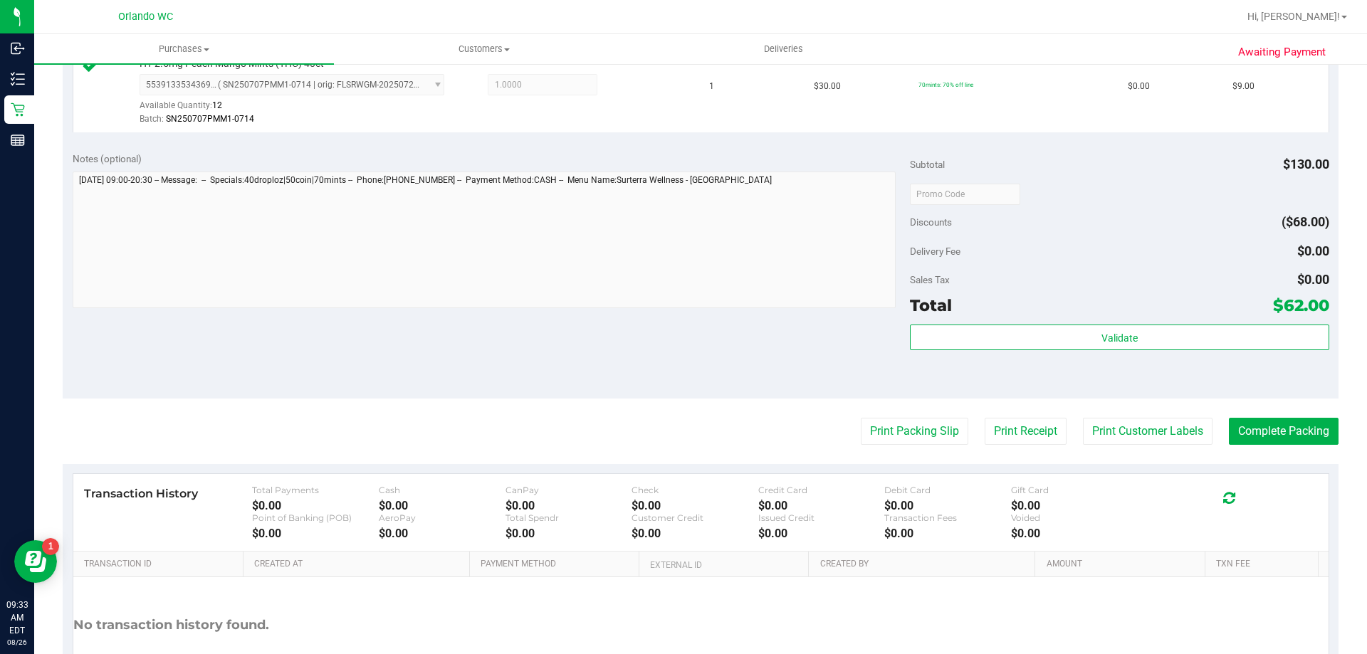
scroll to position [641, 0]
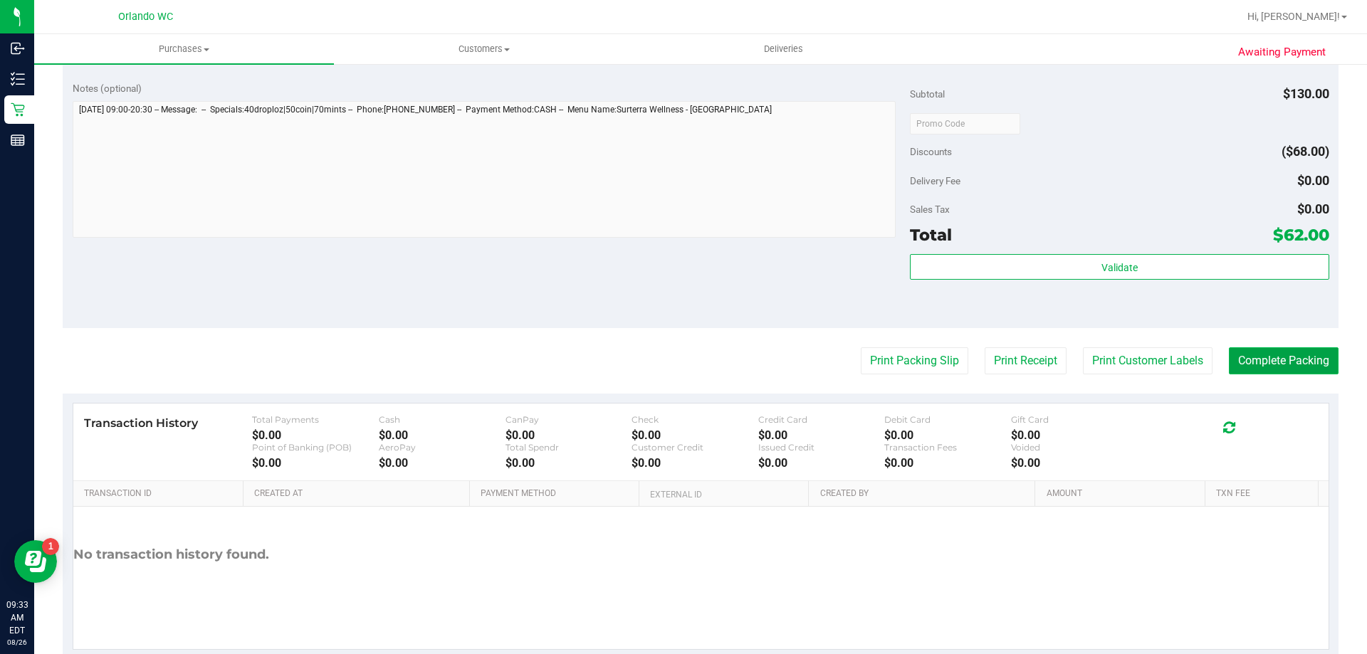
click at [1277, 353] on button "Complete Packing" at bounding box center [1284, 360] width 110 height 27
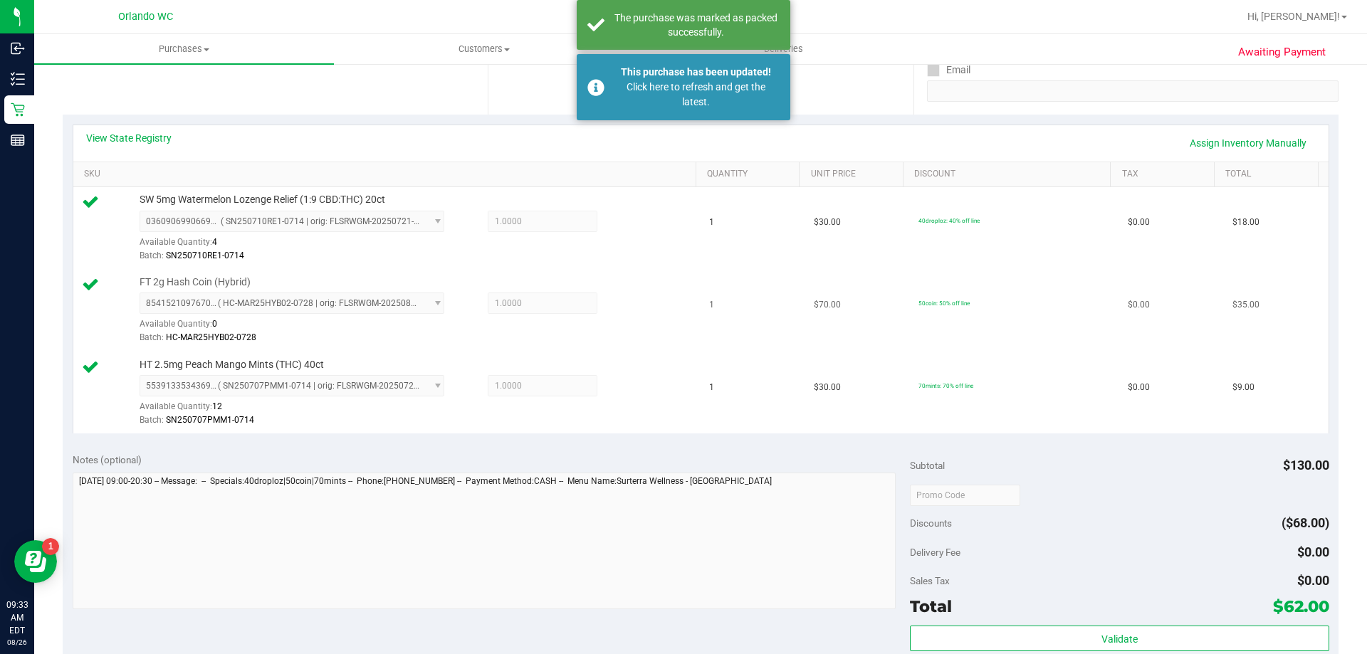
scroll to position [142, 0]
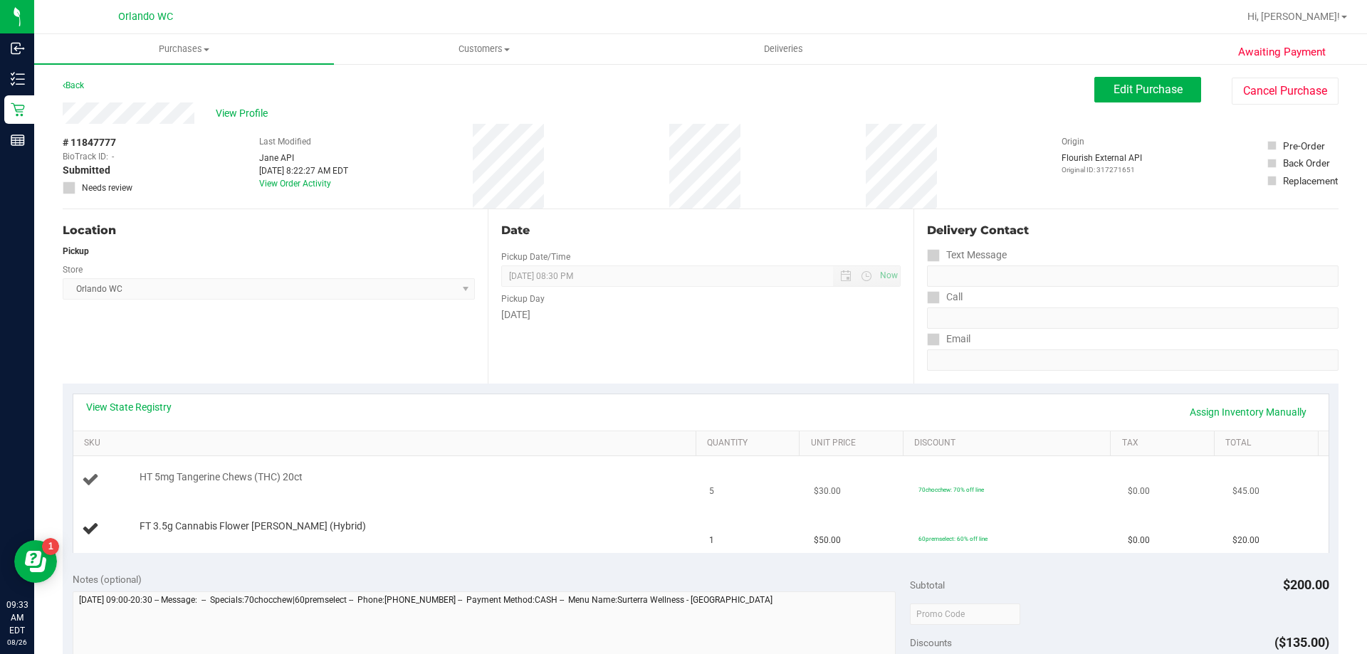
click at [260, 468] on td "HT 5mg Tangerine Chews (THC) 20ct" at bounding box center [387, 480] width 628 height 48
copy div "HT 5mg Tangerine Chews (THC) 20ct"
click at [625, 441] on link "SKU" at bounding box center [387, 443] width 606 height 11
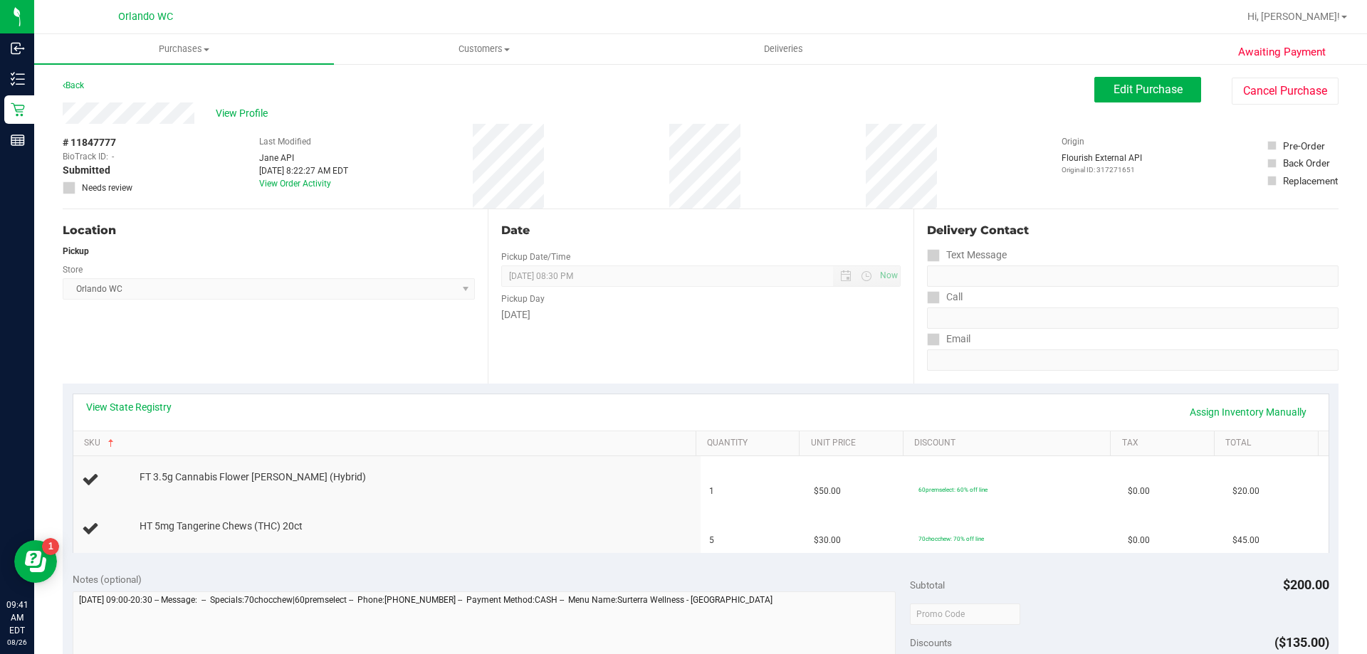
click at [615, 450] on th "SKU" at bounding box center [384, 444] width 622 height 26
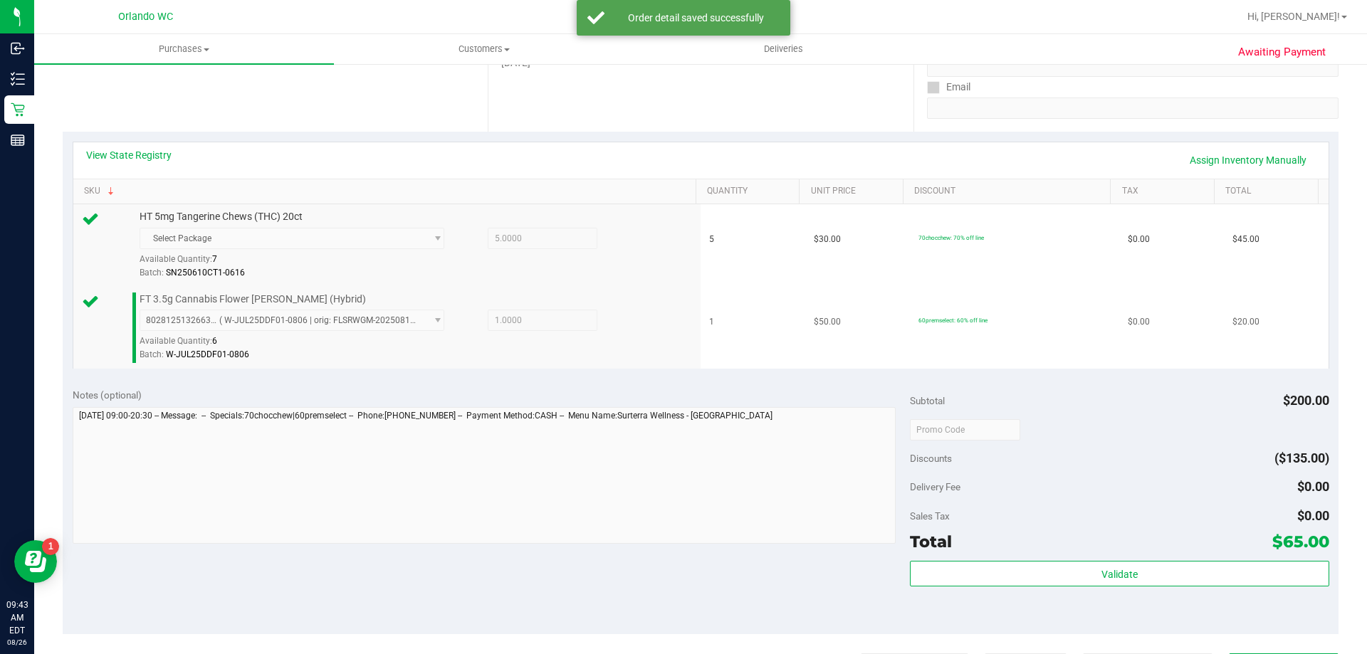
scroll to position [356, 0]
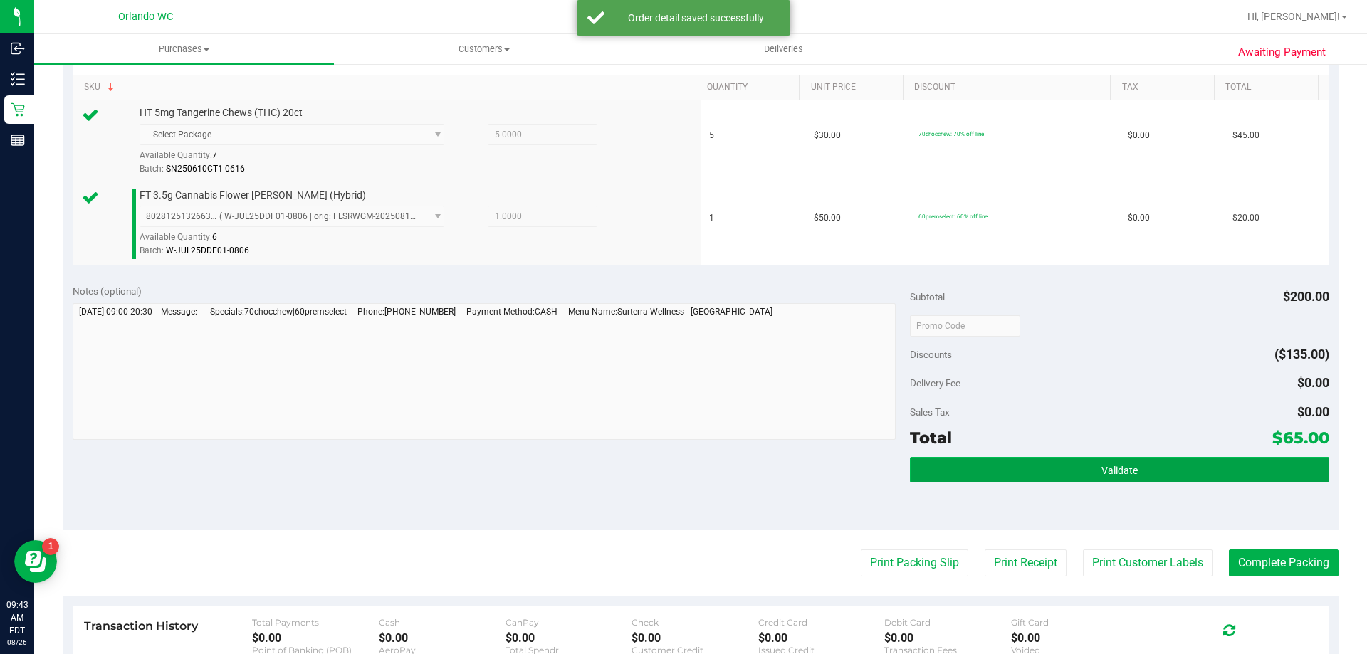
click at [1020, 460] on button "Validate" at bounding box center [1119, 470] width 419 height 26
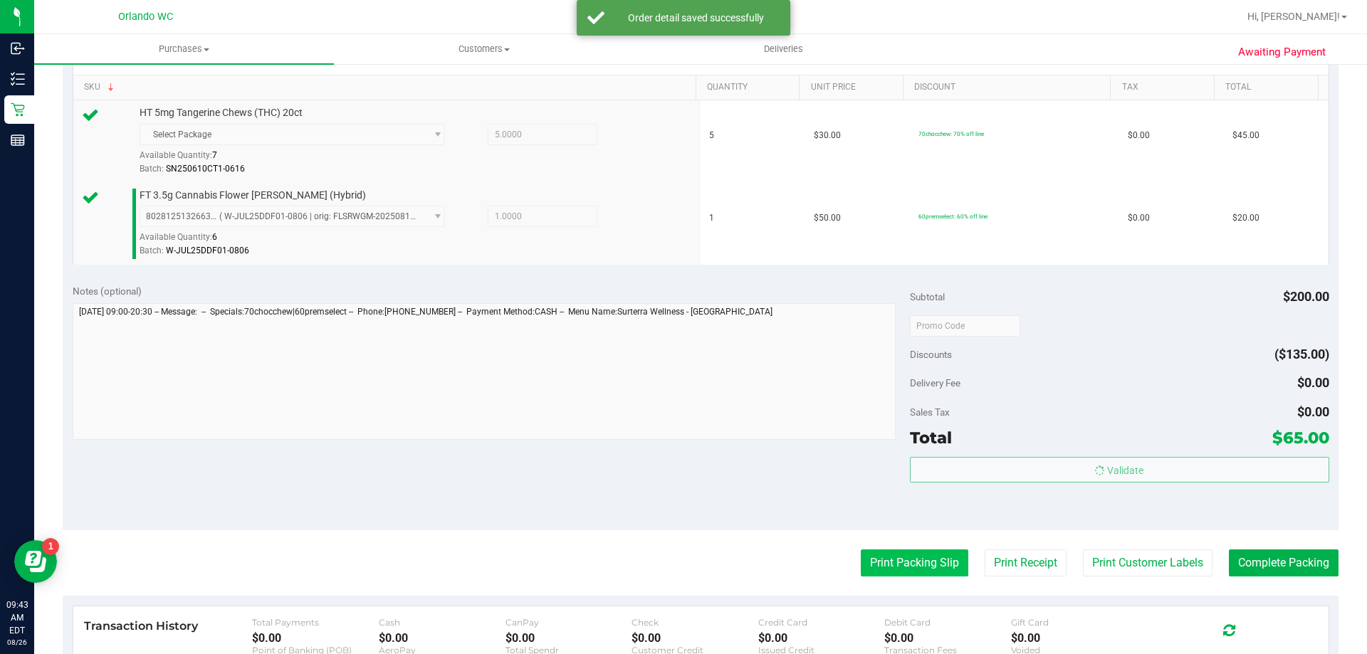
click at [888, 571] on button "Print Packing Slip" at bounding box center [915, 563] width 108 height 27
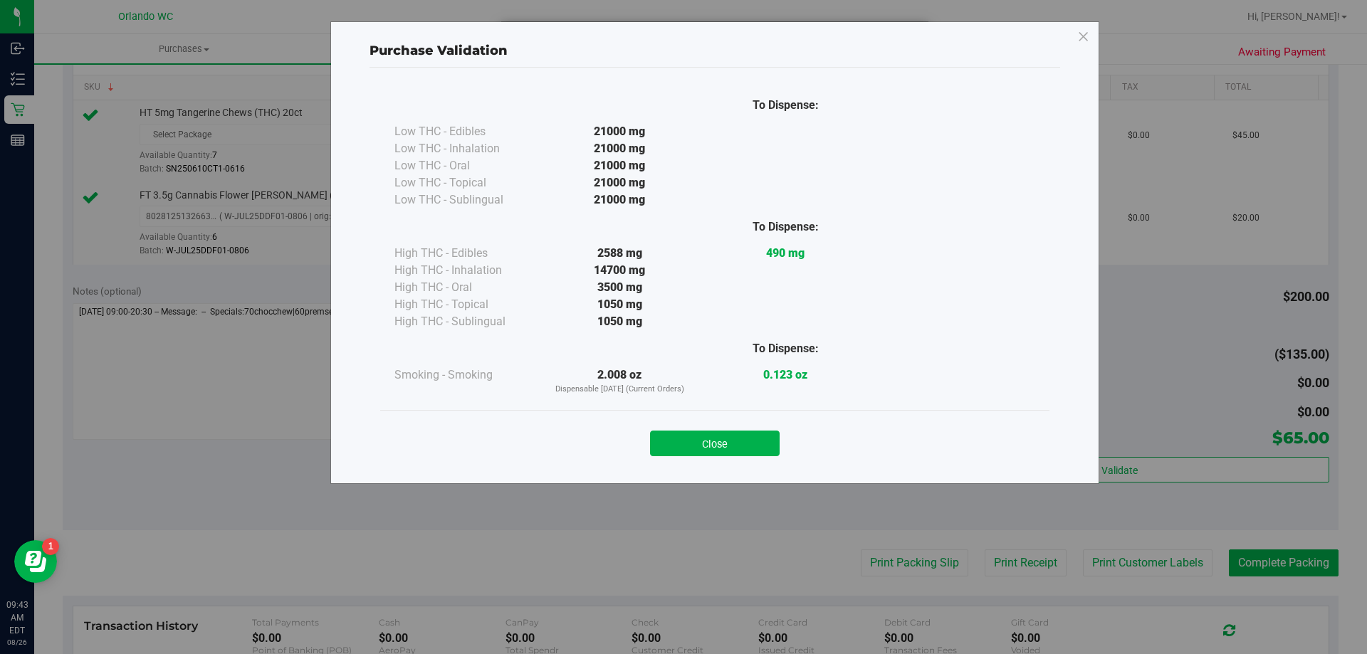
click at [713, 444] on button "Close" at bounding box center [715, 444] width 130 height 26
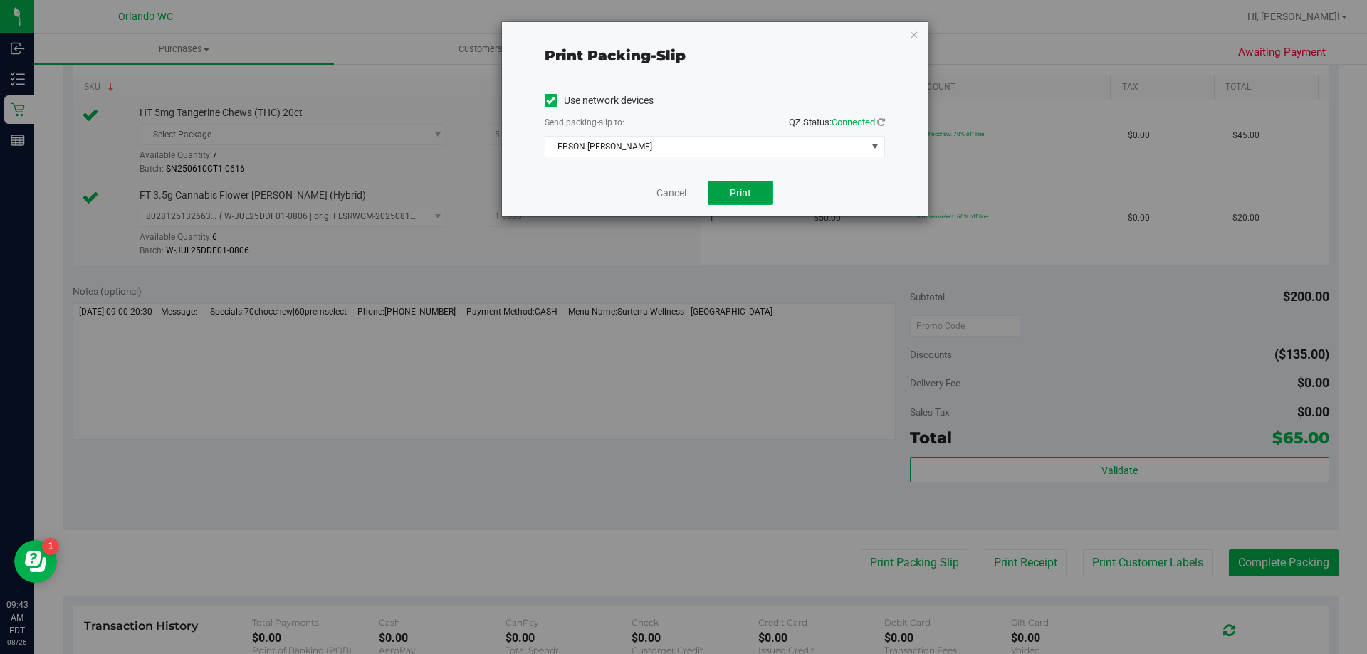
click at [728, 197] on button "Print" at bounding box center [740, 193] width 65 height 24
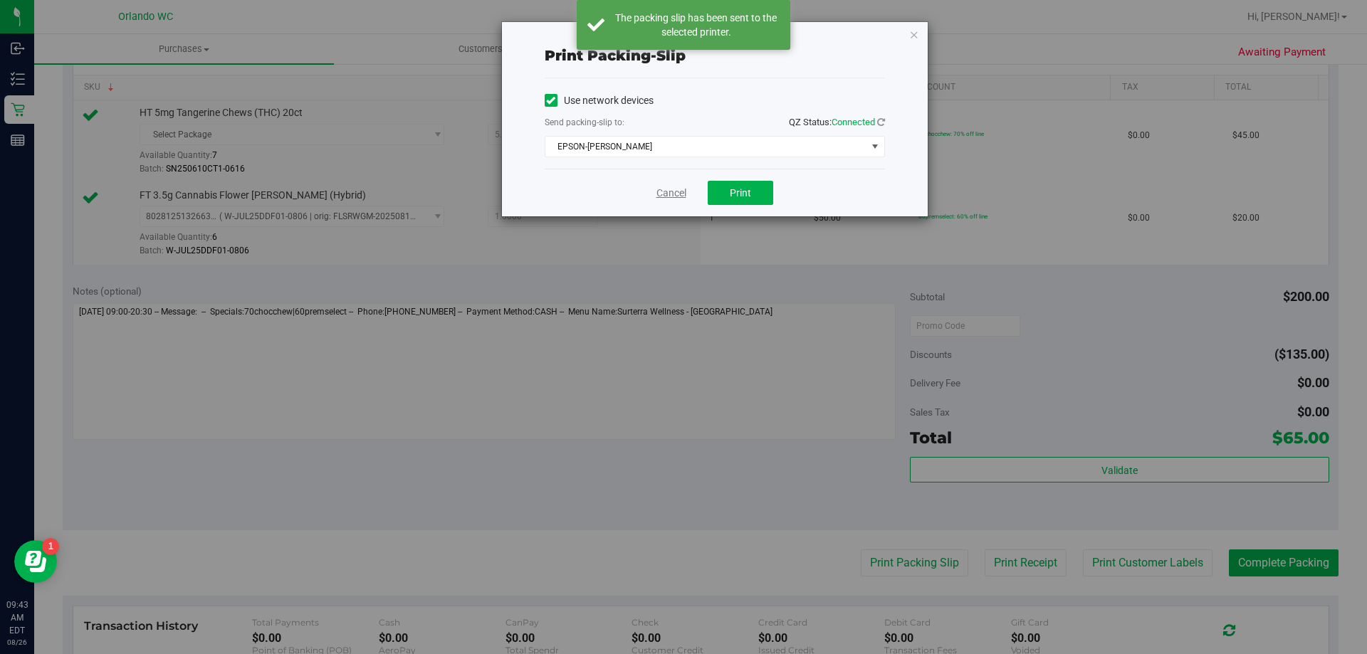
click at [678, 195] on link "Cancel" at bounding box center [671, 193] width 30 height 15
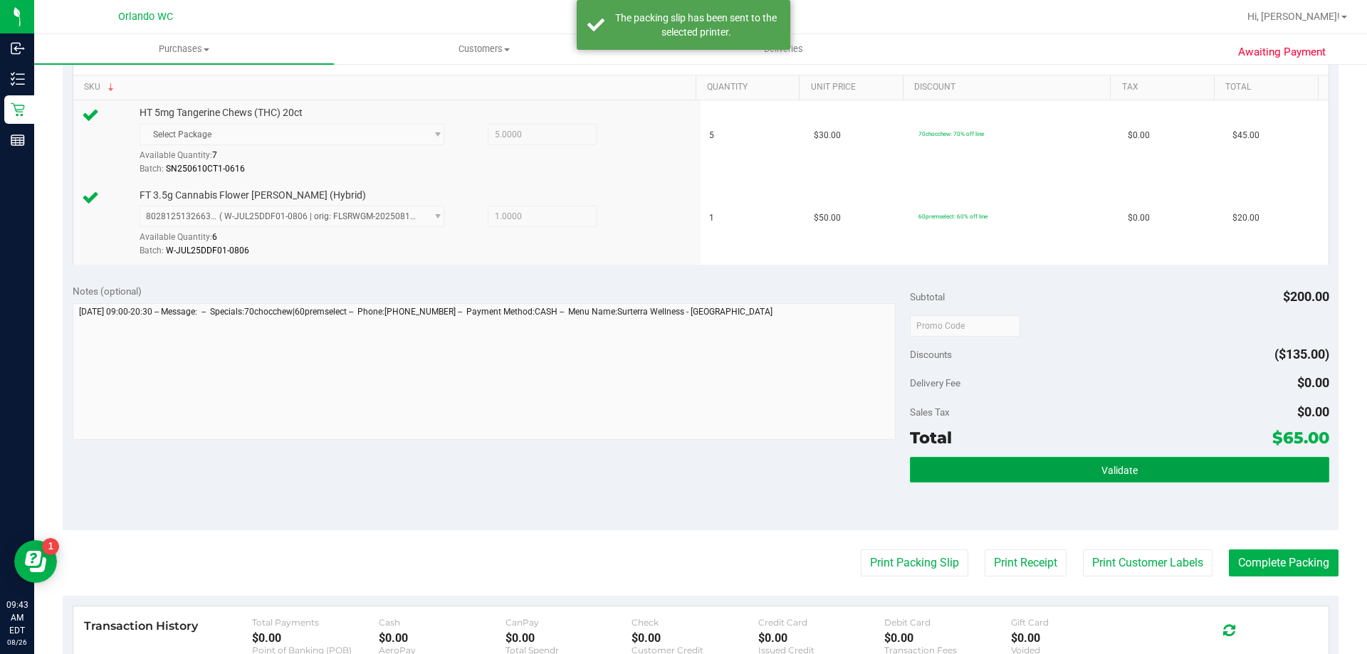
click at [1158, 463] on button "Validate" at bounding box center [1119, 470] width 419 height 26
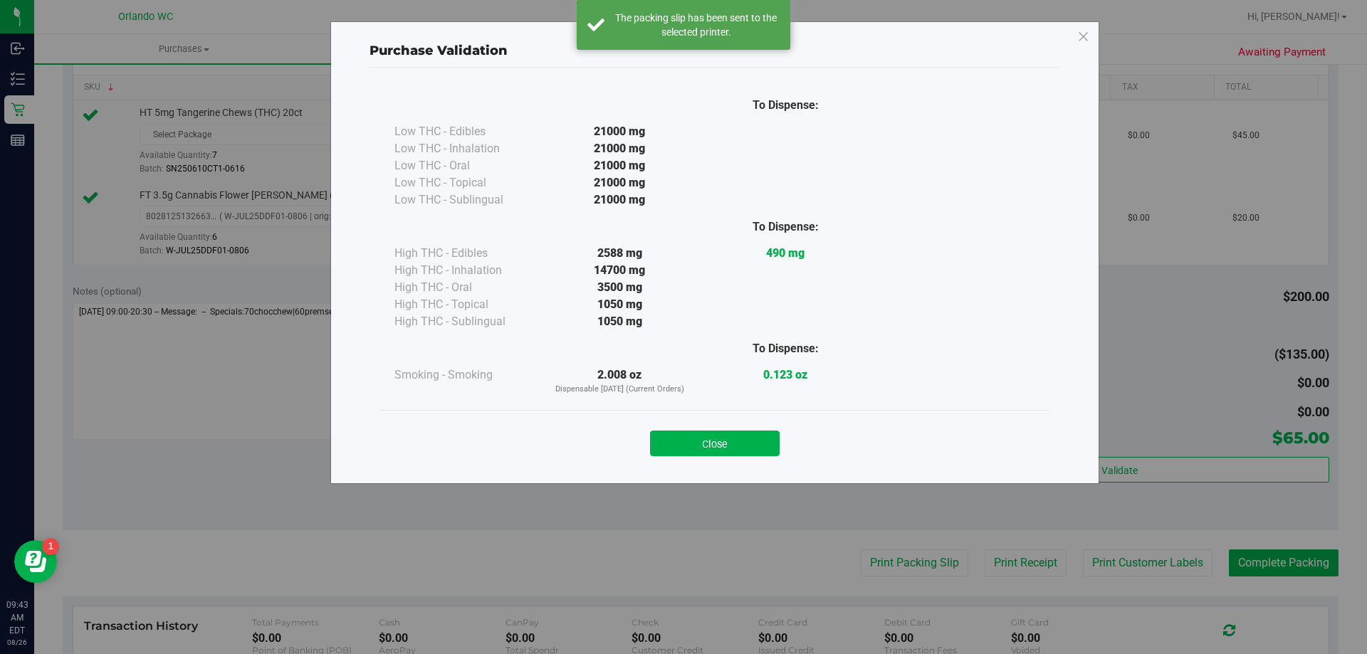
click at [1268, 561] on div "Purchase Validation To Dispense: Low THC - Edibles 21000 mg" at bounding box center [689, 327] width 1378 height 654
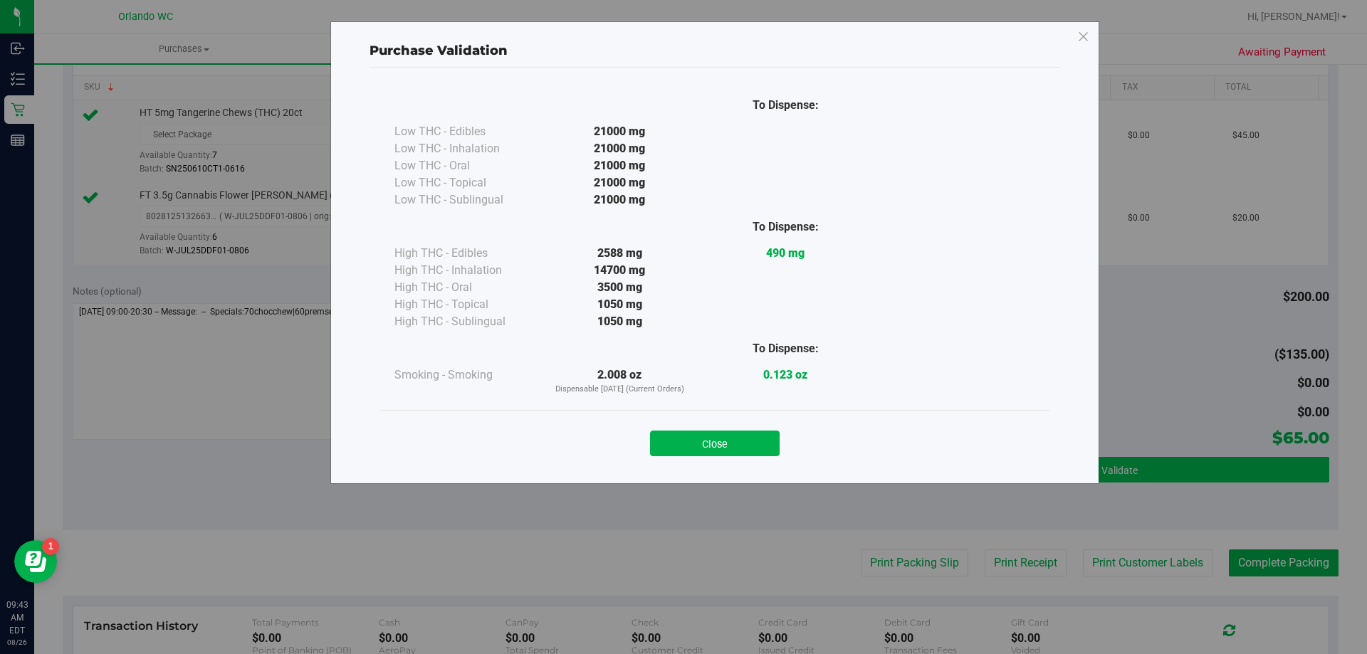
drag, startPoint x: 725, startPoint y: 436, endPoint x: 1089, endPoint y: 478, distance: 366.9
click at [730, 436] on button "Close" at bounding box center [715, 444] width 130 height 26
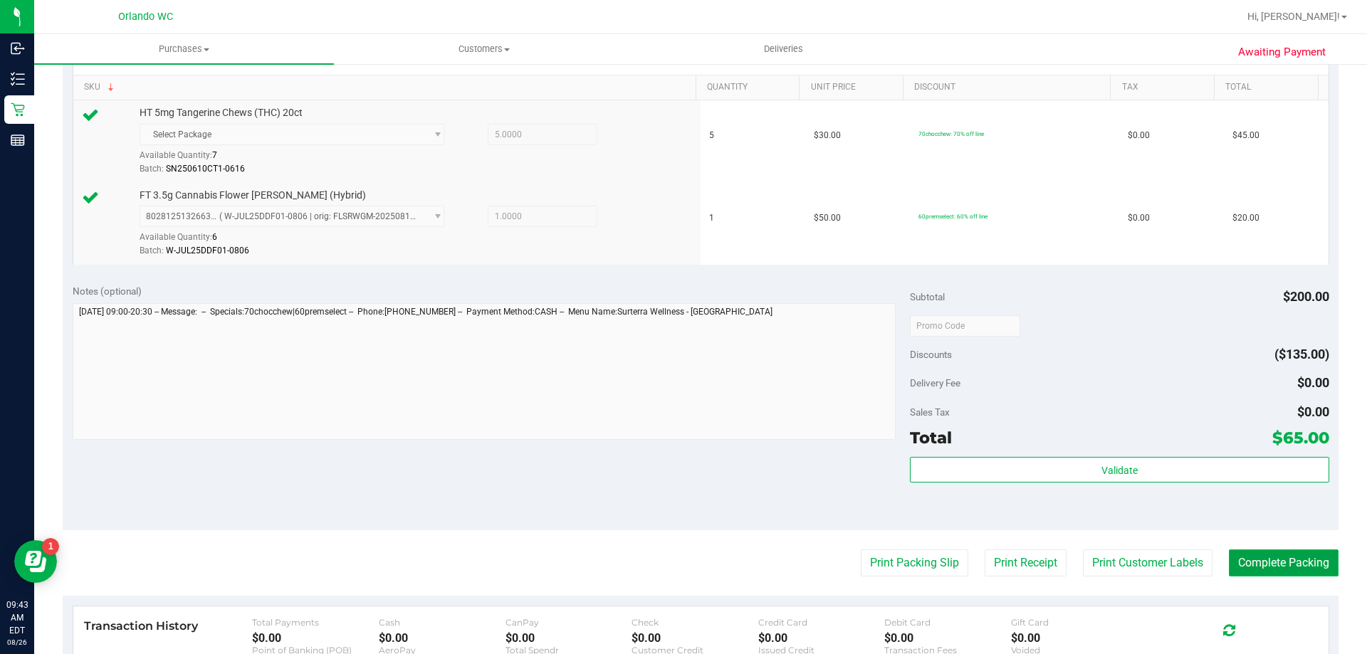
click at [1260, 561] on button "Complete Packing" at bounding box center [1284, 563] width 110 height 27
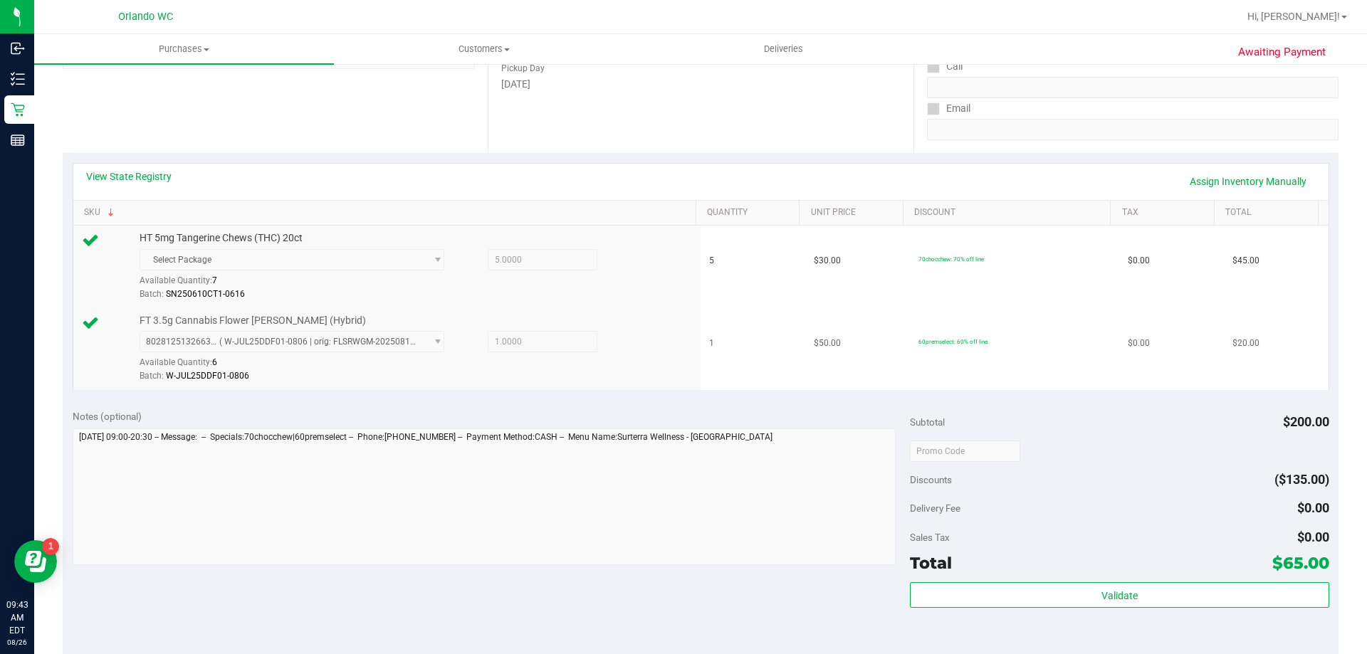
scroll to position [142, 0]
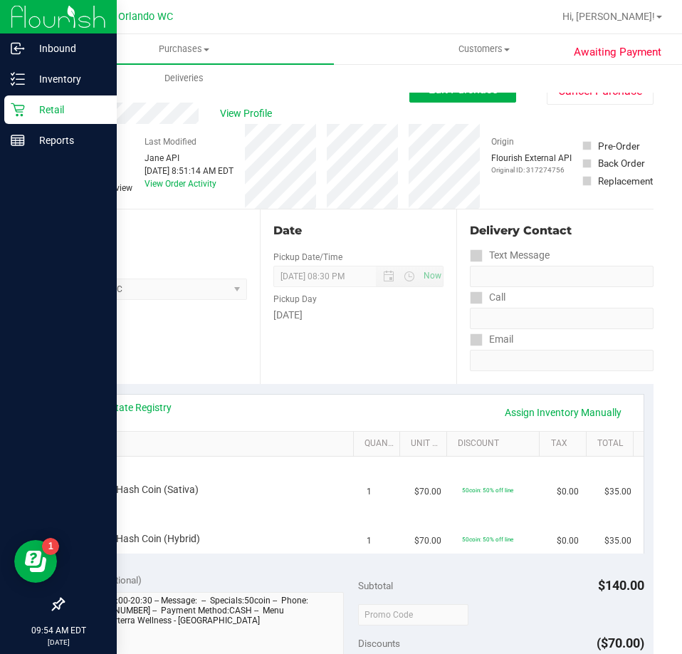
click at [0, 101] on link "Retail" at bounding box center [58, 110] width 117 height 31
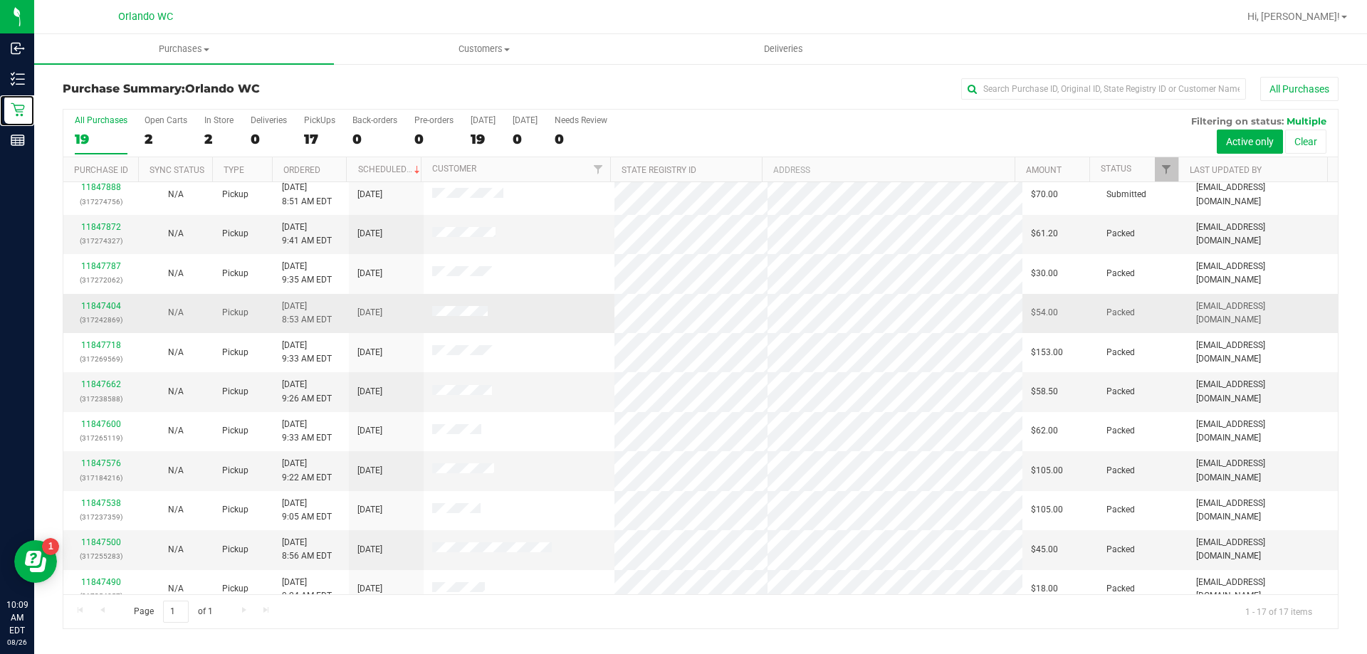
scroll to position [258, 0]
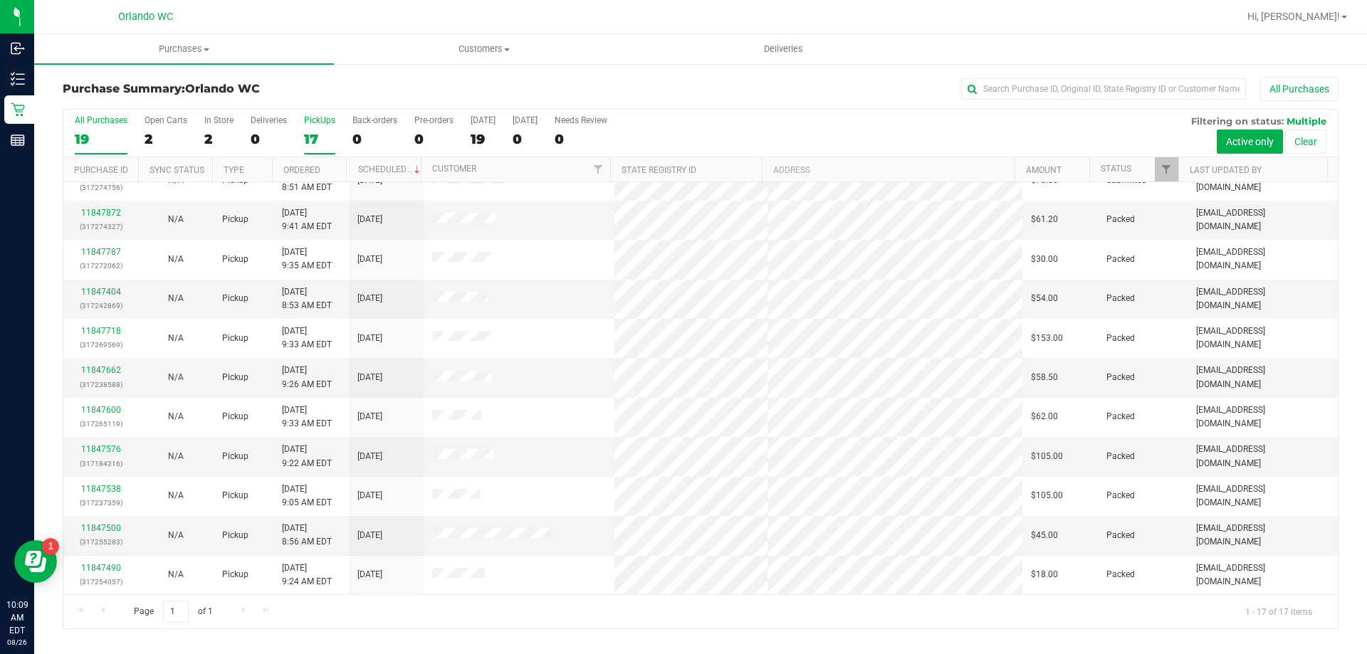
click at [308, 123] on div "PickUps" at bounding box center [319, 120] width 31 height 10
click at [0, 0] on input "PickUps 17" at bounding box center [0, 0] width 0 height 0
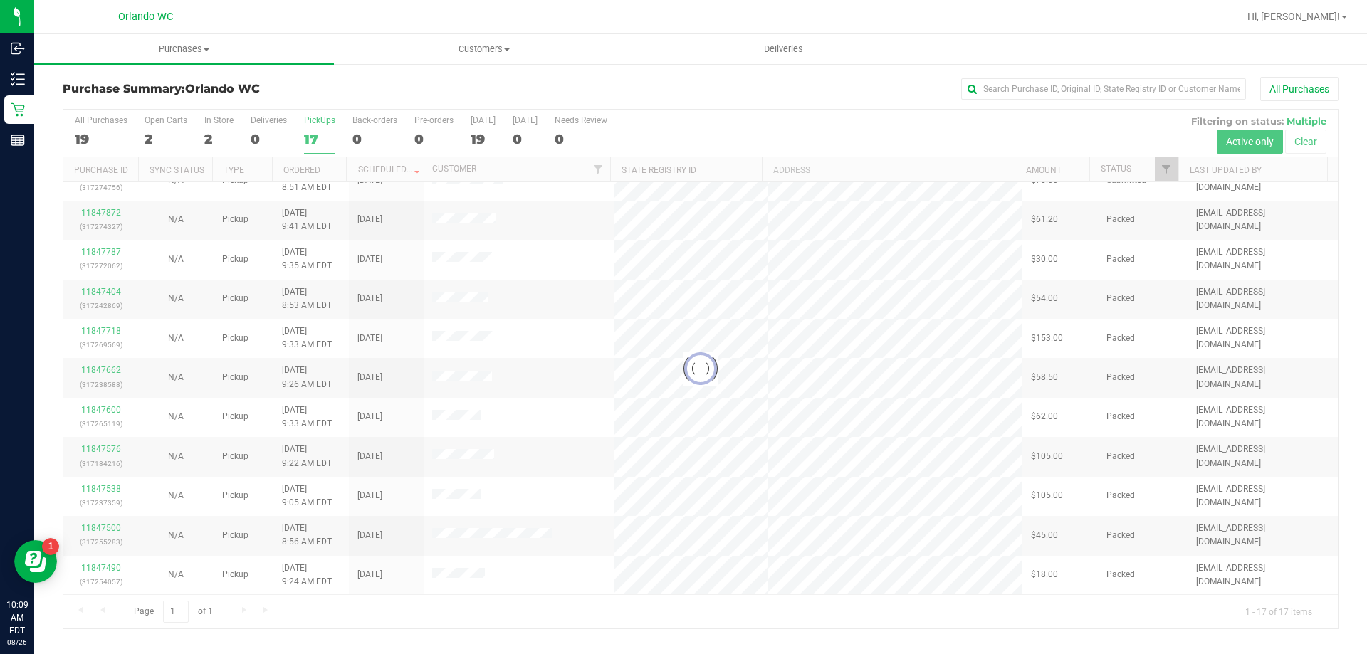
click at [310, 169] on div at bounding box center [700, 369] width 1274 height 519
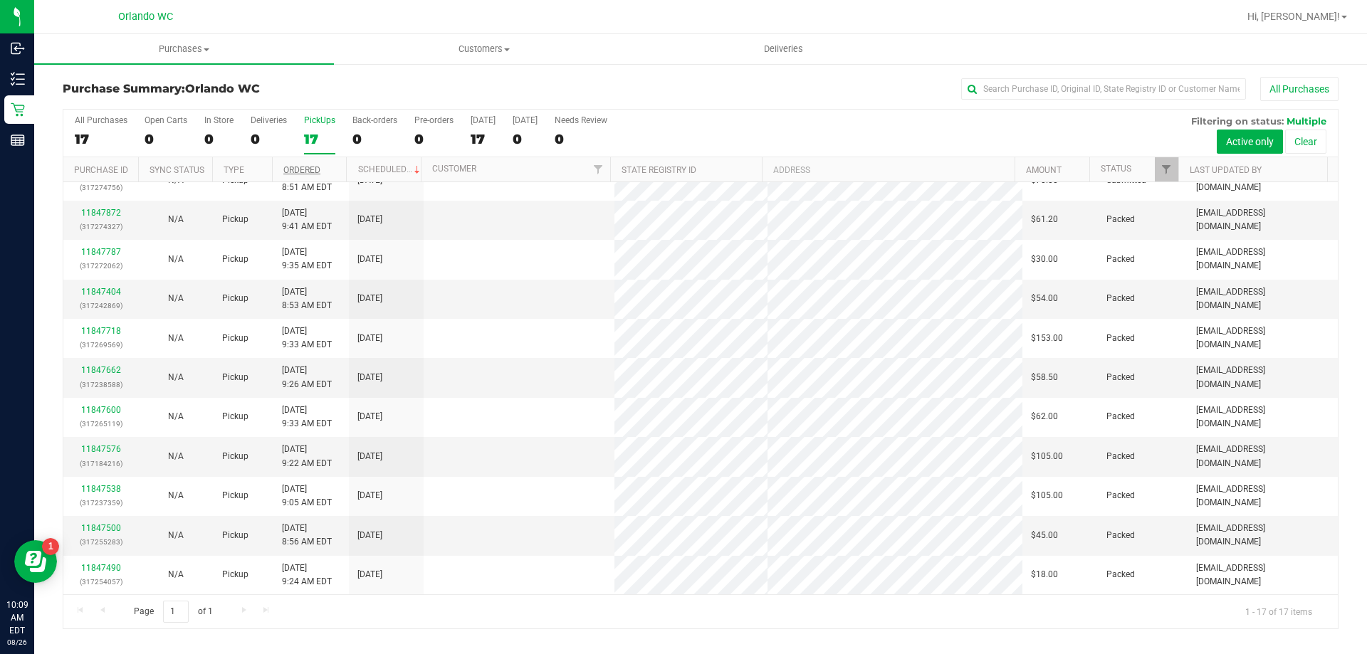
scroll to position [0, 0]
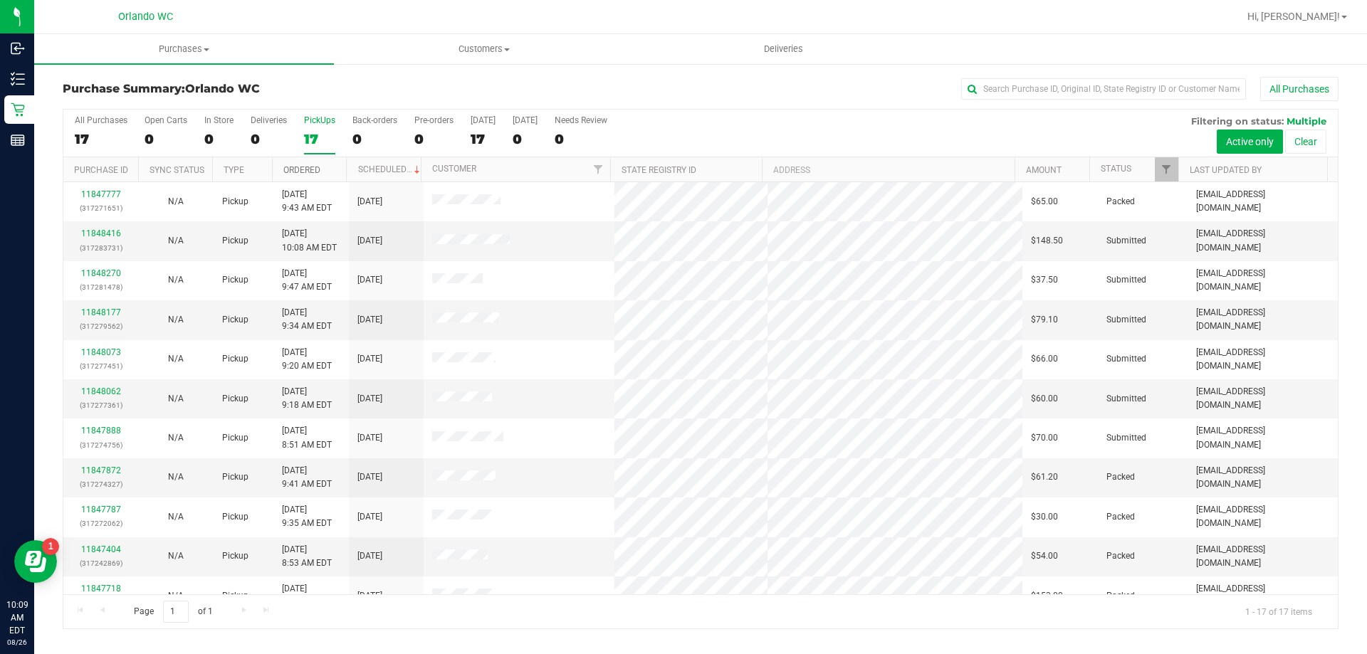
click at [319, 169] on link "Ordered" at bounding box center [301, 170] width 37 height 10
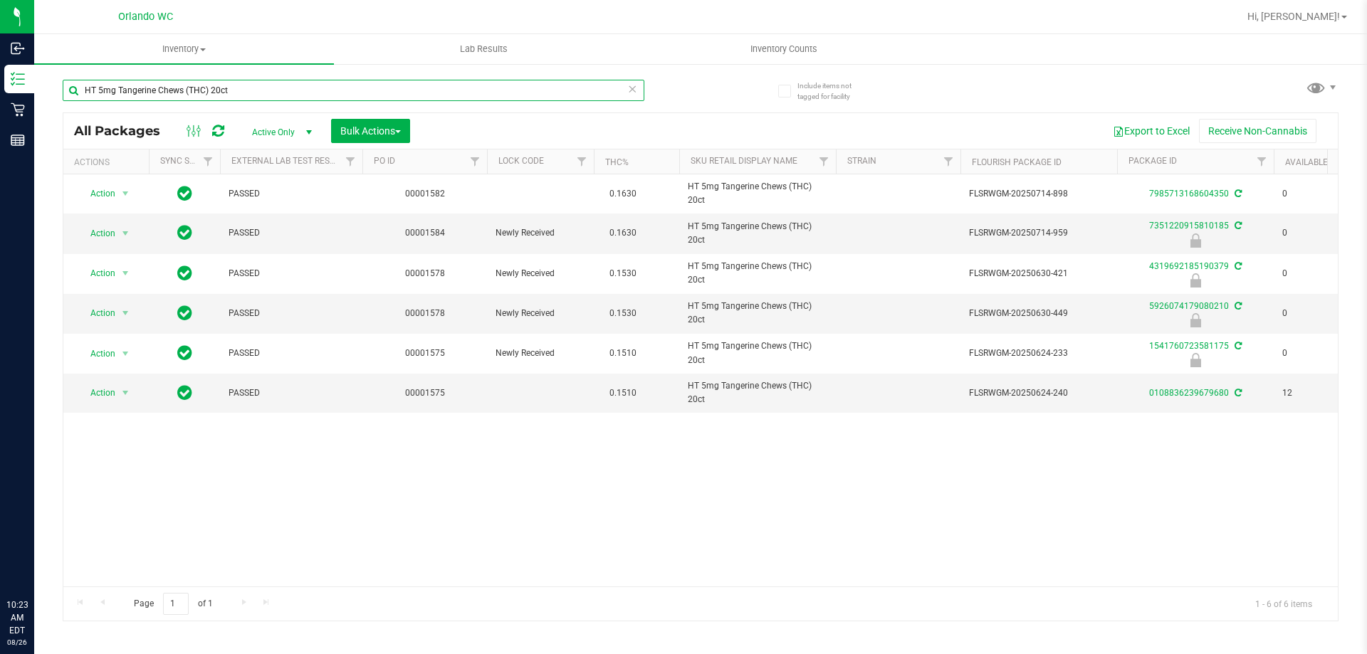
click at [222, 81] on input "HT 5mg Tangerine Chews (THC) 20ct" at bounding box center [354, 90] width 582 height 21
paste input "FT 0.5g Pre-Roll Grape Essence (Hybrid) 5"
type input "FT 0.5g Pre-Roll Grape Essence (Hybrid) 5ct"
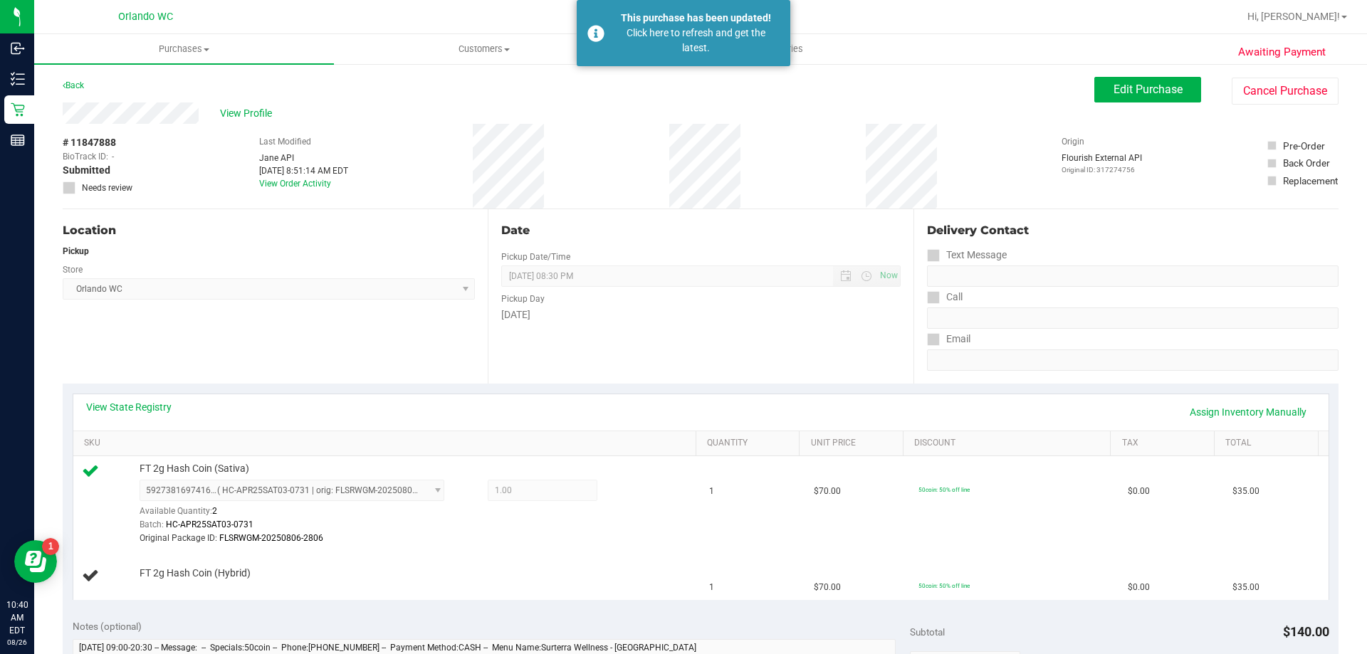
click at [3, 108] on link "Retail" at bounding box center [17, 110] width 34 height 31
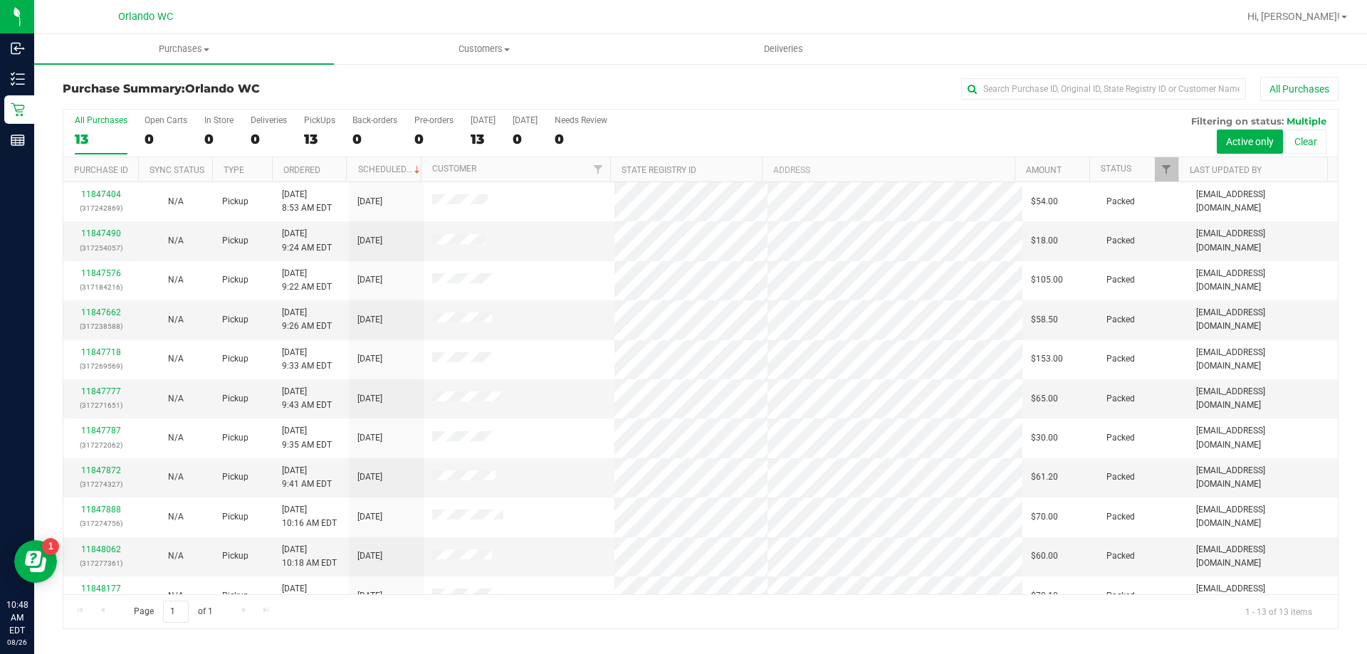
scroll to position [100, 0]
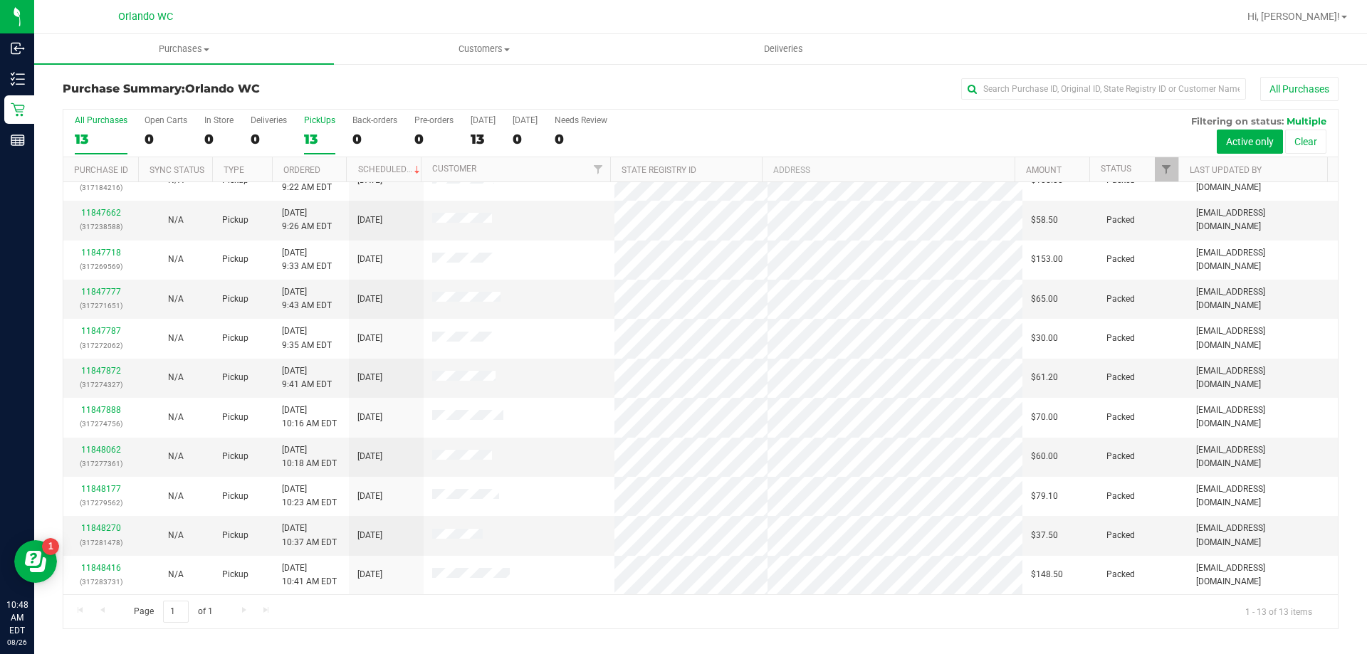
click at [315, 132] on div "13" at bounding box center [319, 139] width 31 height 16
click at [0, 0] on input "PickUps 13" at bounding box center [0, 0] width 0 height 0
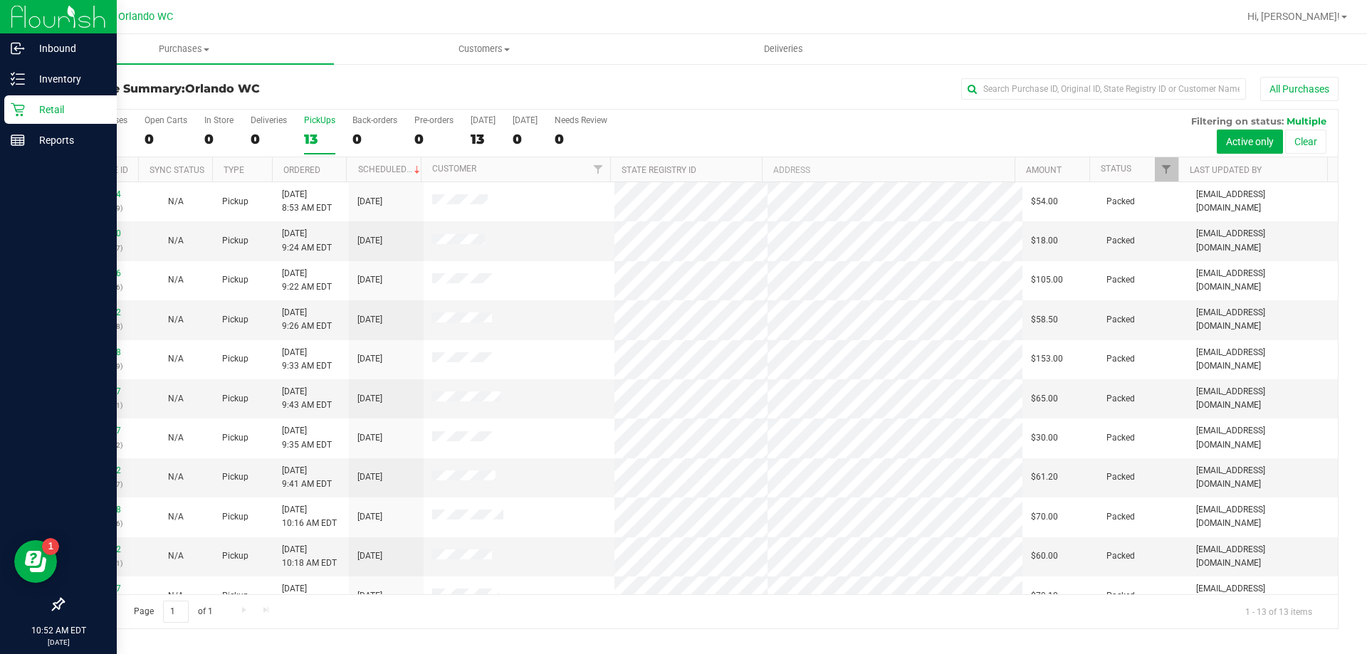
click at [28, 434] on div at bounding box center [58, 374] width 117 height 434
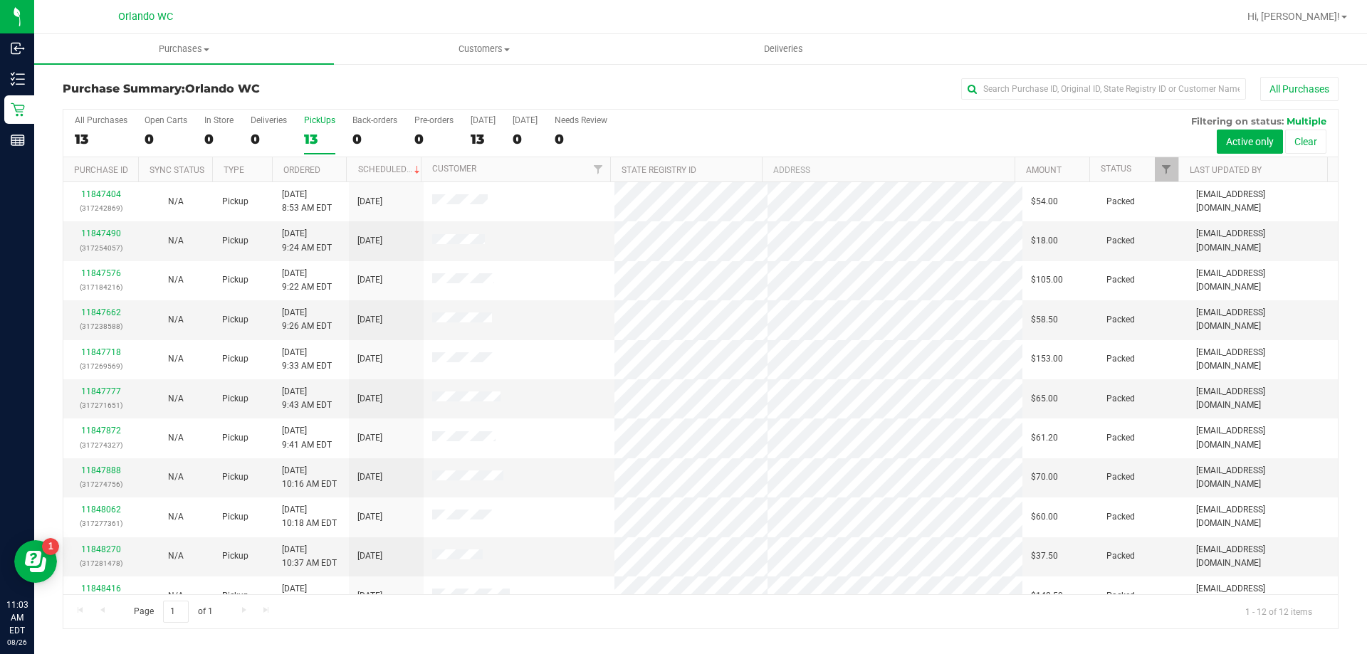
scroll to position [61, 0]
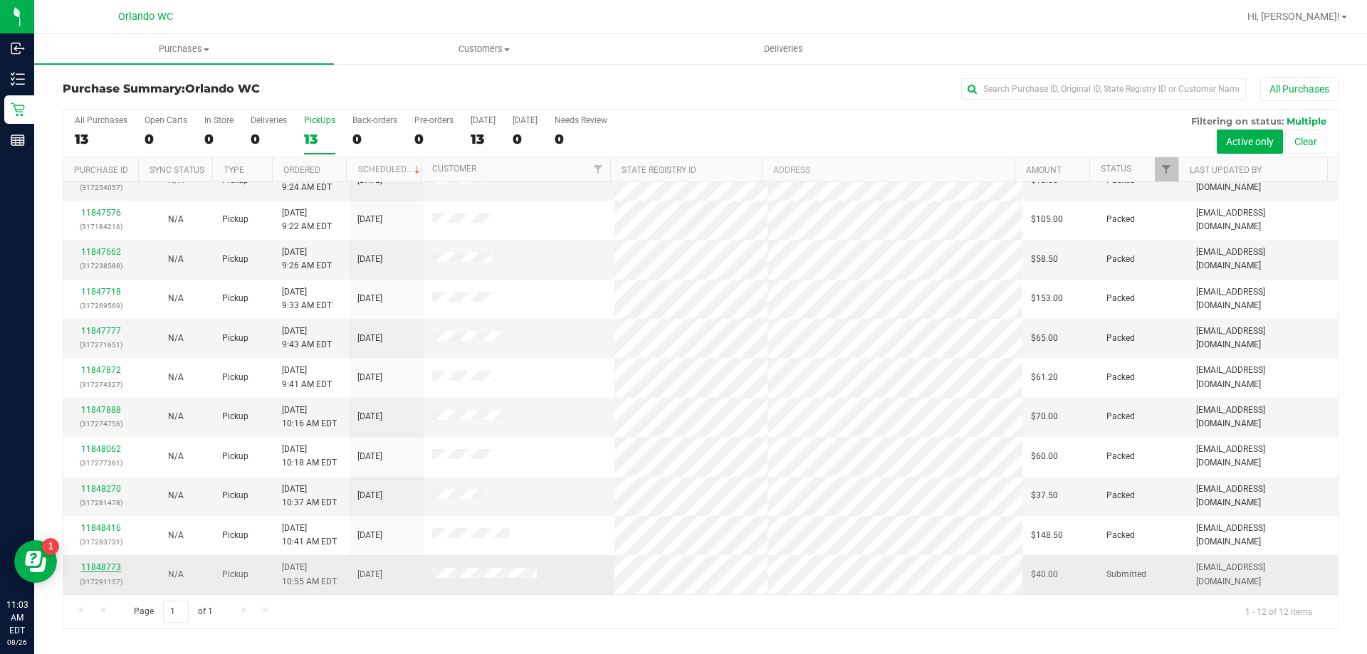
click at [115, 567] on link "11848773" at bounding box center [101, 567] width 40 height 10
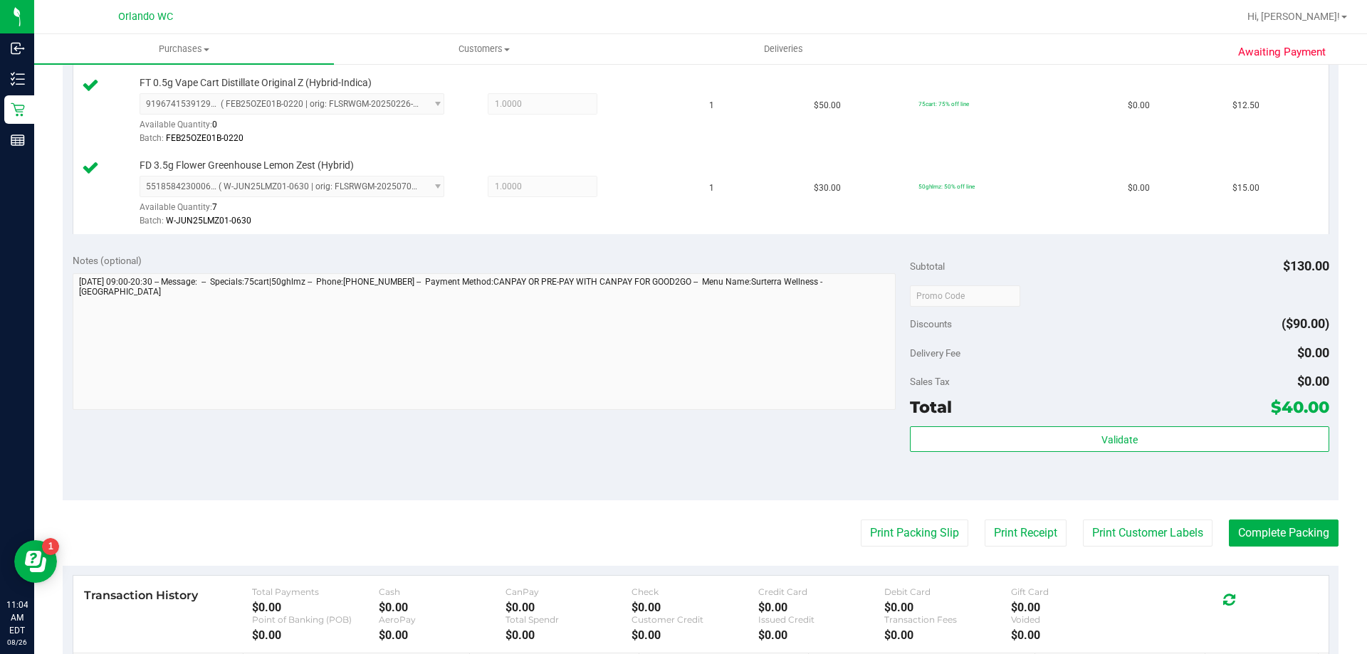
scroll to position [641, 0]
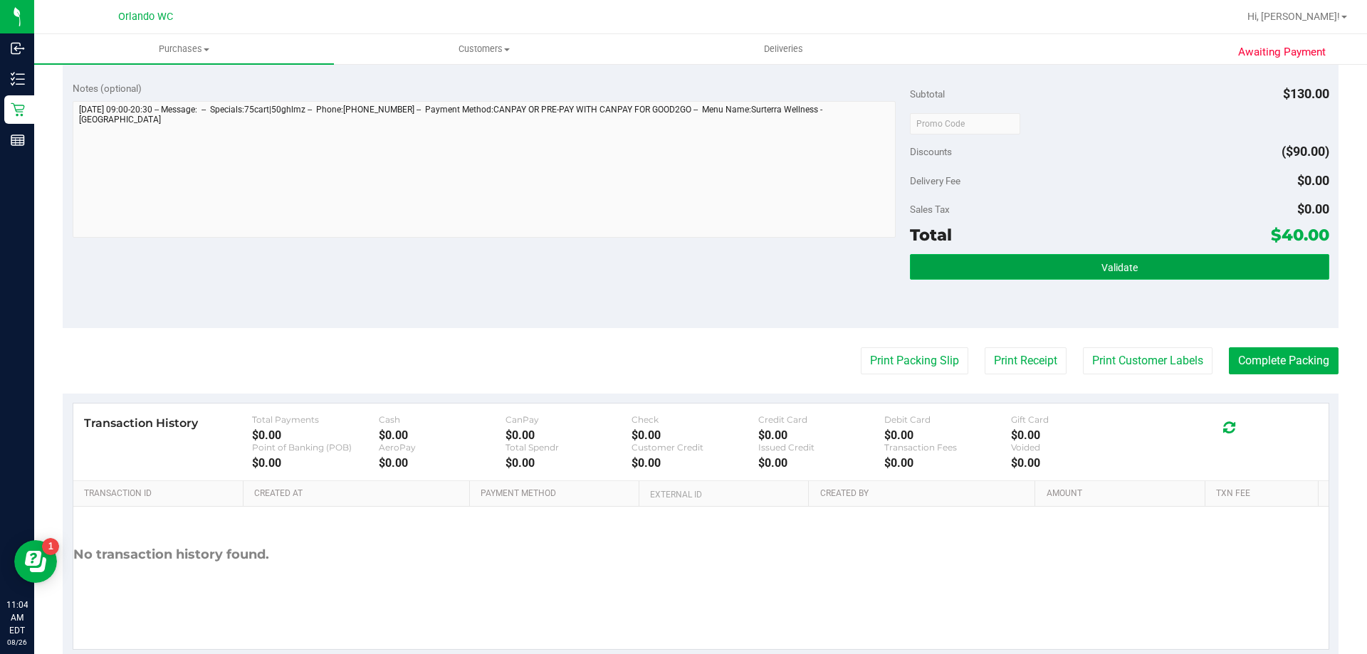
click at [971, 266] on button "Validate" at bounding box center [1119, 267] width 419 height 26
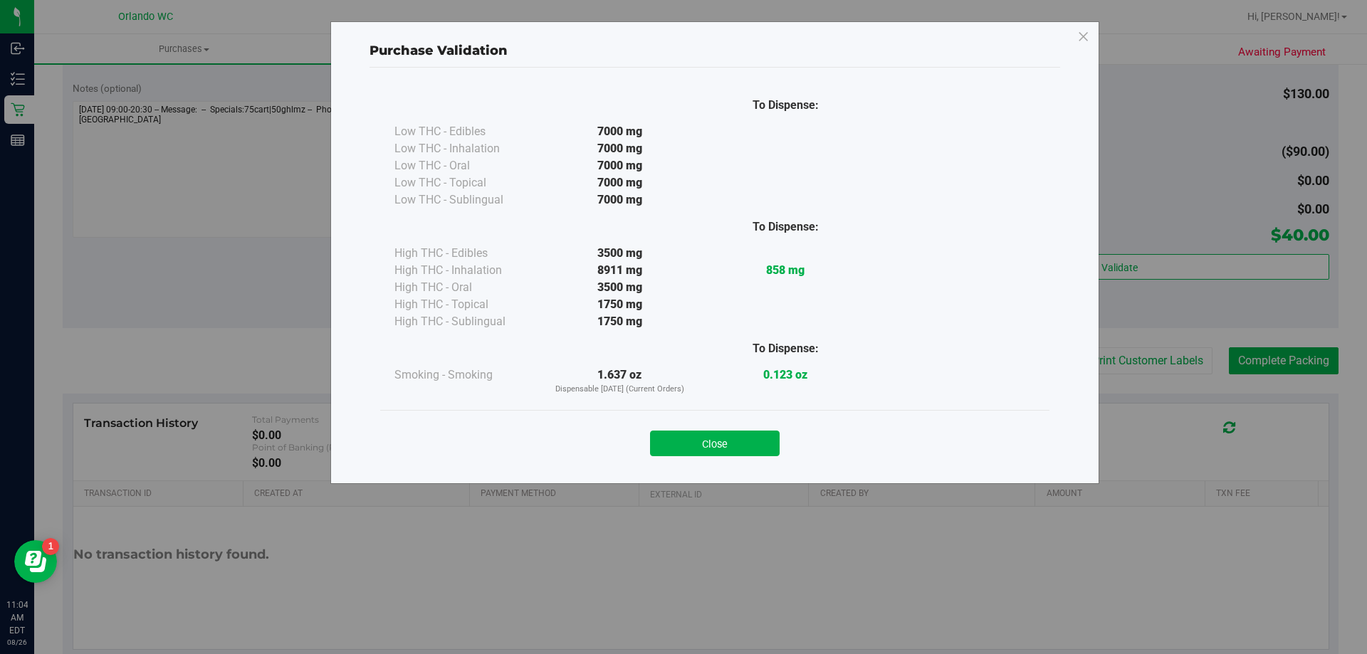
click at [932, 360] on div "To Dispense: Smoking - Smoking 1.637 oz Dispensable [DATE] (Current Orders) 0.1…" at bounding box center [714, 362] width 641 height 65
click at [739, 444] on button "Close" at bounding box center [715, 444] width 130 height 26
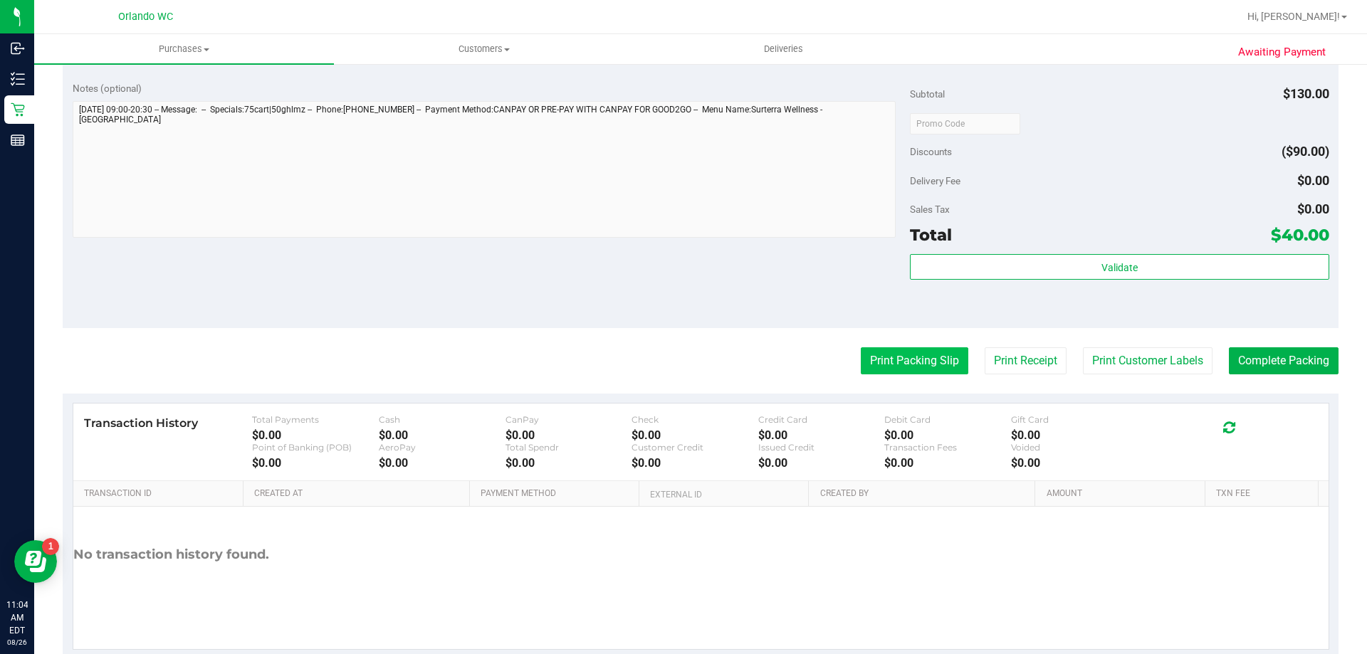
click at [935, 370] on button "Print Packing Slip" at bounding box center [915, 360] width 108 height 27
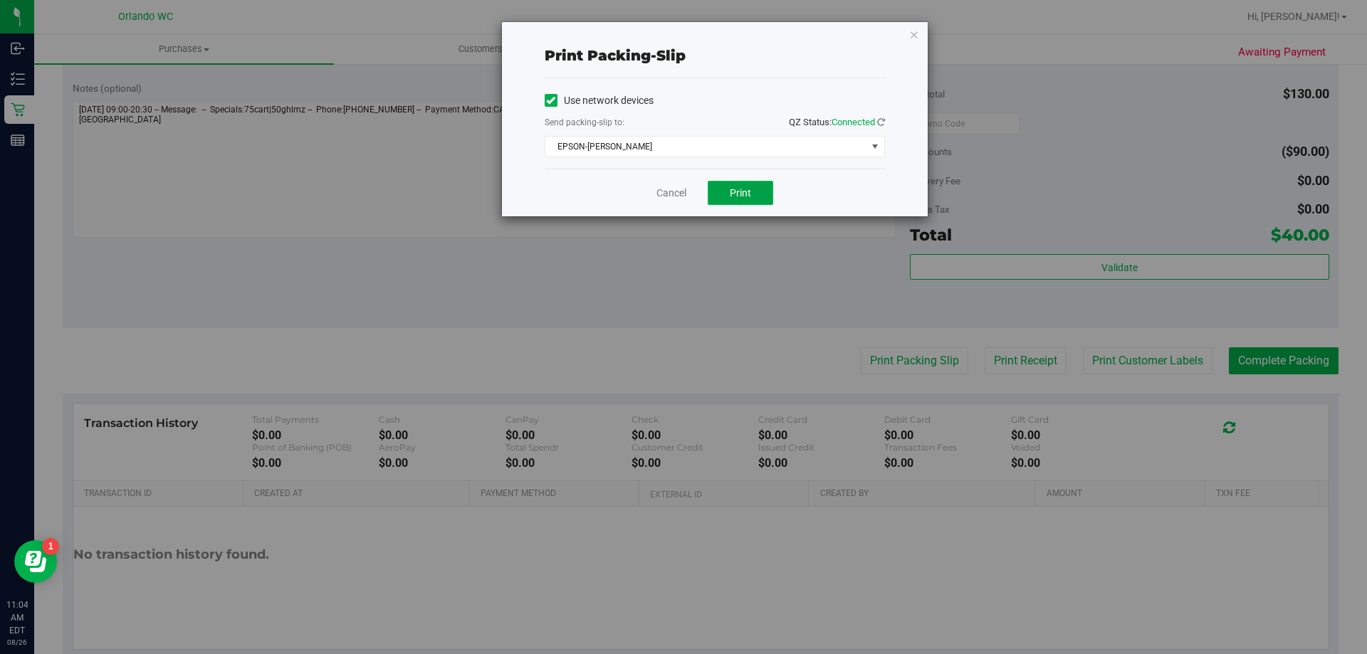
click at [751, 198] on button "Print" at bounding box center [740, 193] width 65 height 24
click at [671, 189] on link "Cancel" at bounding box center [671, 193] width 30 height 15
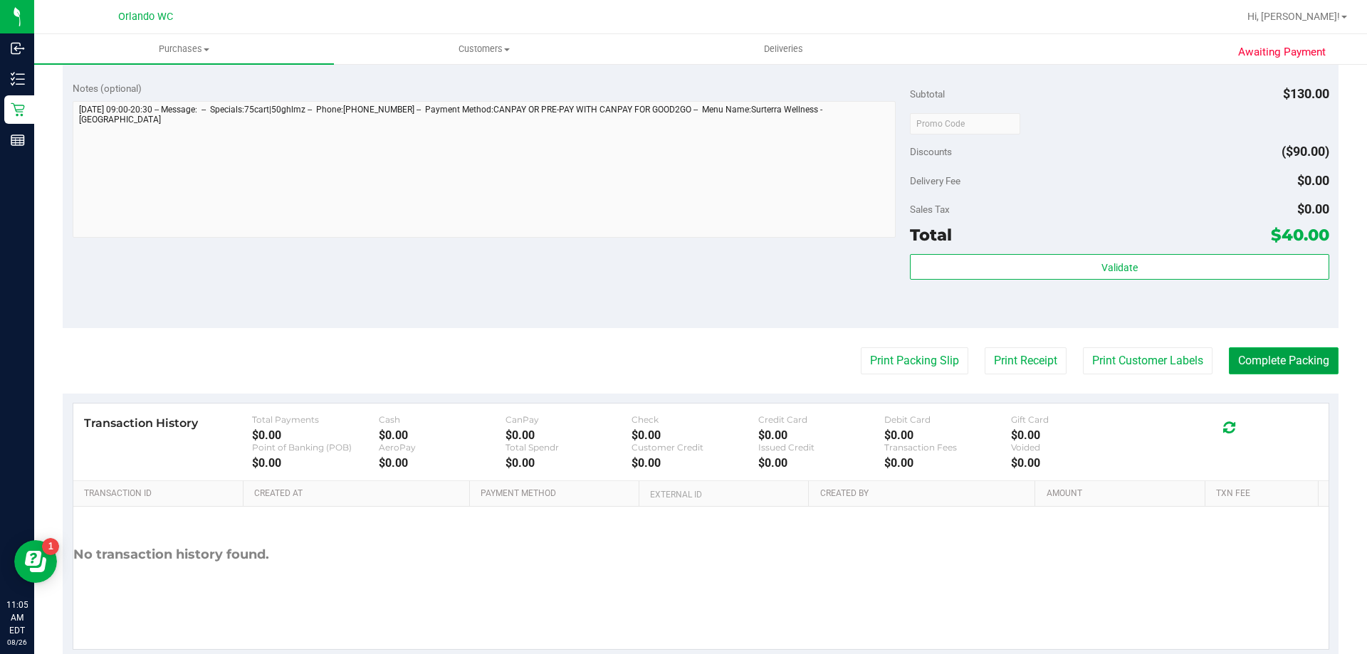
click at [1292, 361] on button "Complete Packing" at bounding box center [1284, 360] width 110 height 27
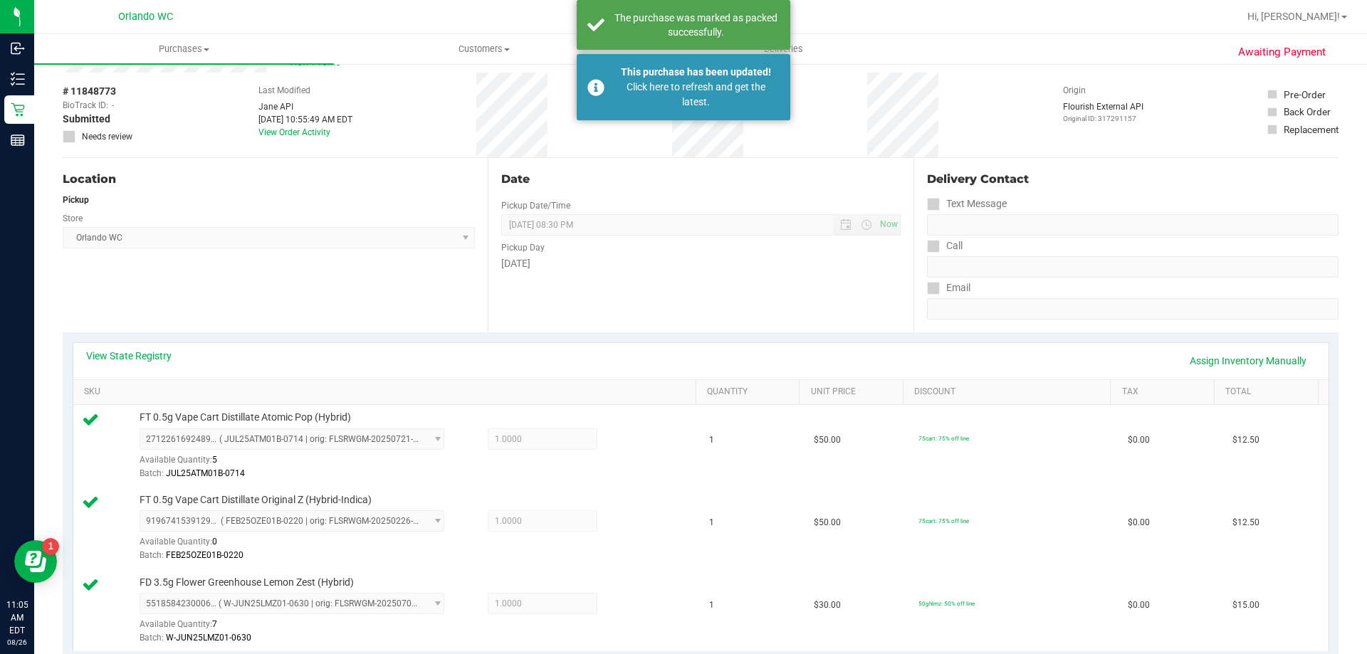
scroll to position [0, 0]
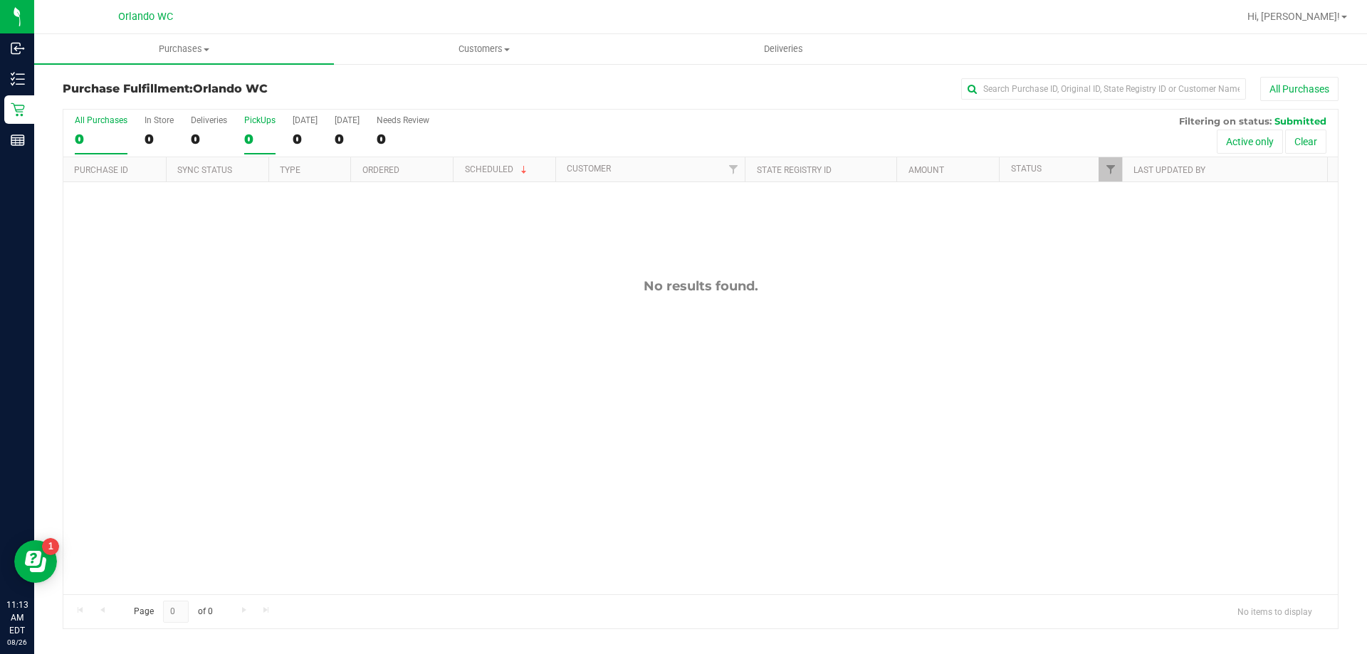
click at [253, 135] on div "0" at bounding box center [259, 139] width 31 height 16
click at [0, 0] on input "PickUps 0" at bounding box center [0, 0] width 0 height 0
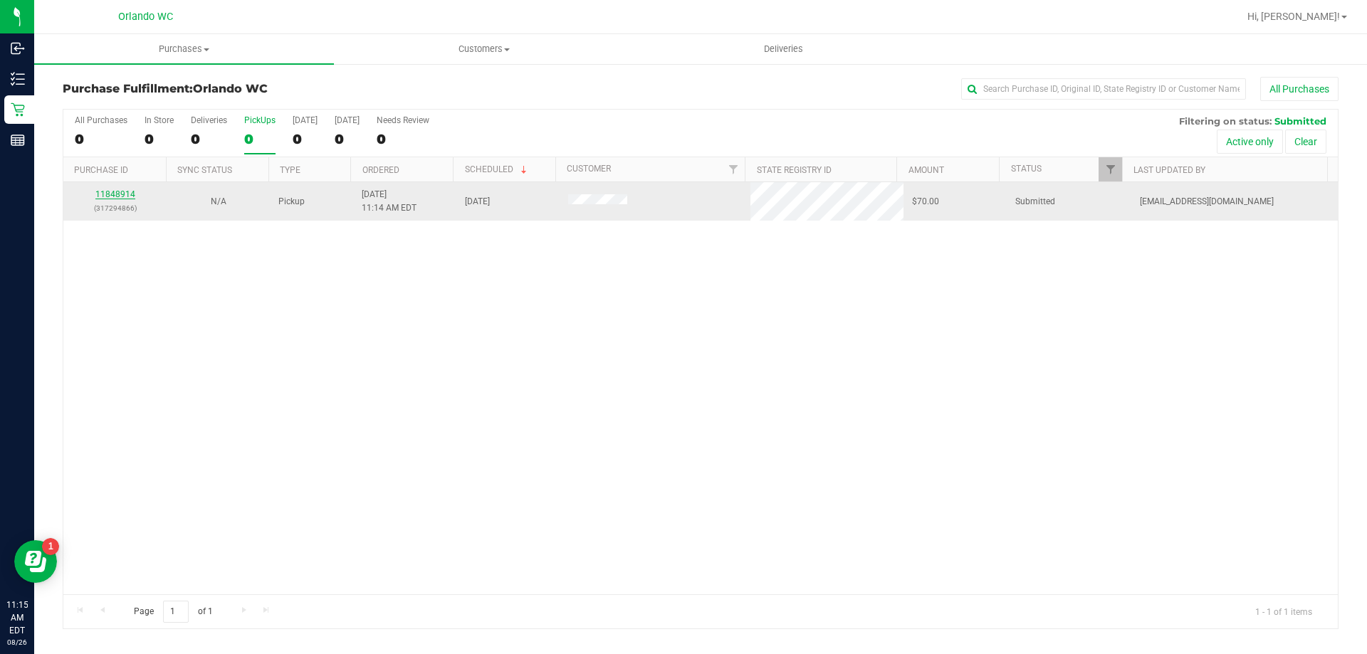
click at [127, 197] on link "11848914" at bounding box center [115, 194] width 40 height 10
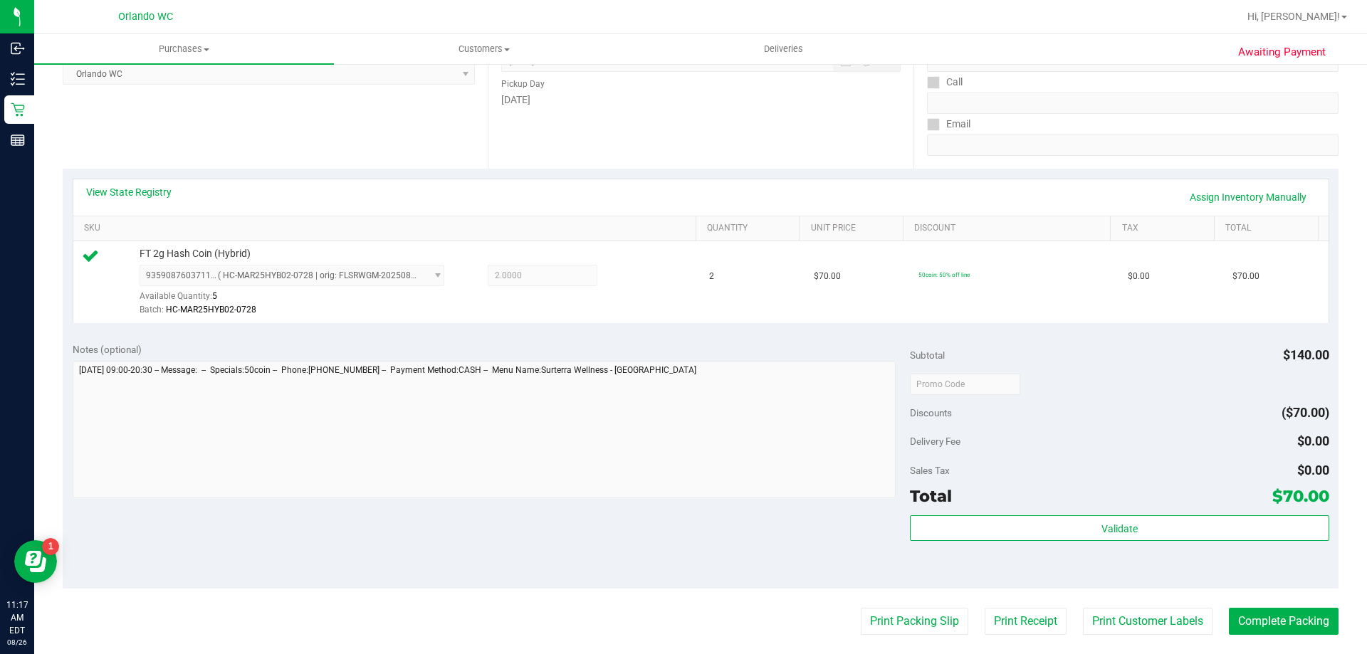
scroll to position [285, 0]
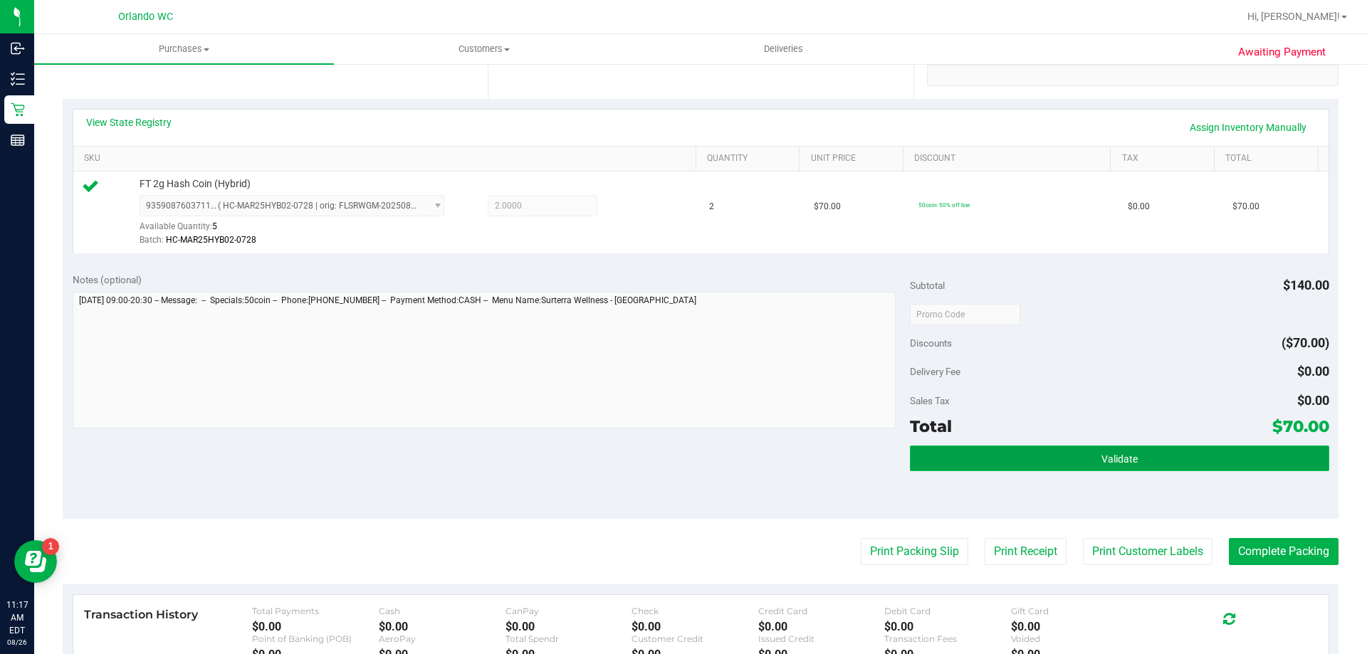
drag, startPoint x: 1132, startPoint y: 468, endPoint x: 1121, endPoint y: 468, distance: 11.4
click at [1129, 468] on button "Validate" at bounding box center [1119, 459] width 419 height 26
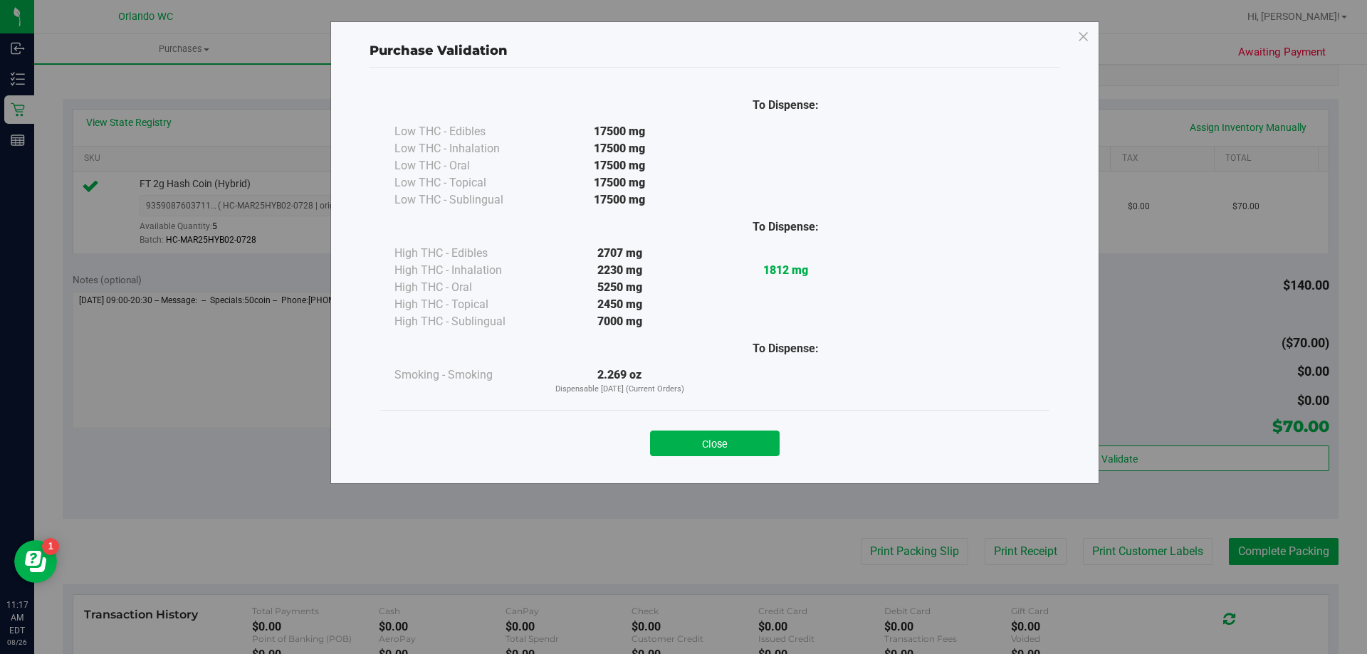
click at [926, 562] on div "Purchase Validation To Dispense: Low THC - Edibles 17500 mg" at bounding box center [689, 327] width 1378 height 654
click at [683, 426] on div "Close" at bounding box center [715, 439] width 648 height 36
click at [683, 439] on button "Close" at bounding box center [715, 444] width 130 height 26
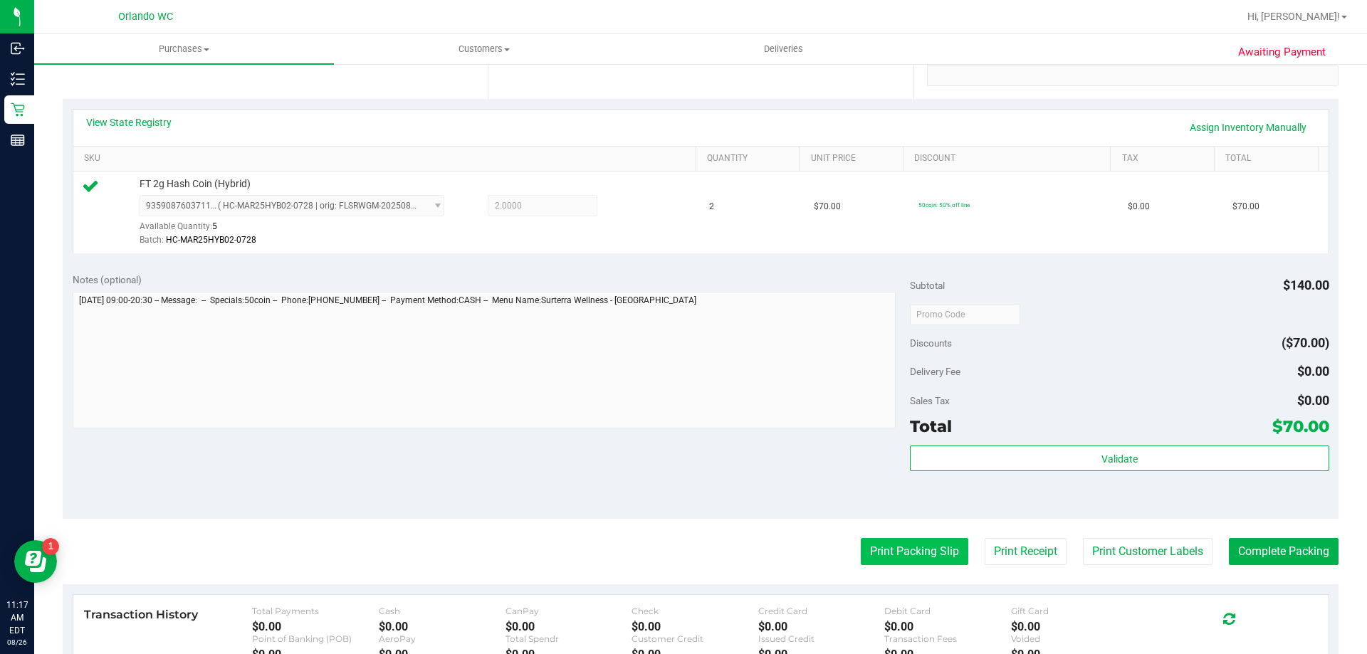
click at [876, 542] on button "Print Packing Slip" at bounding box center [915, 551] width 108 height 27
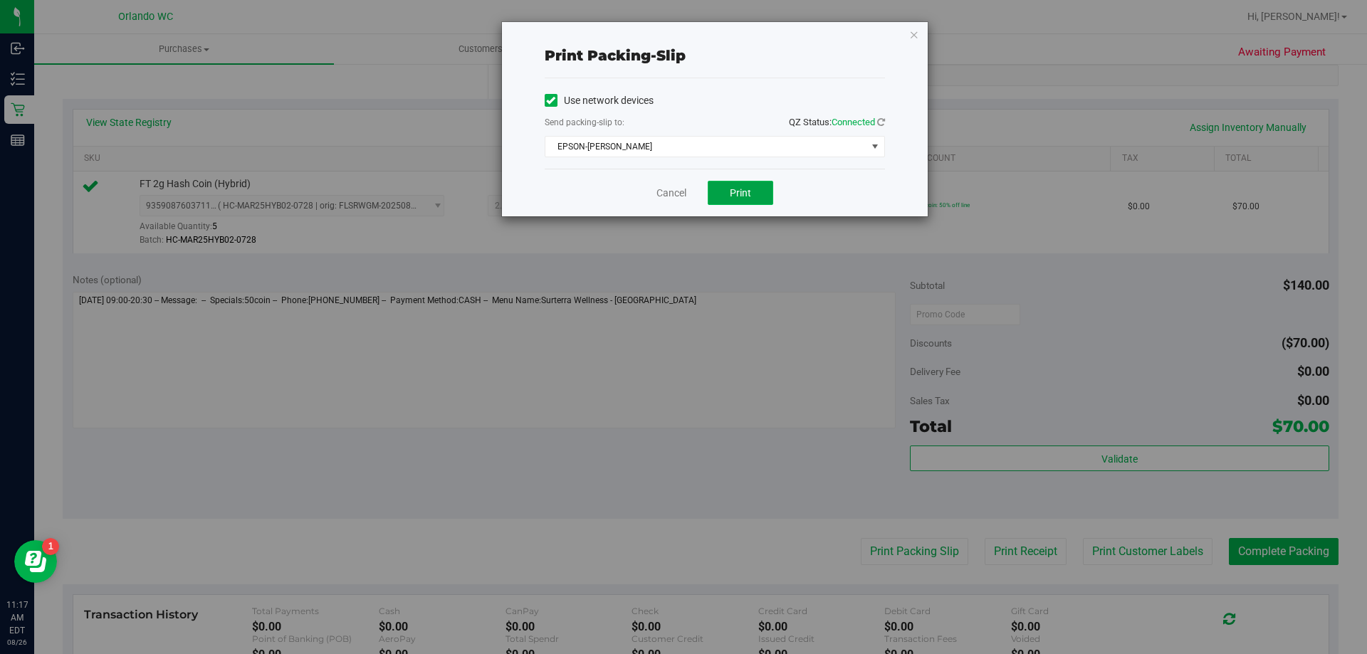
click at [746, 190] on span "Print" at bounding box center [740, 192] width 21 height 11
click at [681, 196] on link "Cancel" at bounding box center [671, 193] width 30 height 15
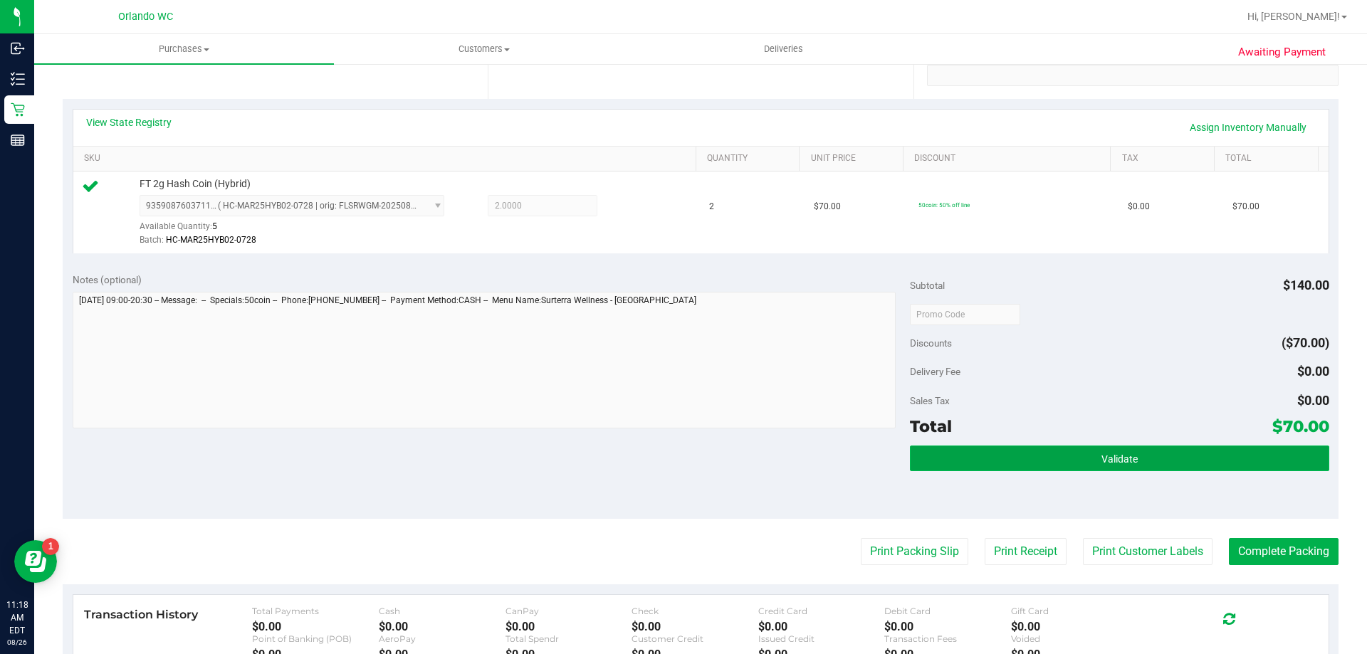
click at [1175, 466] on button "Validate" at bounding box center [1119, 459] width 419 height 26
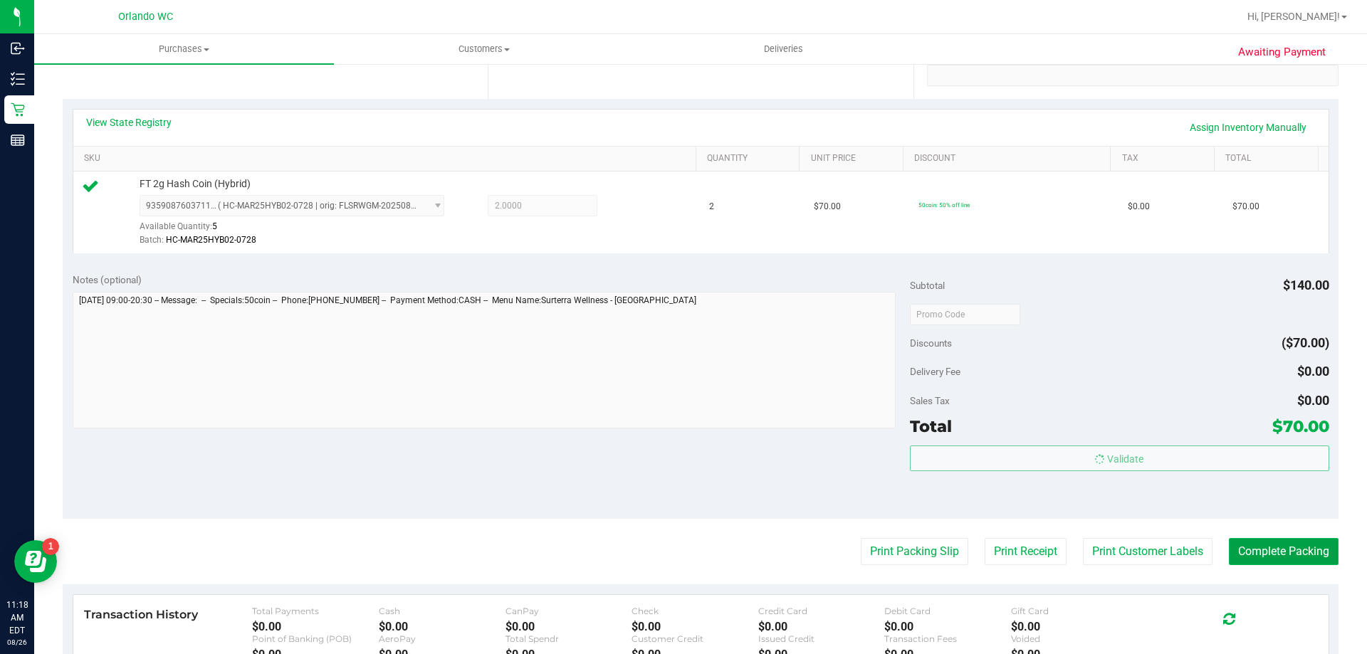
click at [1239, 550] on button "Complete Packing" at bounding box center [1284, 551] width 110 height 27
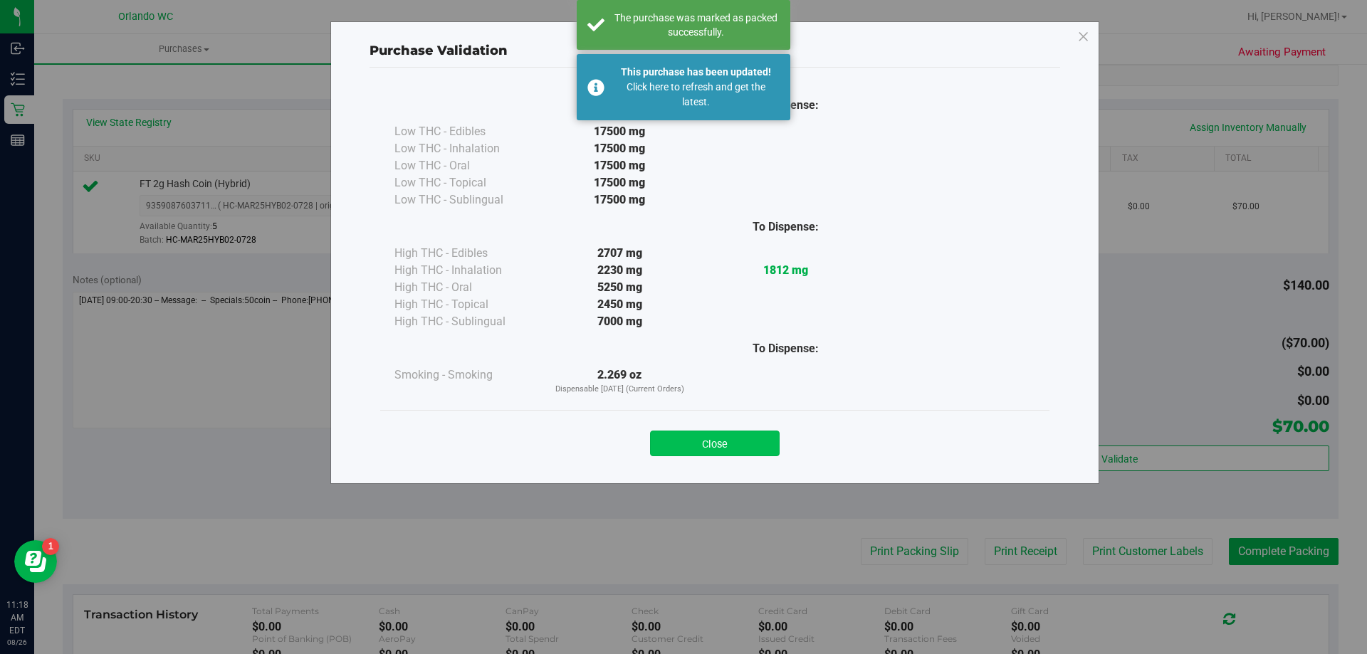
click at [752, 451] on button "Close" at bounding box center [715, 444] width 130 height 26
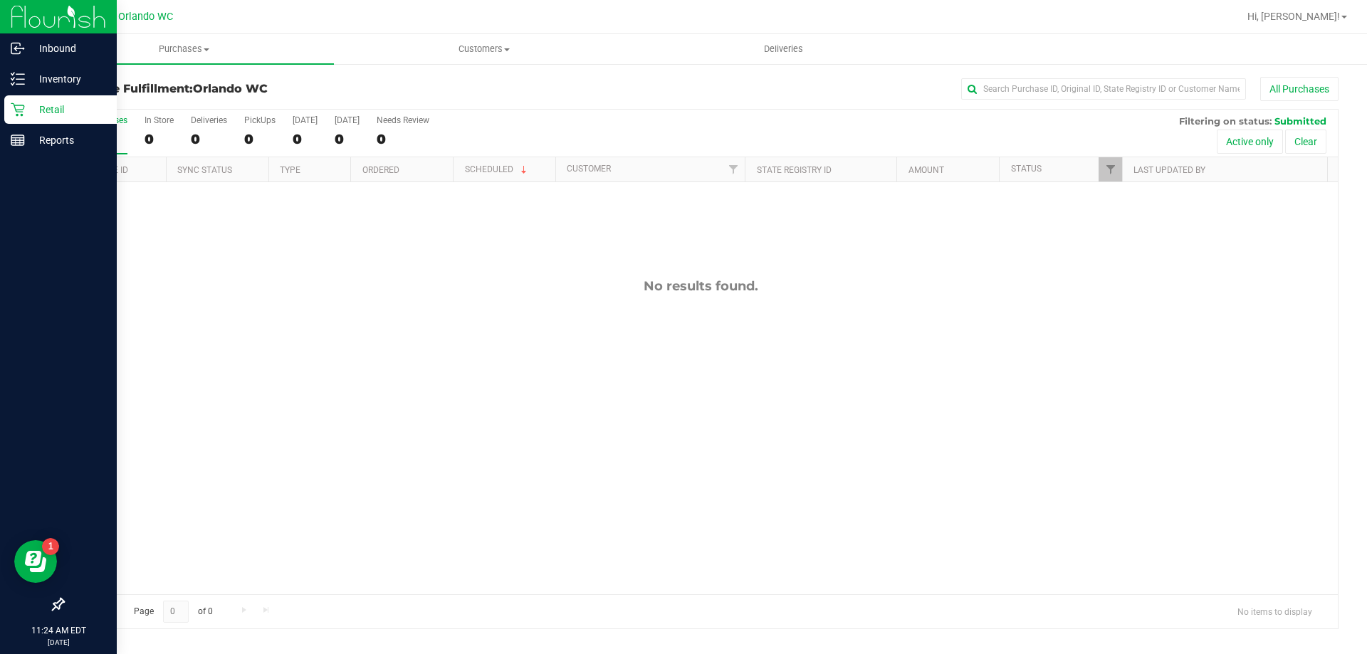
click at [9, 101] on div "Retail" at bounding box center [60, 109] width 112 height 28
